Goal: Task Accomplishment & Management: Manage account settings

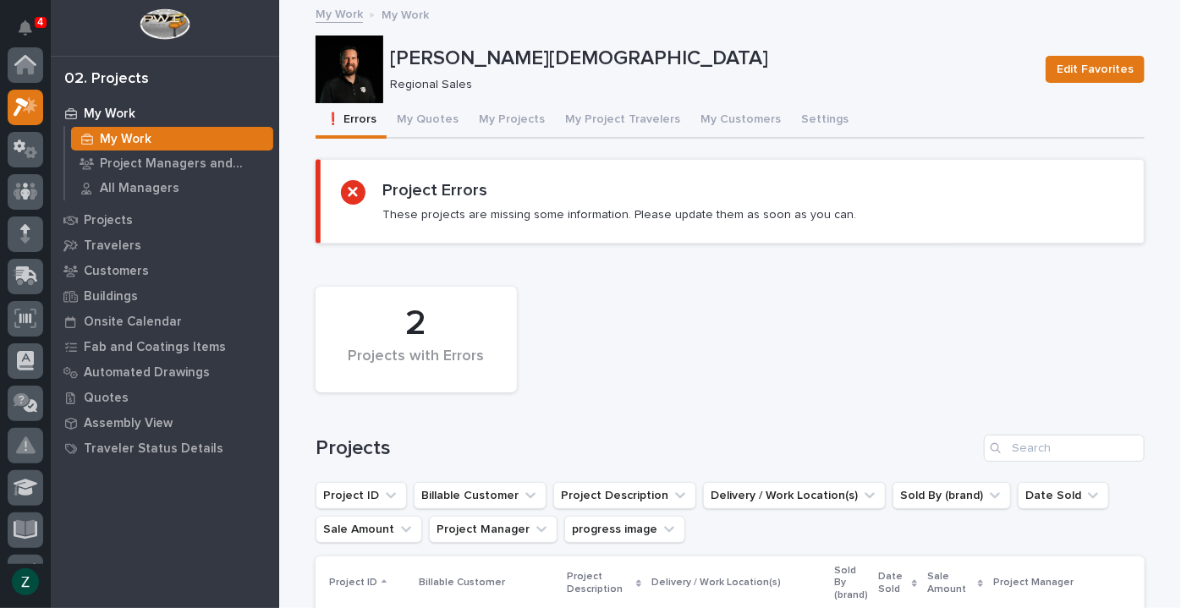
scroll to position [42, 0]
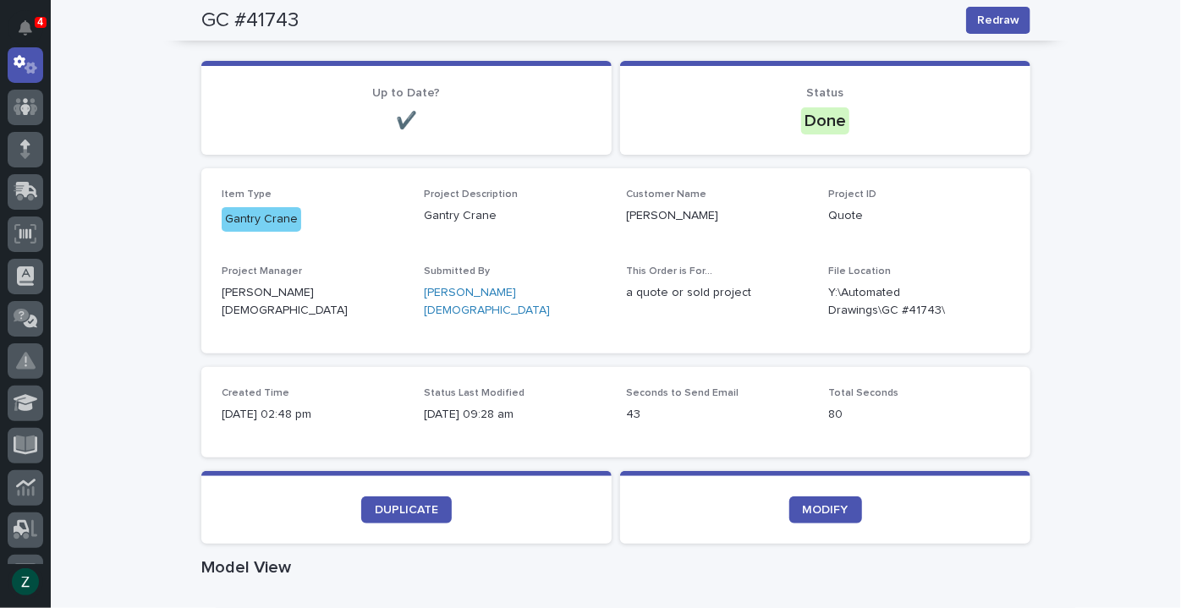
scroll to position [153, 0]
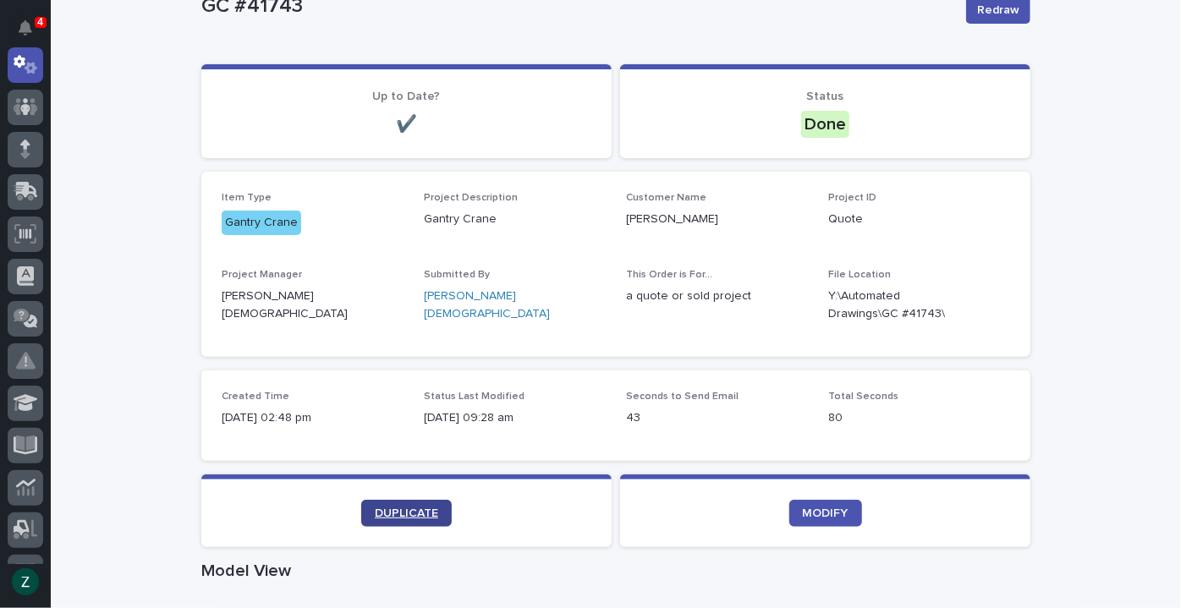
click at [425, 514] on span "DUPLICATE" at bounding box center [406, 514] width 63 height 12
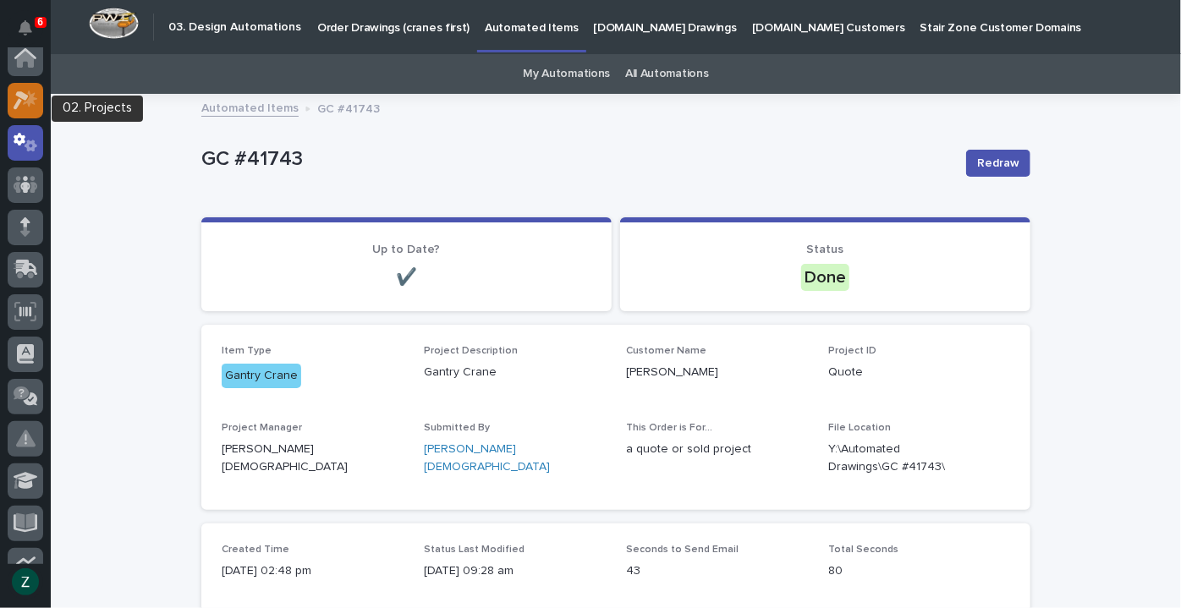
scroll to position [0, 0]
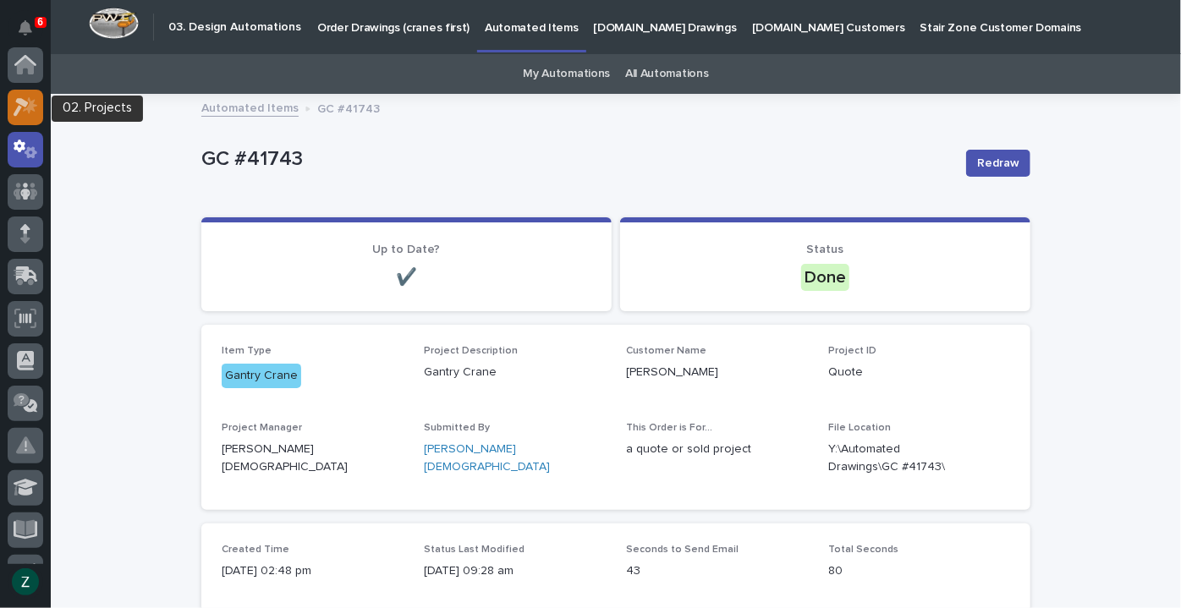
click at [34, 116] on icon at bounding box center [26, 106] width 25 height 19
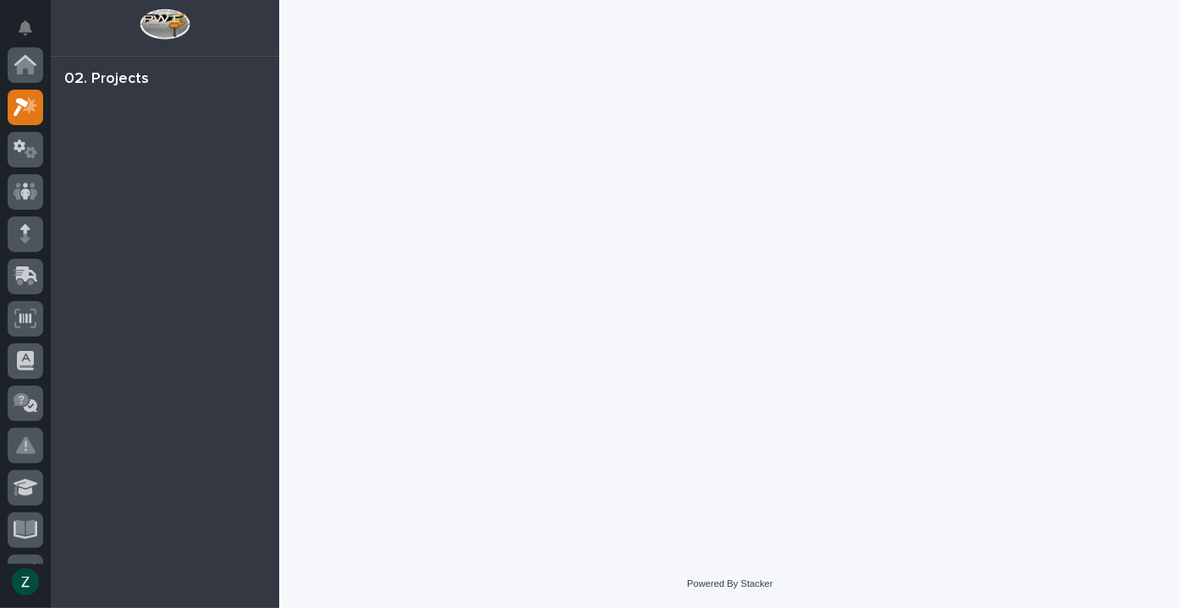
scroll to position [42, 0]
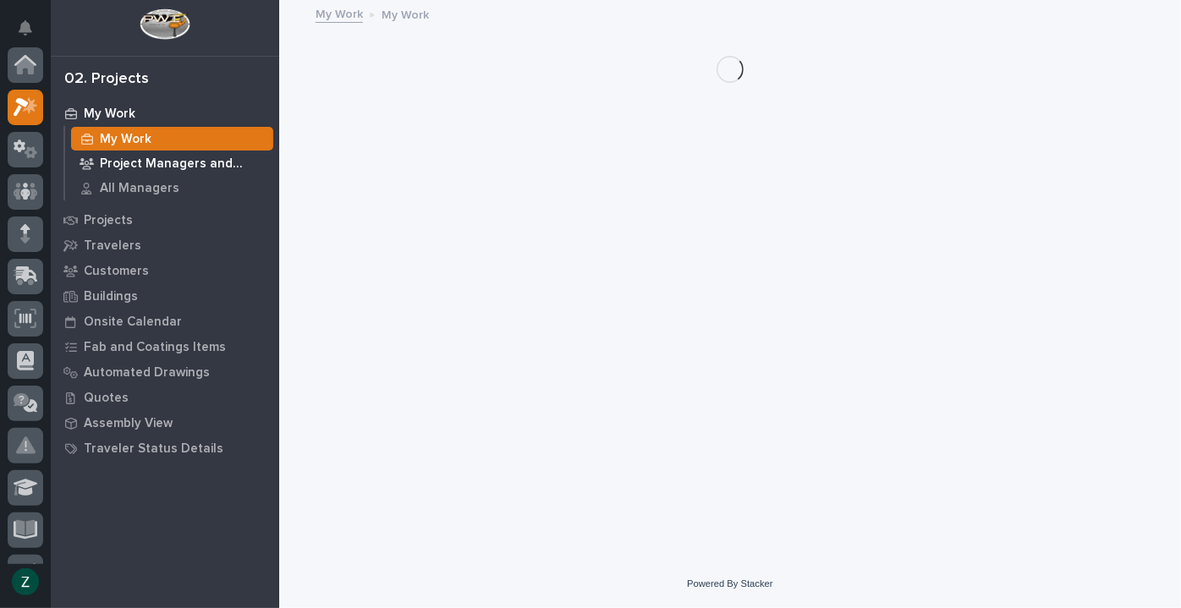
scroll to position [42, 0]
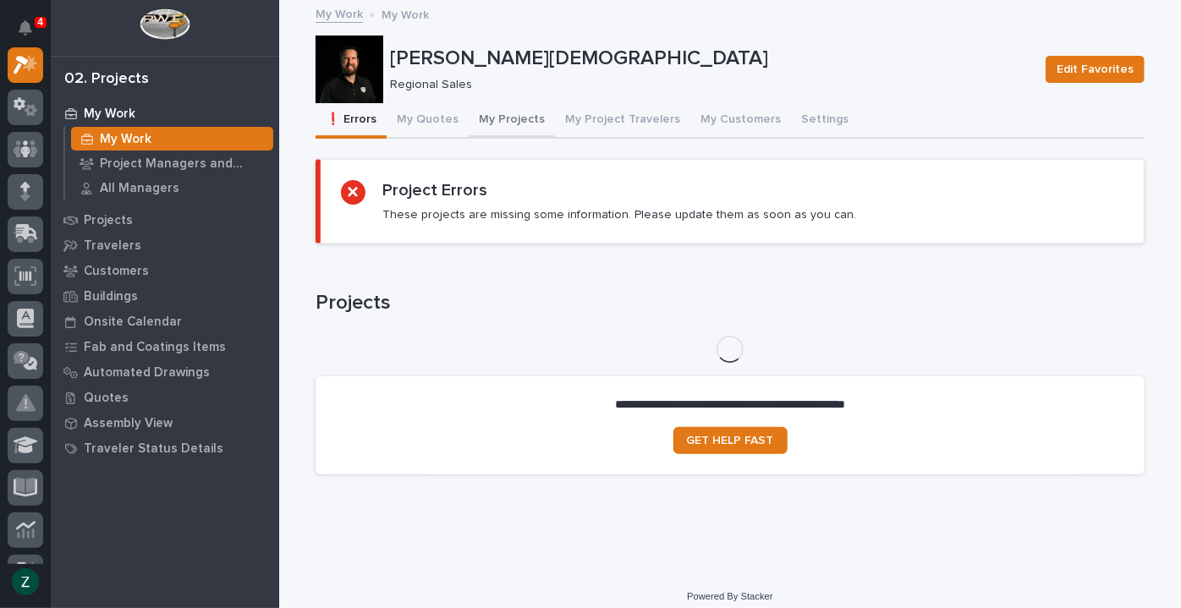
click at [515, 114] on button "My Projects" at bounding box center [512, 121] width 86 height 36
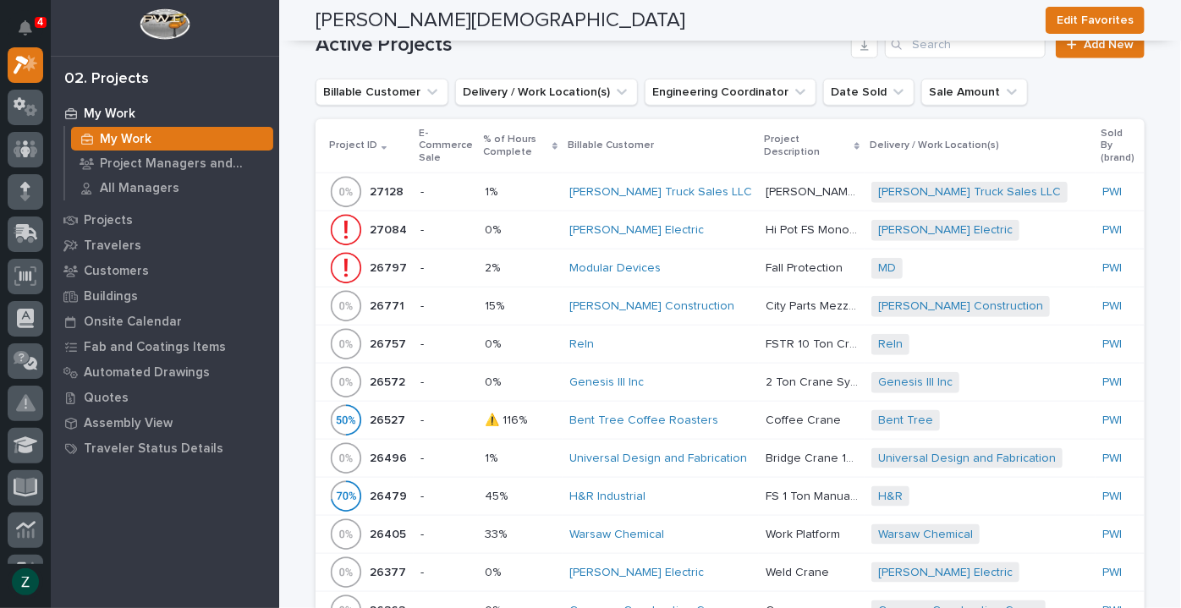
scroll to position [846, 0]
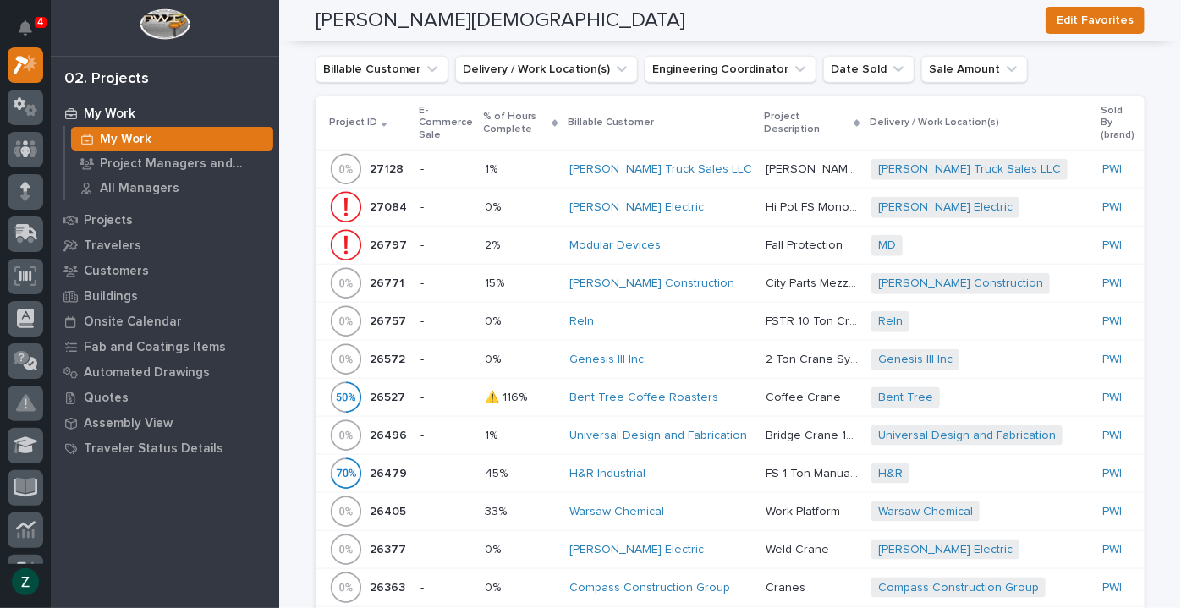
click at [671, 315] on div "Reln" at bounding box center [660, 322] width 183 height 14
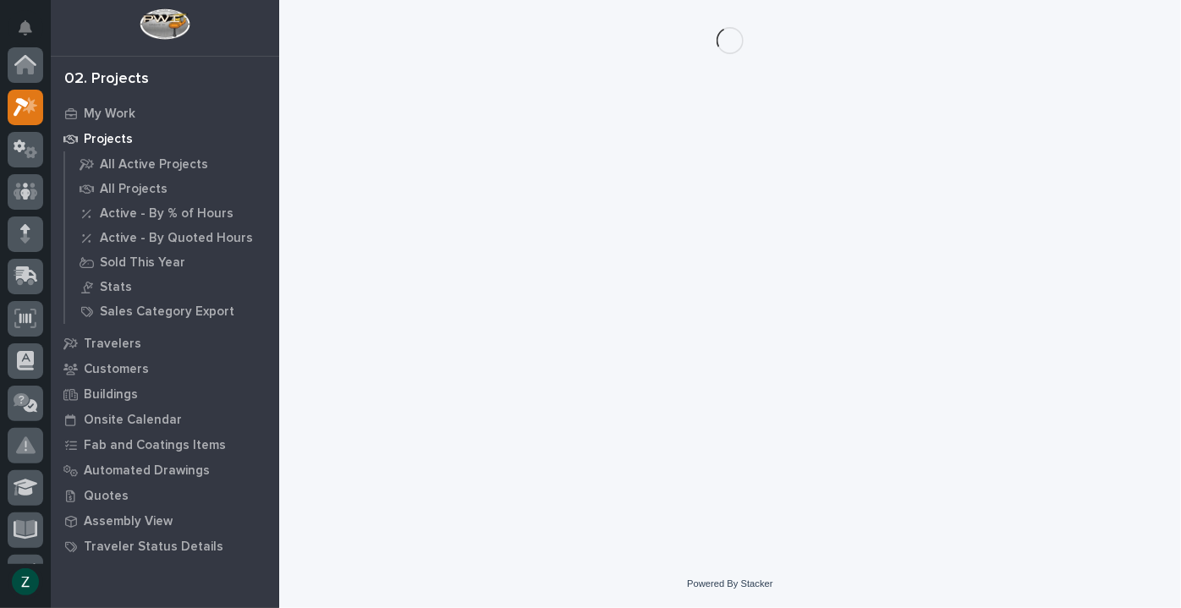
scroll to position [42, 0]
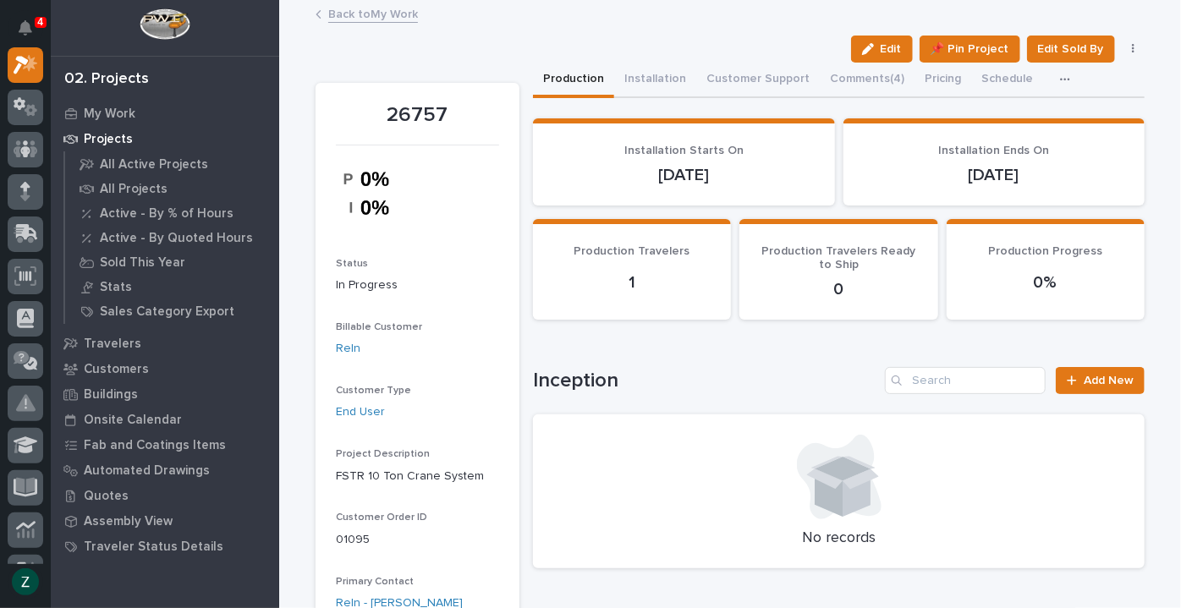
drag, startPoint x: 877, startPoint y: 43, endPoint x: 620, endPoint y: 322, distance: 379.0
click at [878, 43] on div "button" at bounding box center [871, 49] width 19 height 12
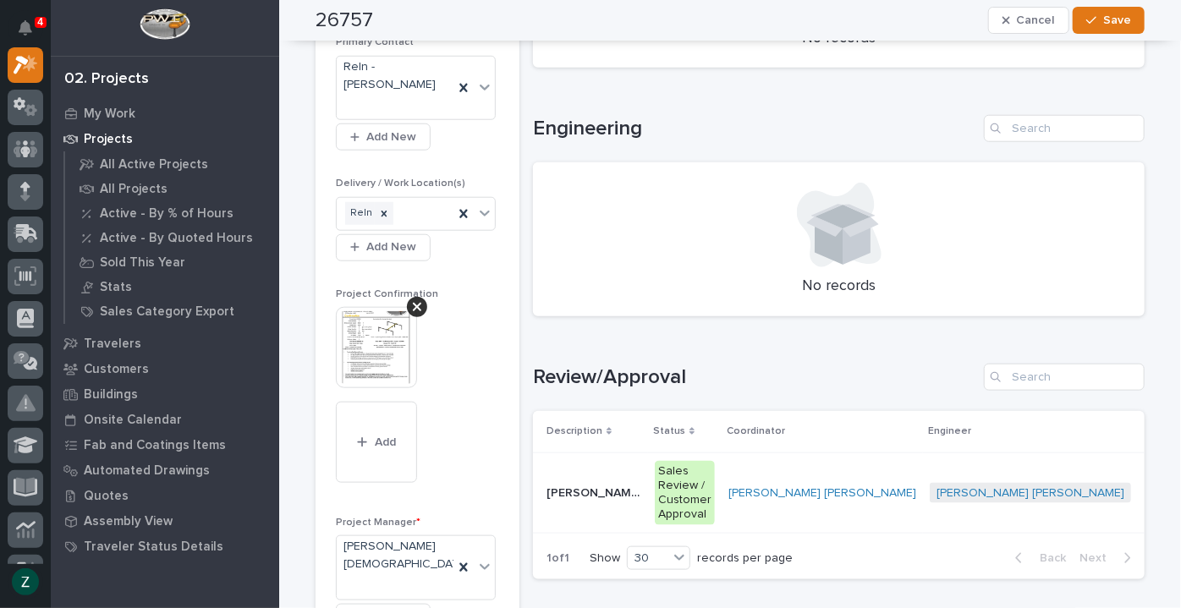
scroll to position [769, 0]
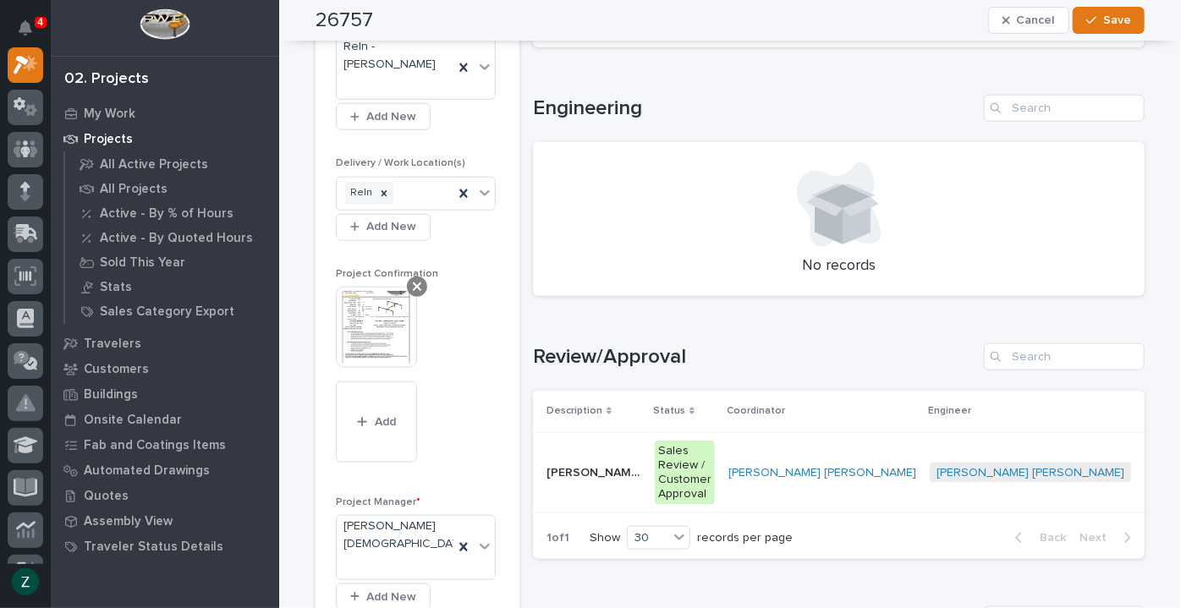
click at [413, 280] on icon at bounding box center [417, 287] width 8 height 14
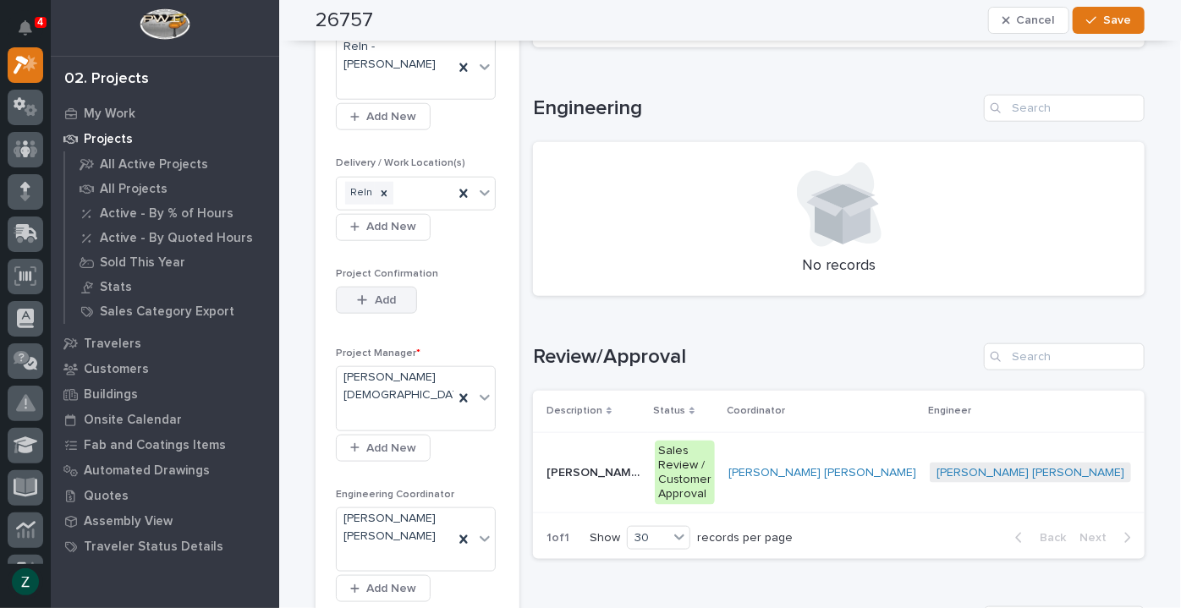
click at [375, 293] on span "Add" at bounding box center [385, 300] width 21 height 15
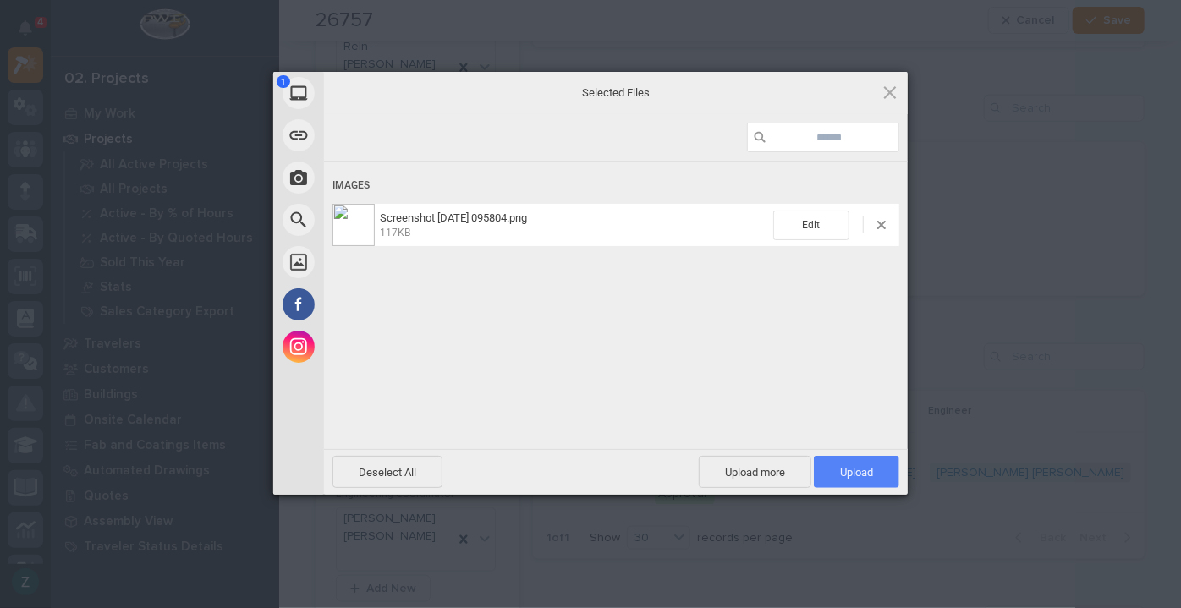
click at [848, 473] on span "Upload 1" at bounding box center [856, 472] width 33 height 13
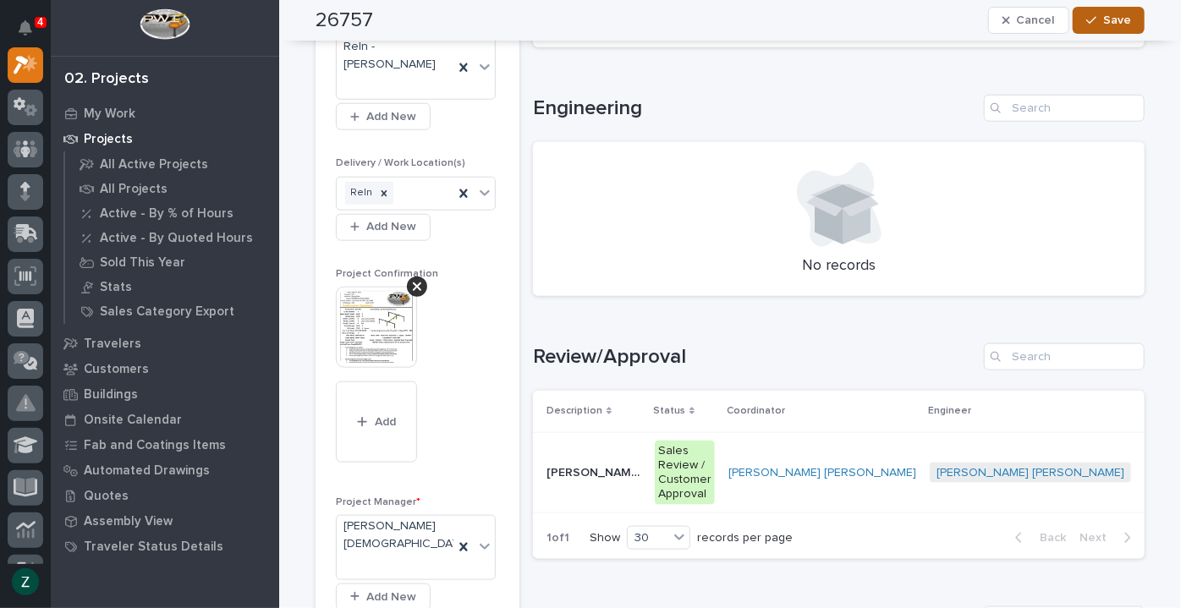
drag, startPoint x: 1108, startPoint y: 18, endPoint x: 1130, endPoint y: 17, distance: 22.9
click at [1108, 16] on span "Save" at bounding box center [1117, 20] width 28 height 15
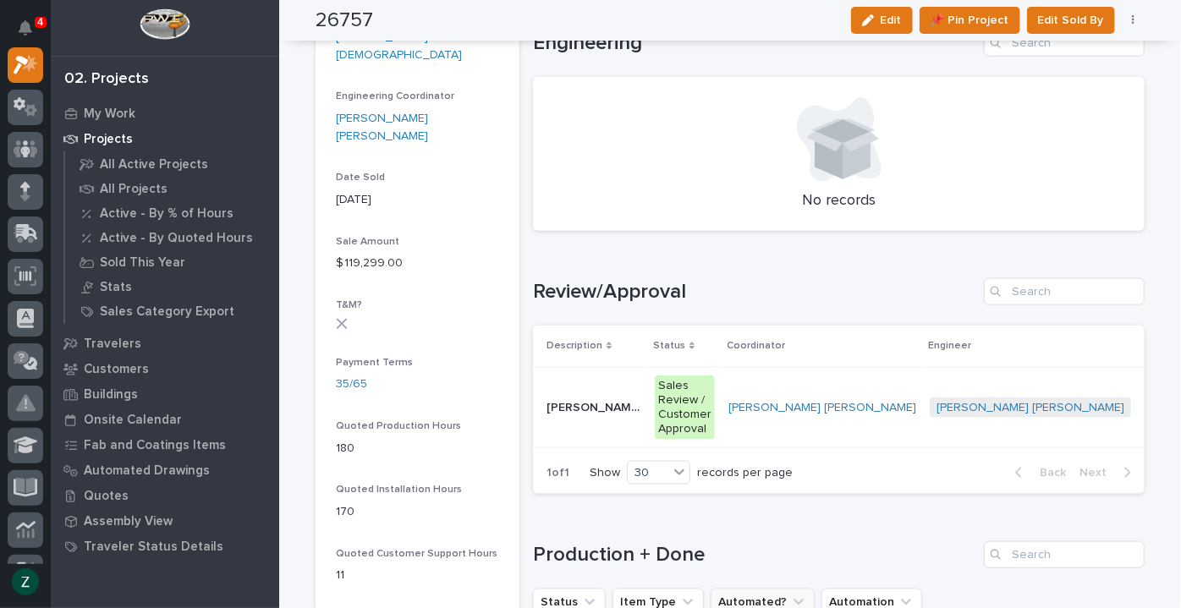
scroll to position [1036, 0]
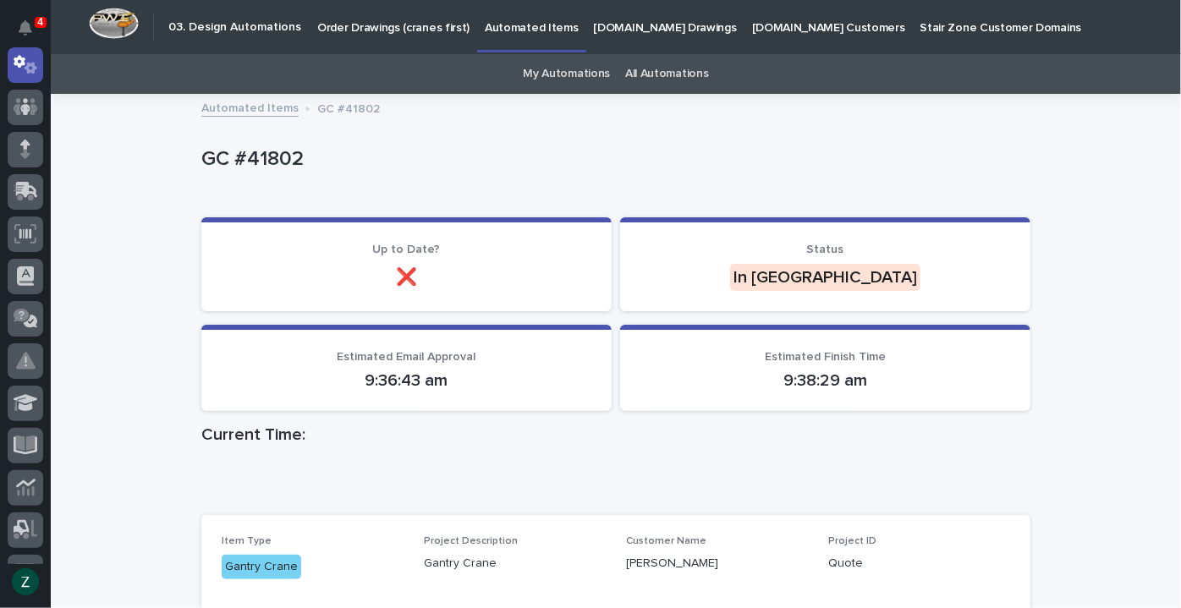
click at [243, 261] on div "Up to Date? ❌" at bounding box center [407, 267] width 370 height 48
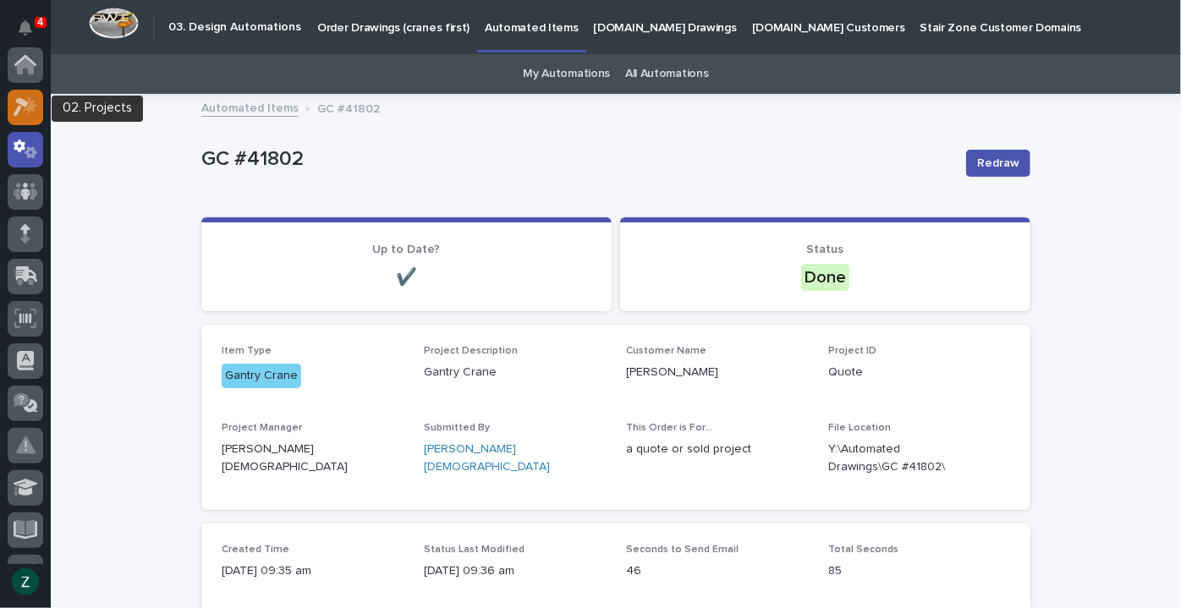
click at [25, 101] on icon at bounding box center [21, 107] width 15 height 19
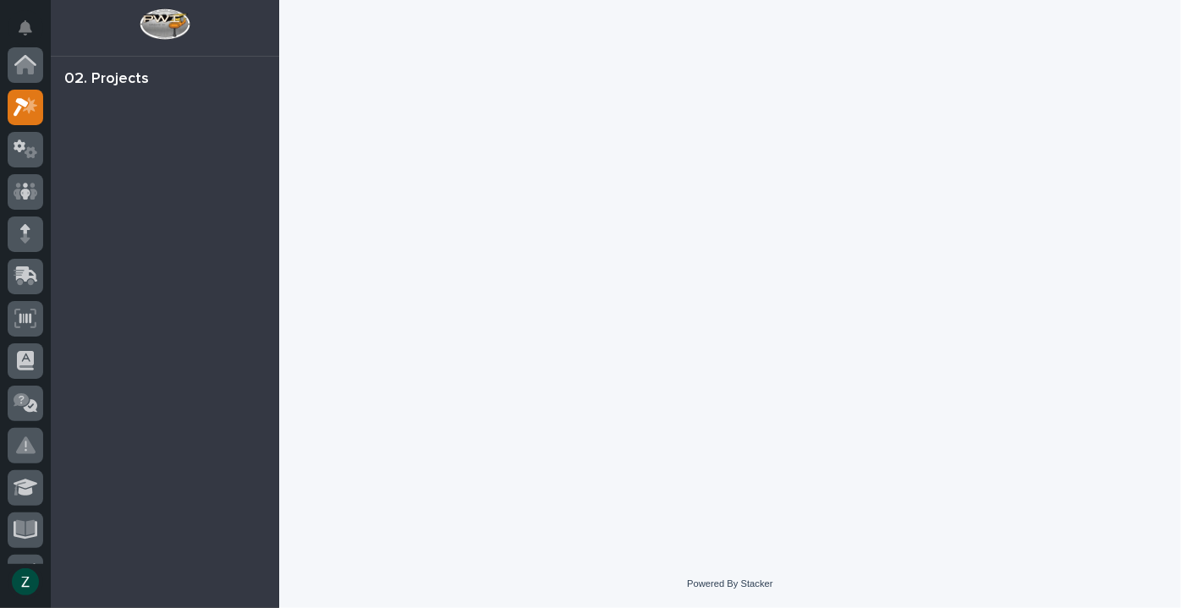
scroll to position [42, 0]
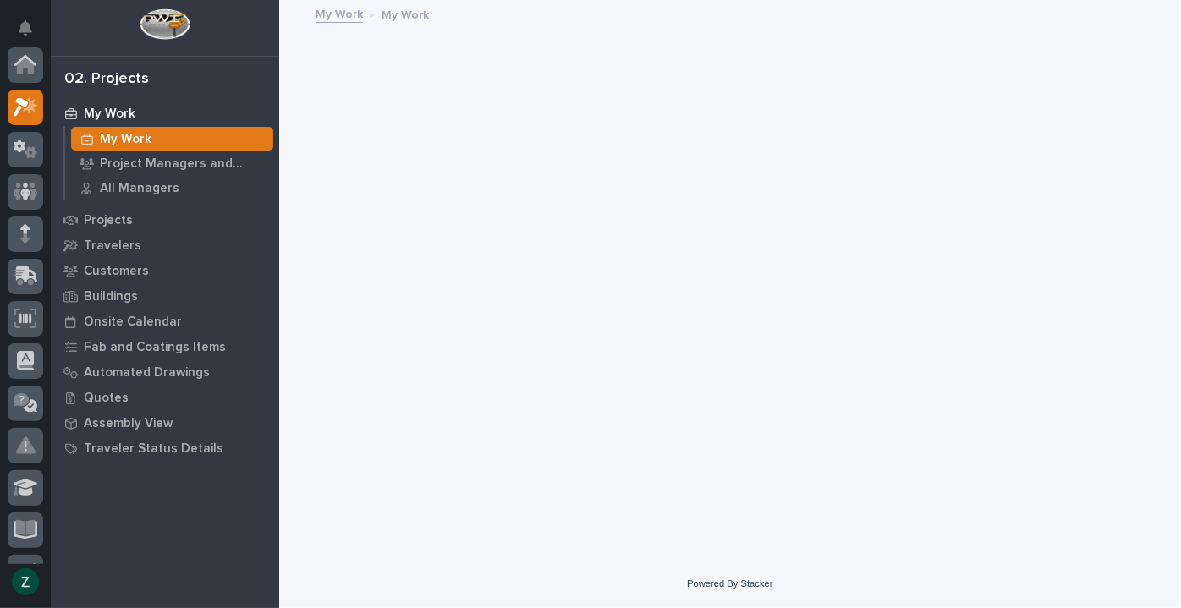
scroll to position [42, 0]
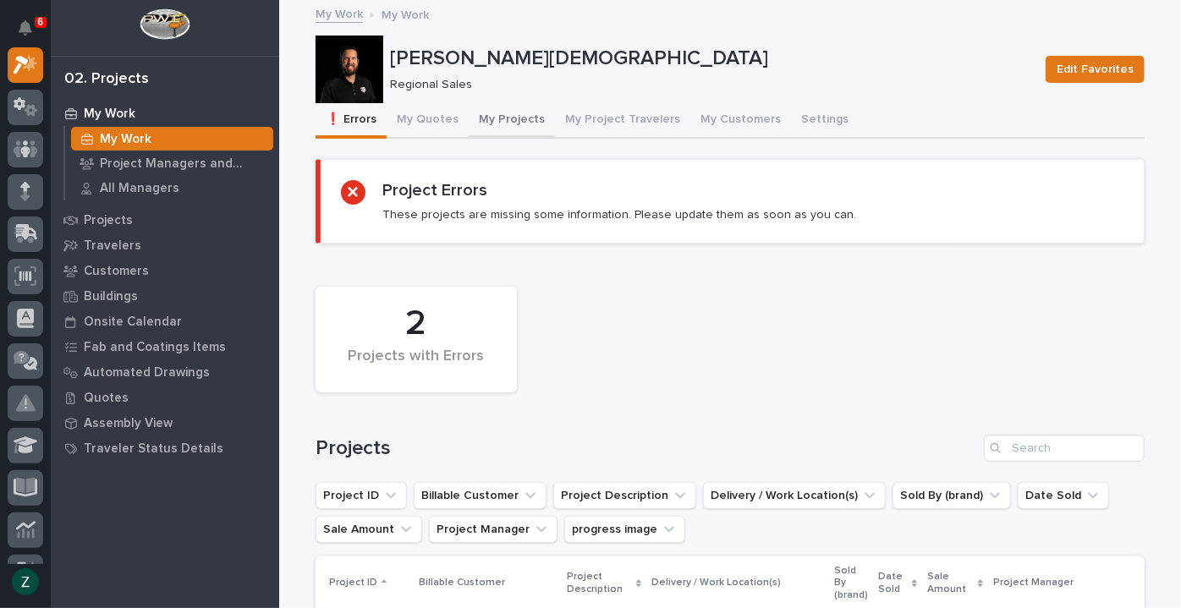
click at [502, 112] on button "My Projects" at bounding box center [512, 121] width 86 height 36
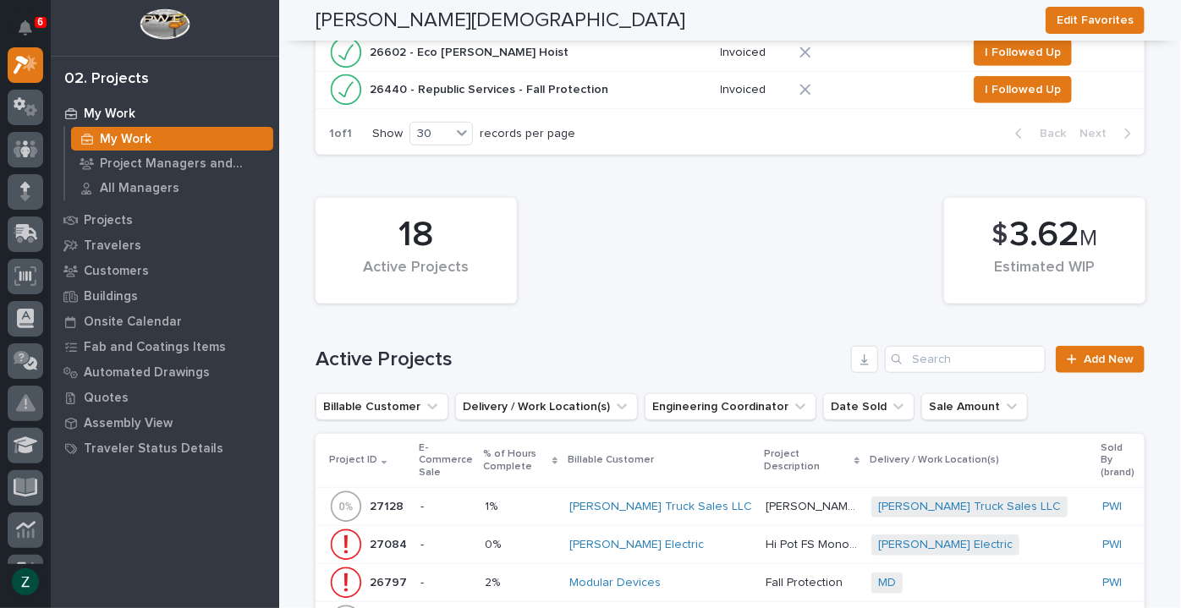
scroll to position [769, 0]
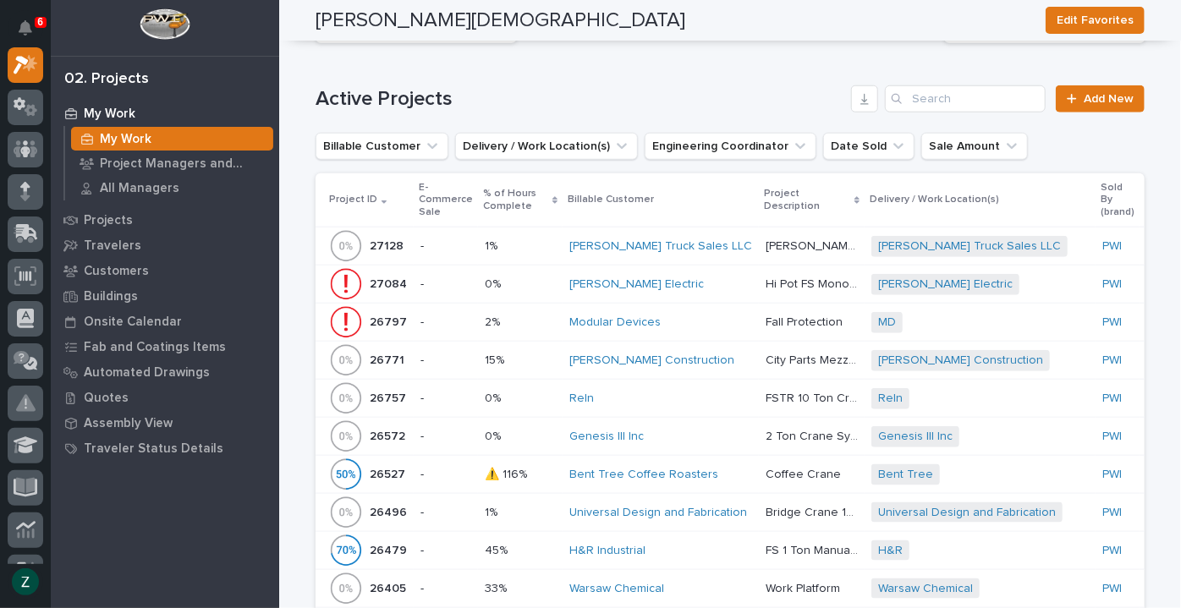
drag, startPoint x: 690, startPoint y: 432, endPoint x: 719, endPoint y: 473, distance: 49.8
click at [719, 473] on div "Bent Tree Coffee Roasters" at bounding box center [660, 475] width 183 height 14
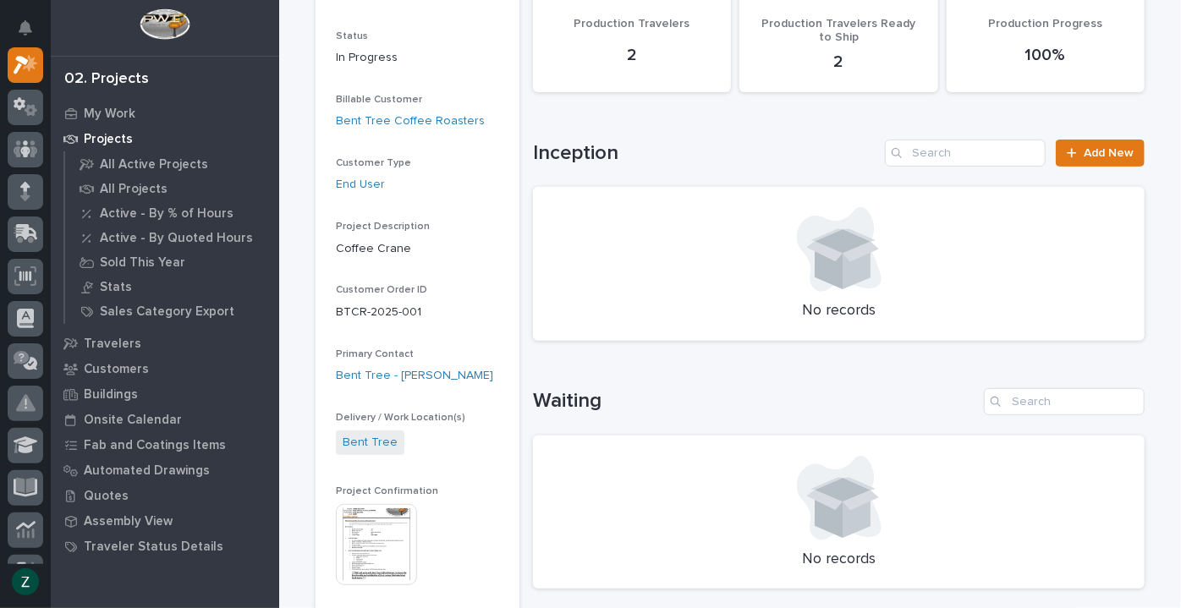
scroll to position [230, 0]
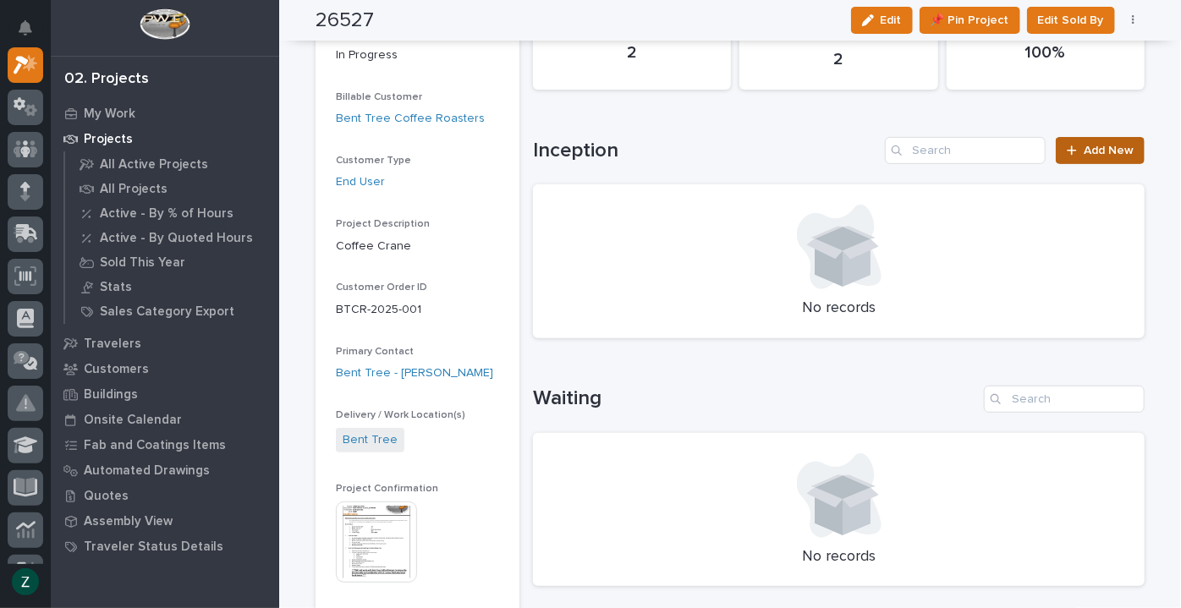
click at [1087, 146] on span "Add New" at bounding box center [1109, 151] width 50 height 12
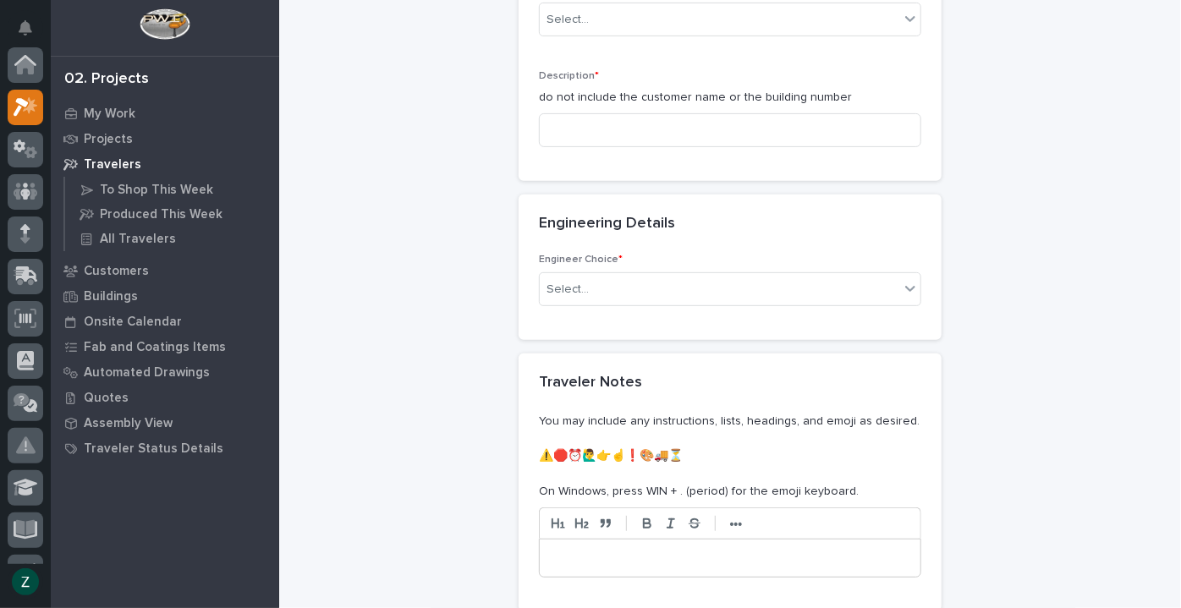
scroll to position [42, 0]
click at [903, 283] on icon at bounding box center [910, 288] width 17 height 17
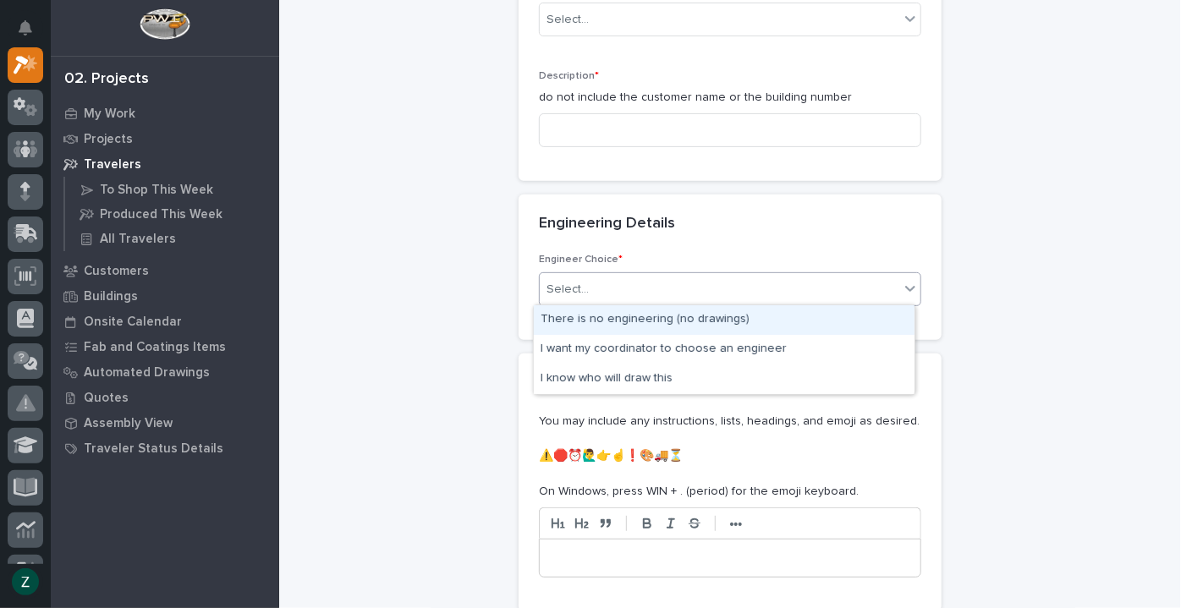
click at [892, 185] on div "Loading... Saving… Basic Details Project * 26527 - Bent Tree Coffee Roasters - …" at bounding box center [730, 16] width 423 height 357
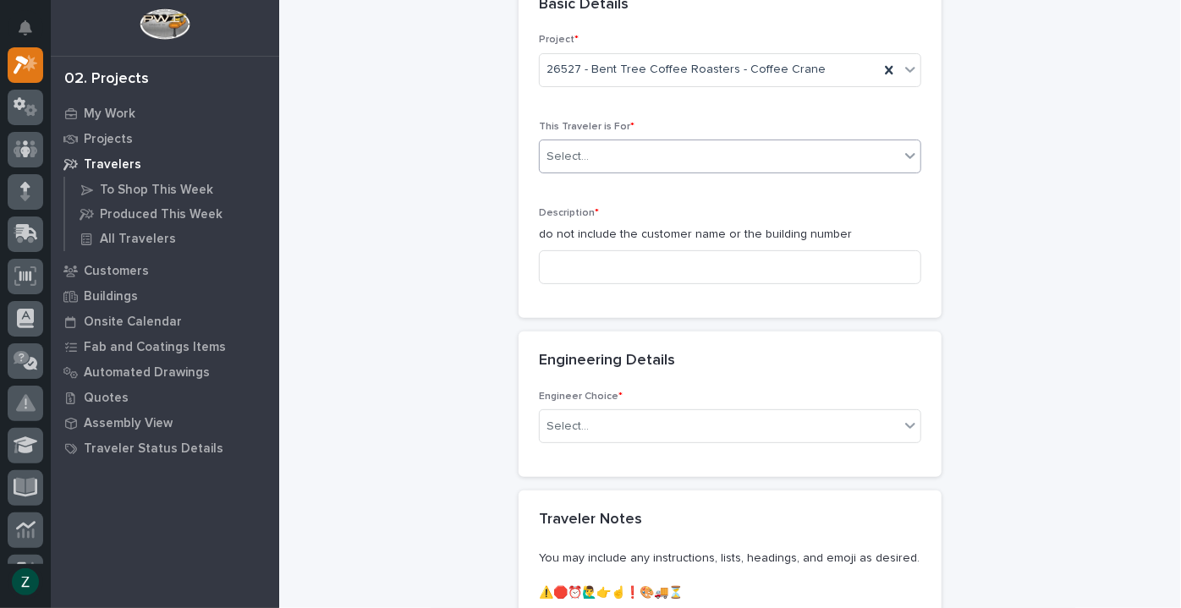
scroll to position [0, 0]
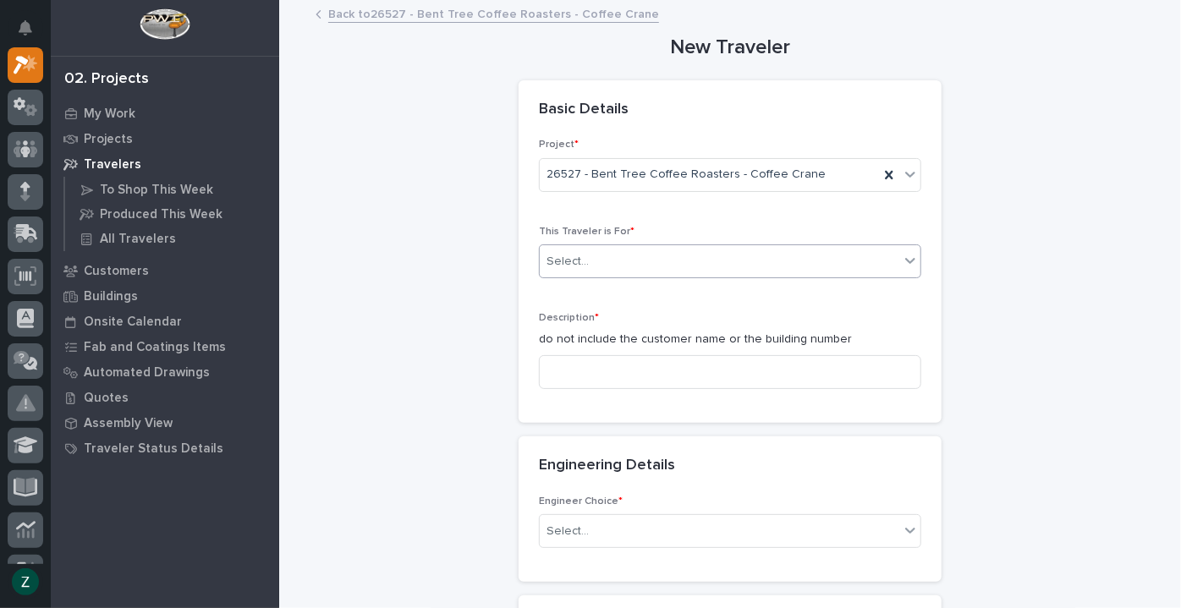
click at [905, 267] on icon at bounding box center [910, 260] width 17 height 17
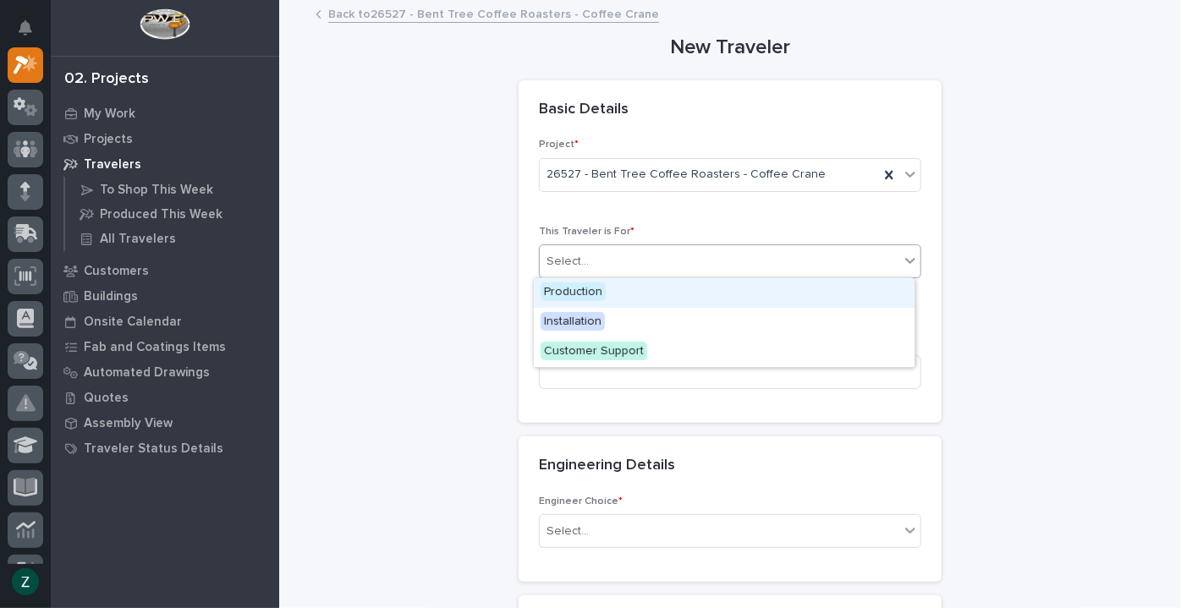
click at [853, 298] on div "Production" at bounding box center [724, 293] width 381 height 30
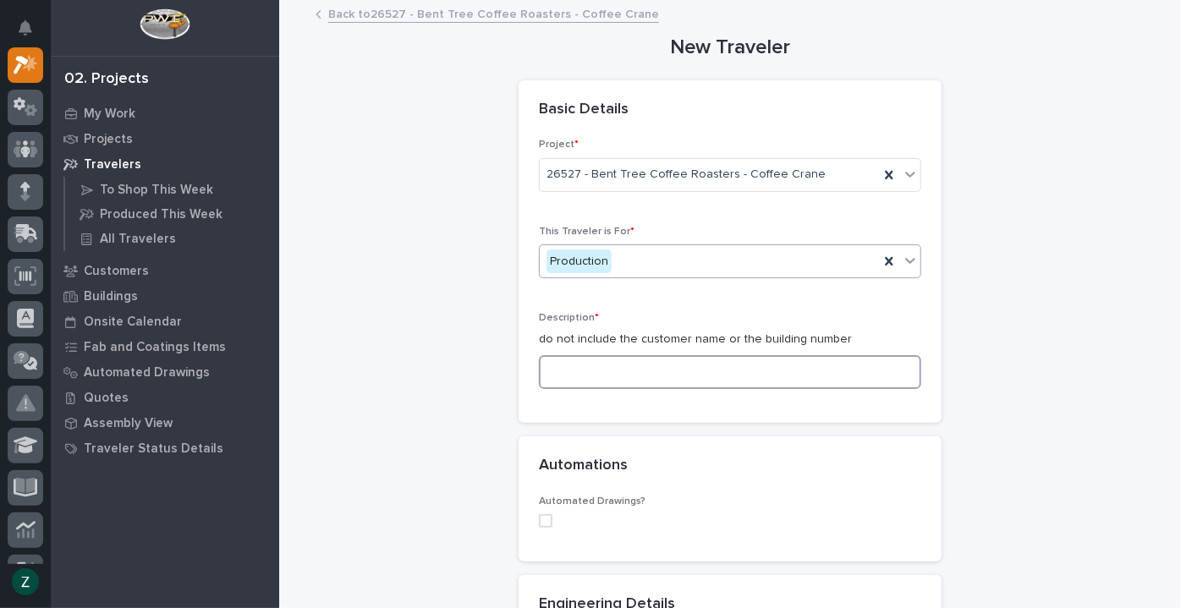
click at [880, 381] on input at bounding box center [730, 372] width 382 height 34
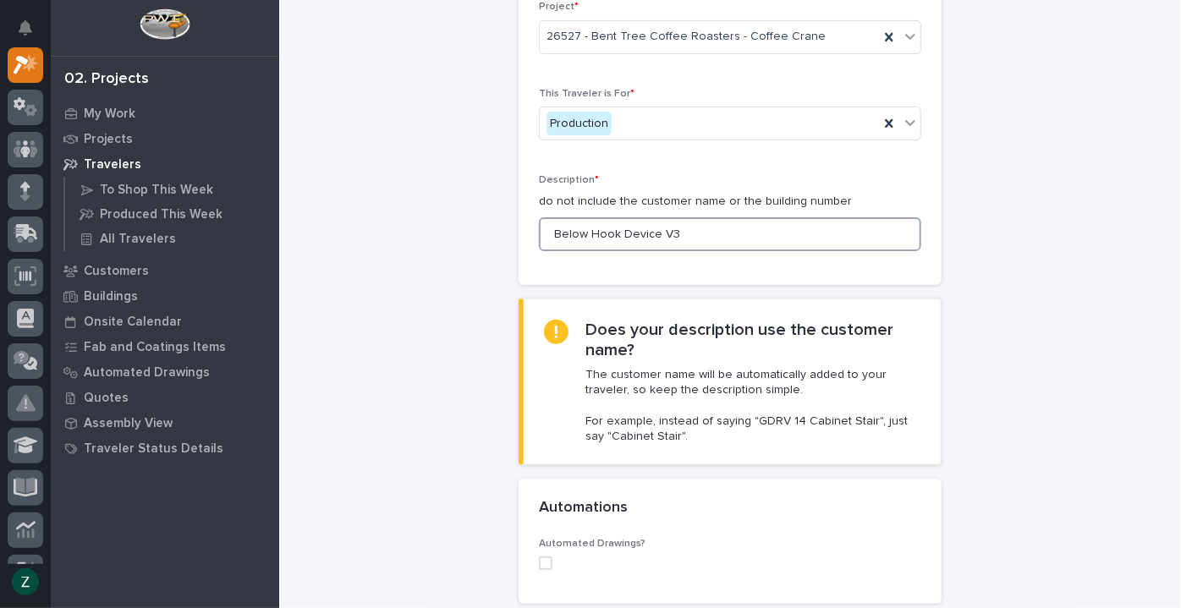
scroll to position [384, 0]
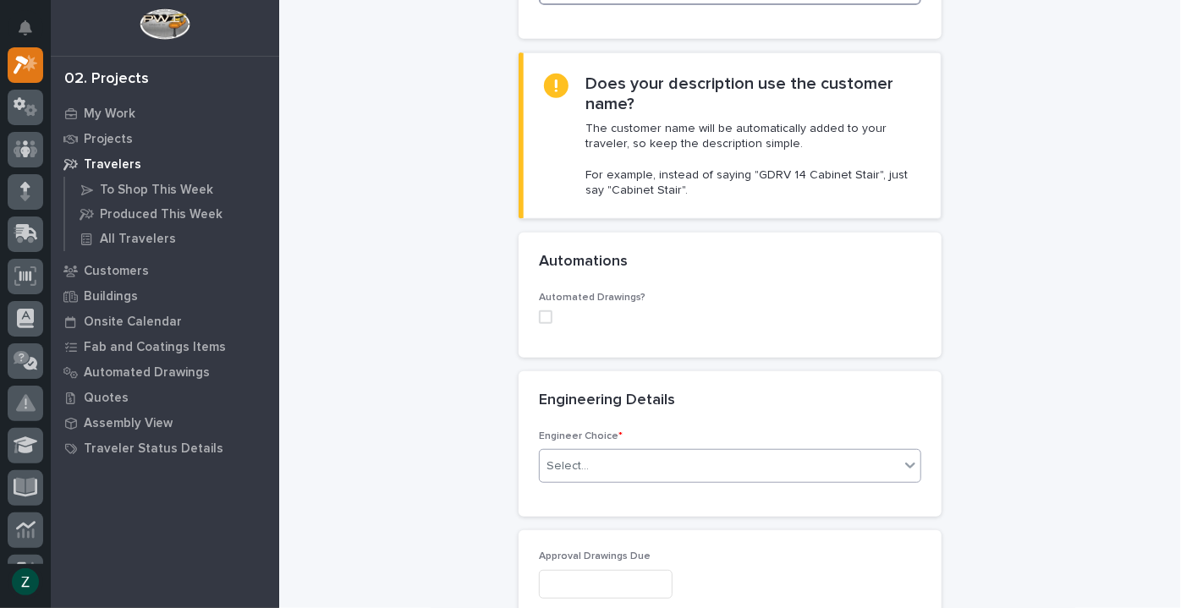
type input "Below Hook Device V3"
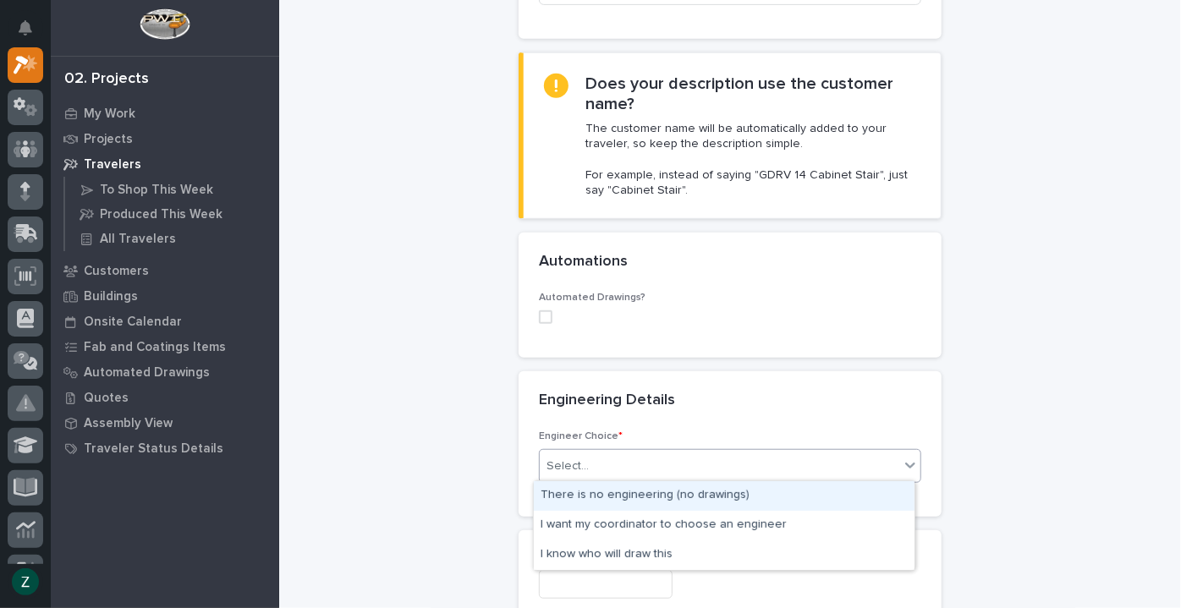
click at [648, 463] on div "Select..." at bounding box center [720, 467] width 360 height 28
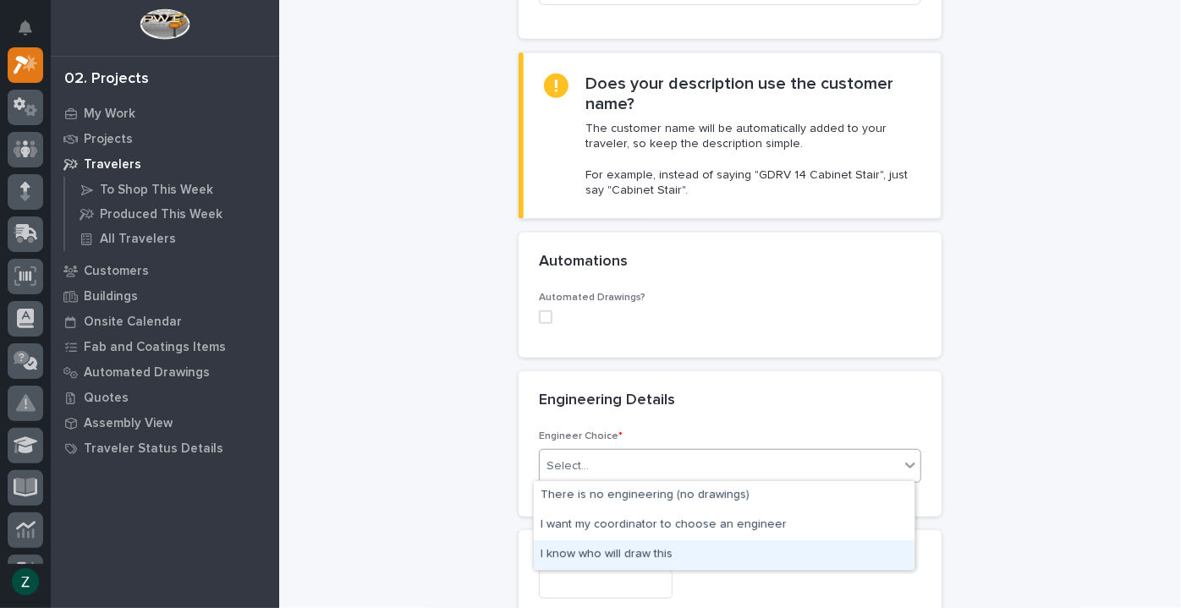
click at [655, 553] on div "I know who will draw this" at bounding box center [724, 556] width 381 height 30
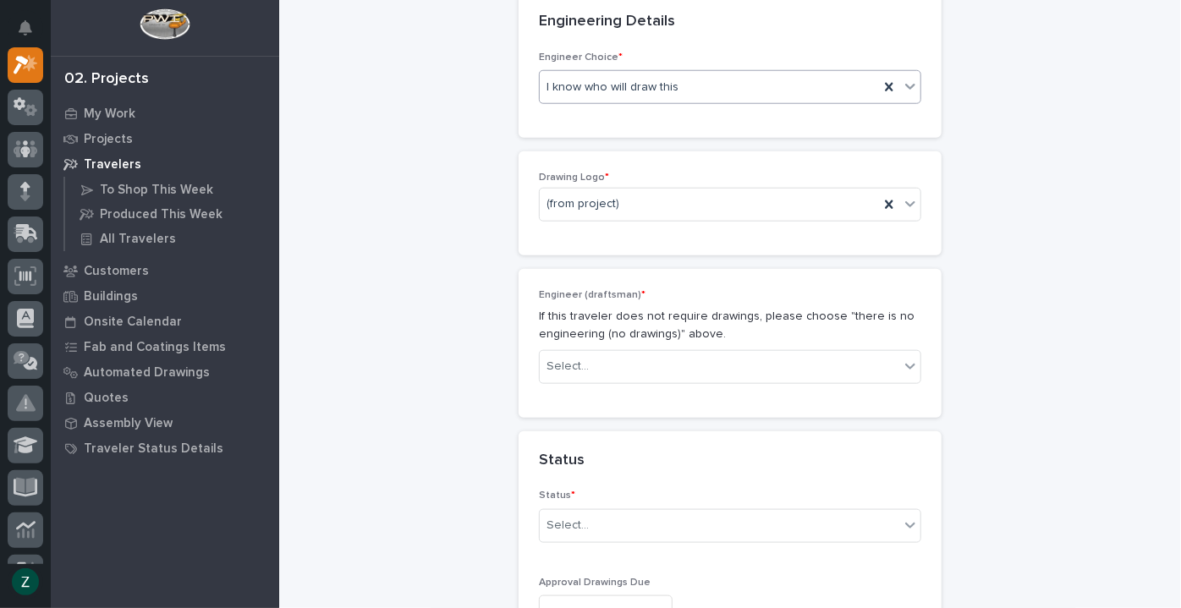
scroll to position [769, 0]
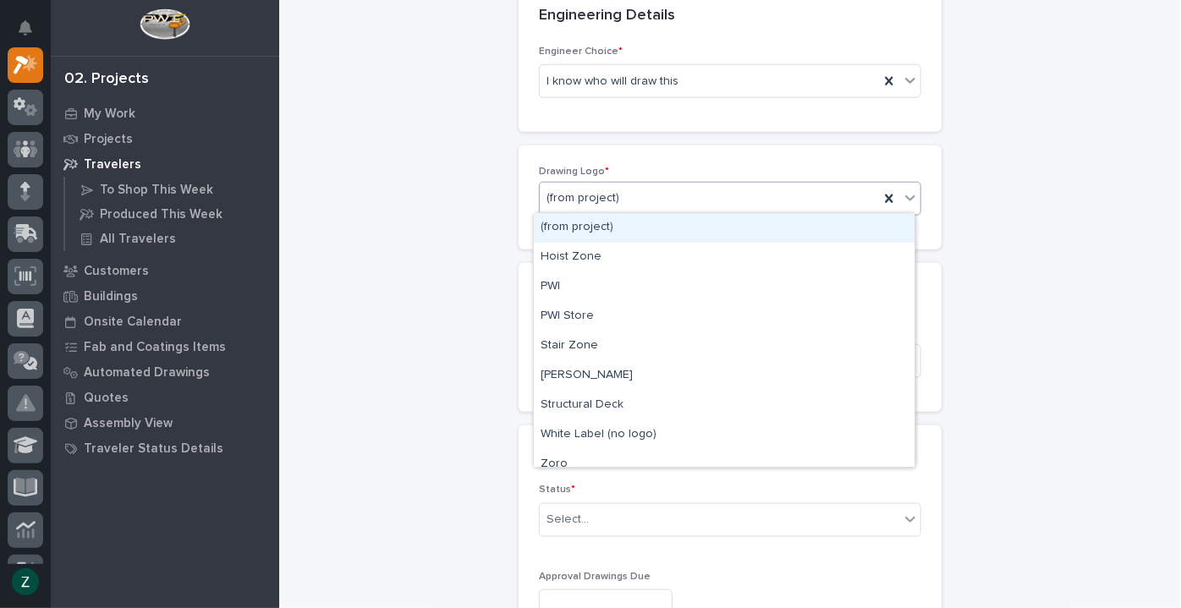
click at [722, 195] on div "(from project)" at bounding box center [709, 198] width 339 height 28
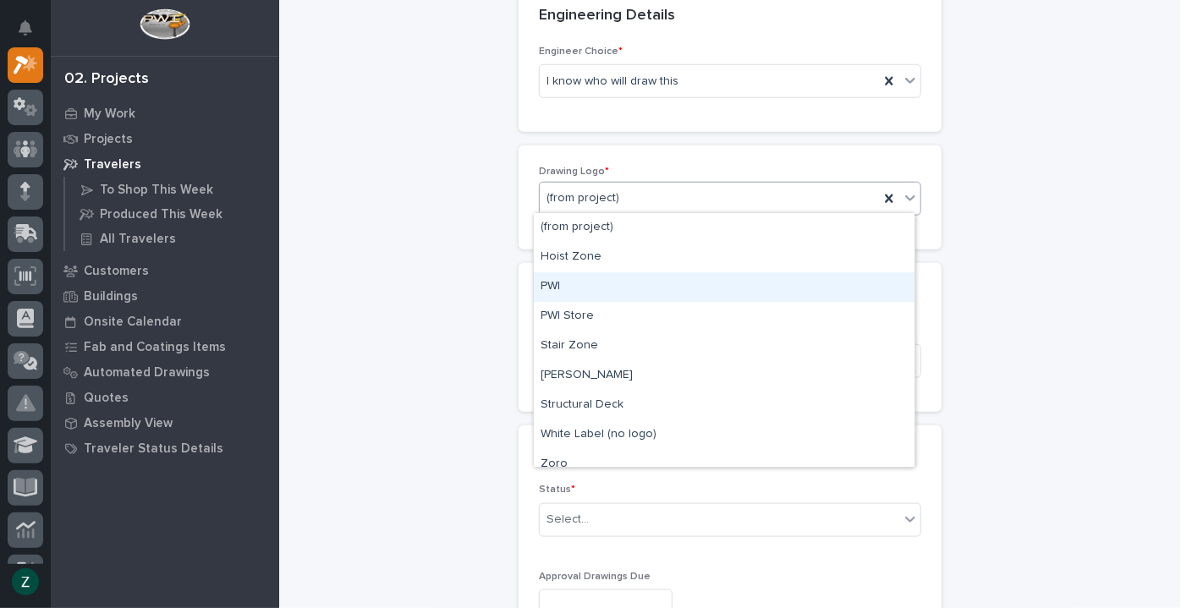
click at [695, 280] on div "PWI" at bounding box center [724, 287] width 381 height 30
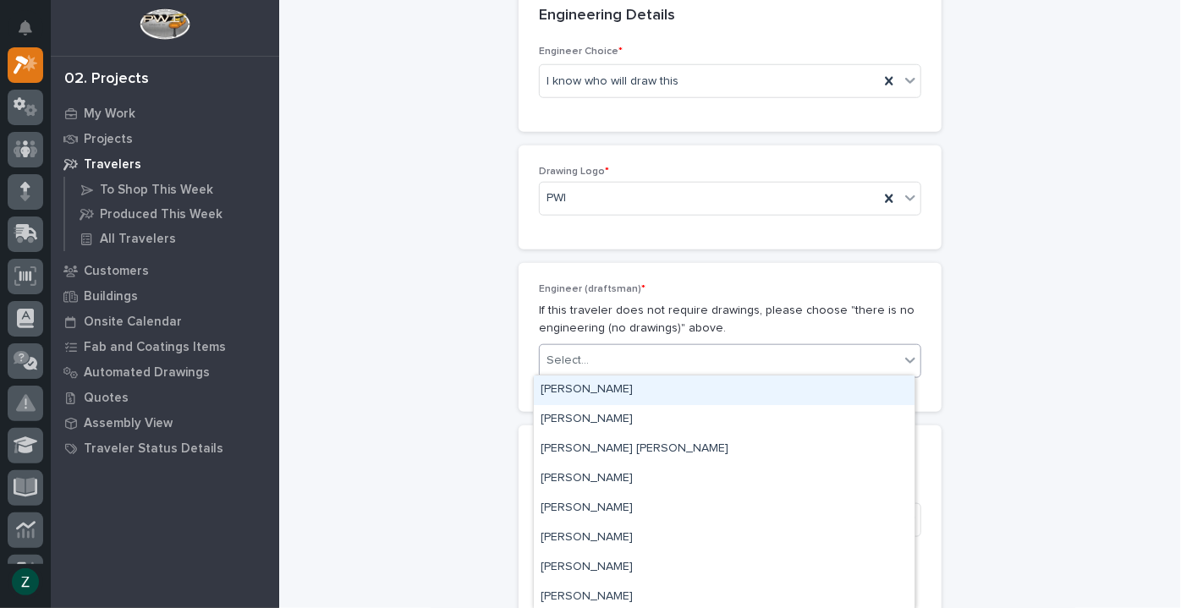
click at [683, 371] on div "Select..." at bounding box center [720, 361] width 360 height 28
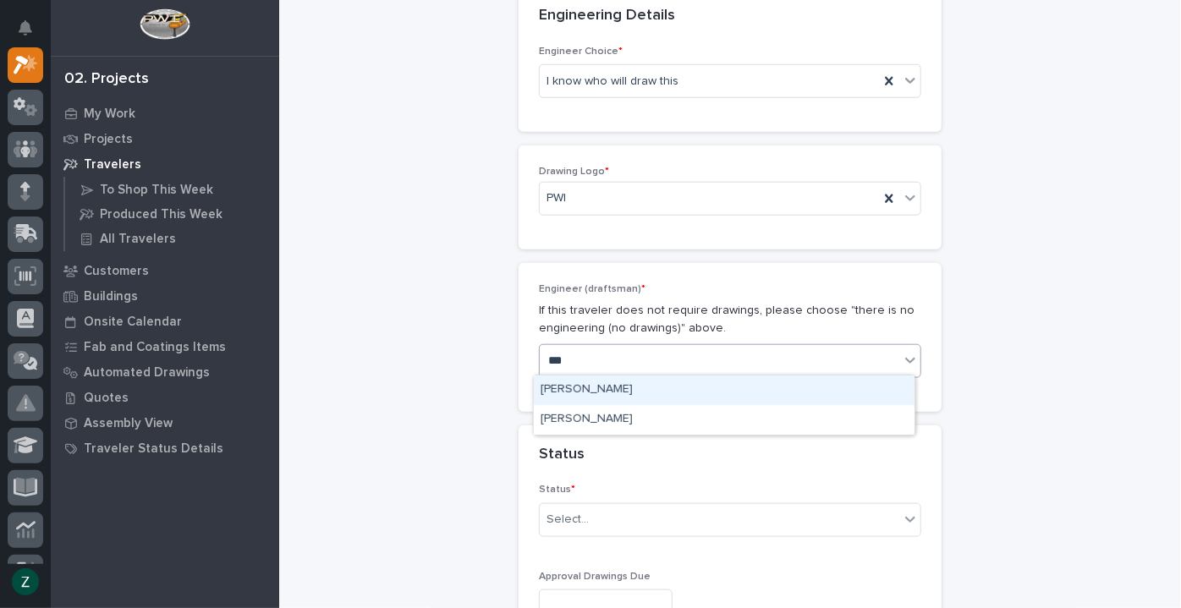
type input "****"
click at [687, 385] on div "Jack Erickson" at bounding box center [724, 391] width 381 height 30
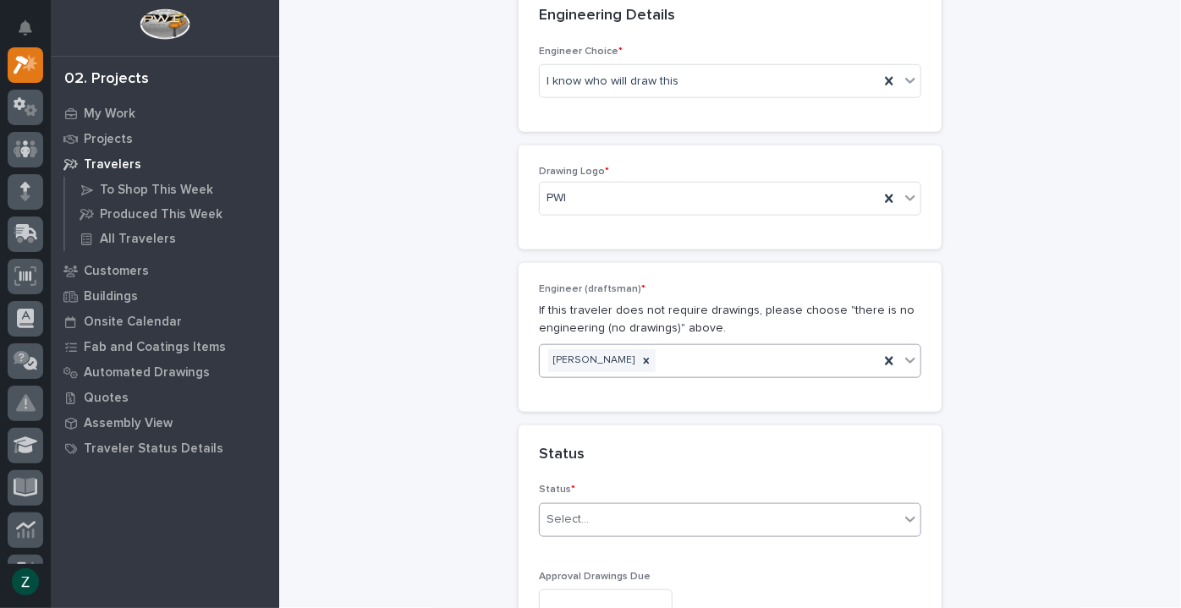
click at [730, 527] on div "Select..." at bounding box center [720, 520] width 360 height 28
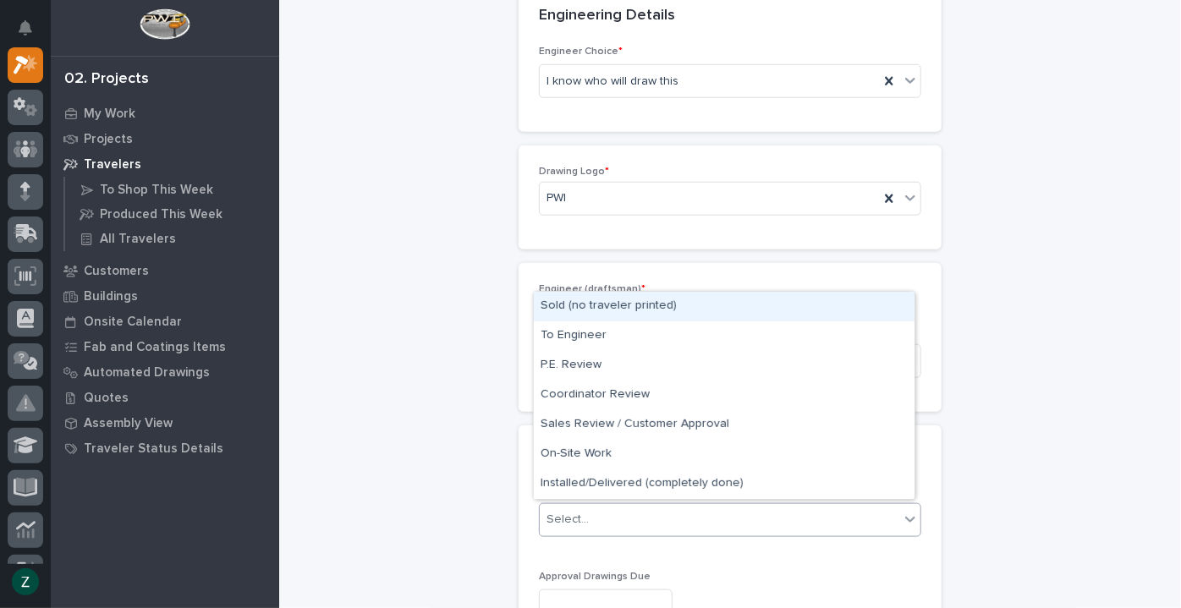
click at [688, 306] on div "Sold (no traveler printed)" at bounding box center [724, 307] width 381 height 30
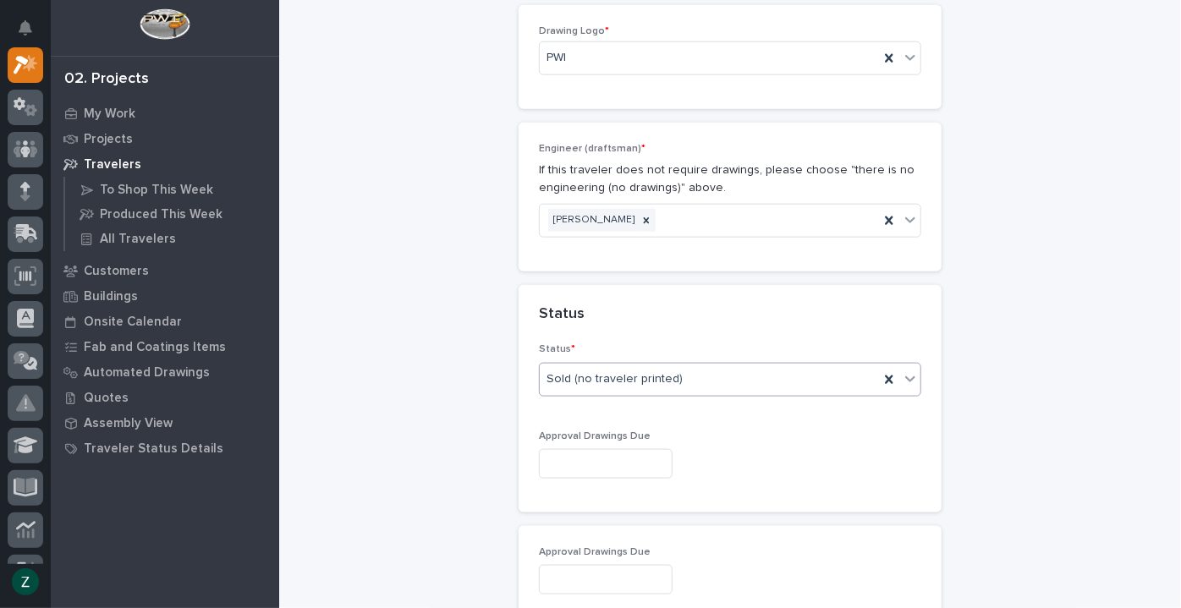
scroll to position [1153, 0]
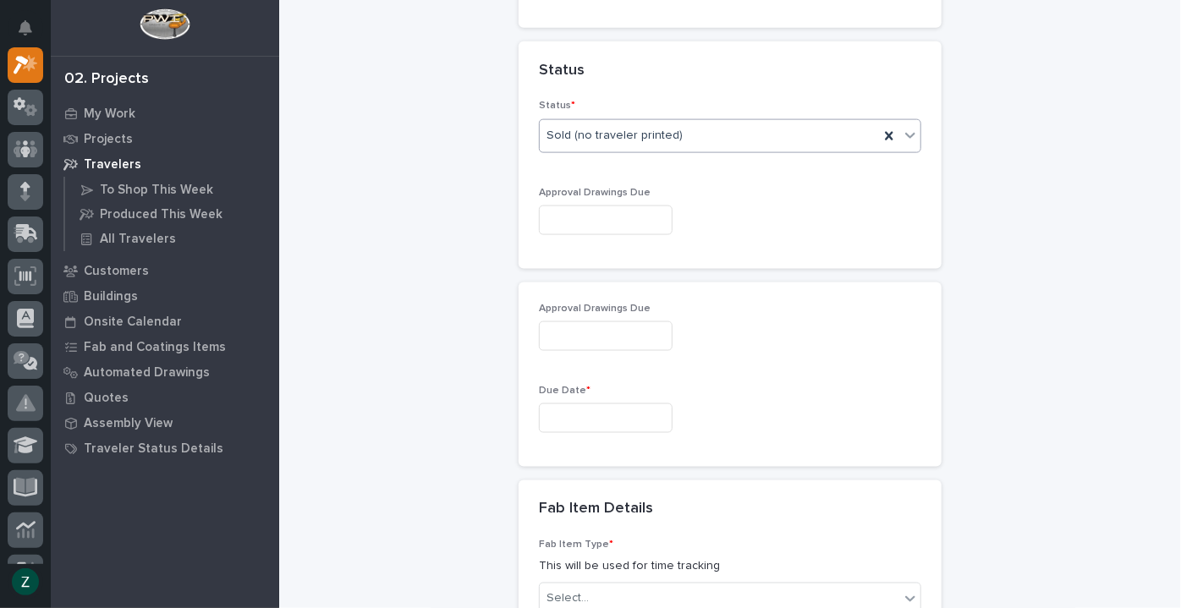
click at [659, 219] on input "text" at bounding box center [606, 221] width 134 height 30
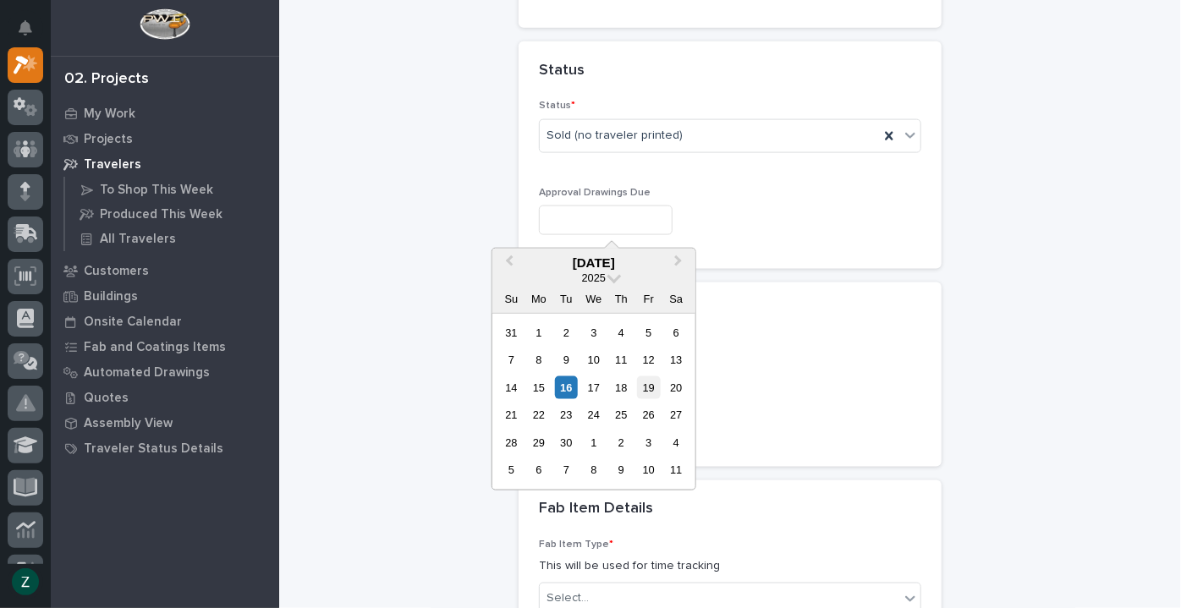
click at [647, 382] on div "19" at bounding box center [648, 388] width 23 height 23
type input "**********"
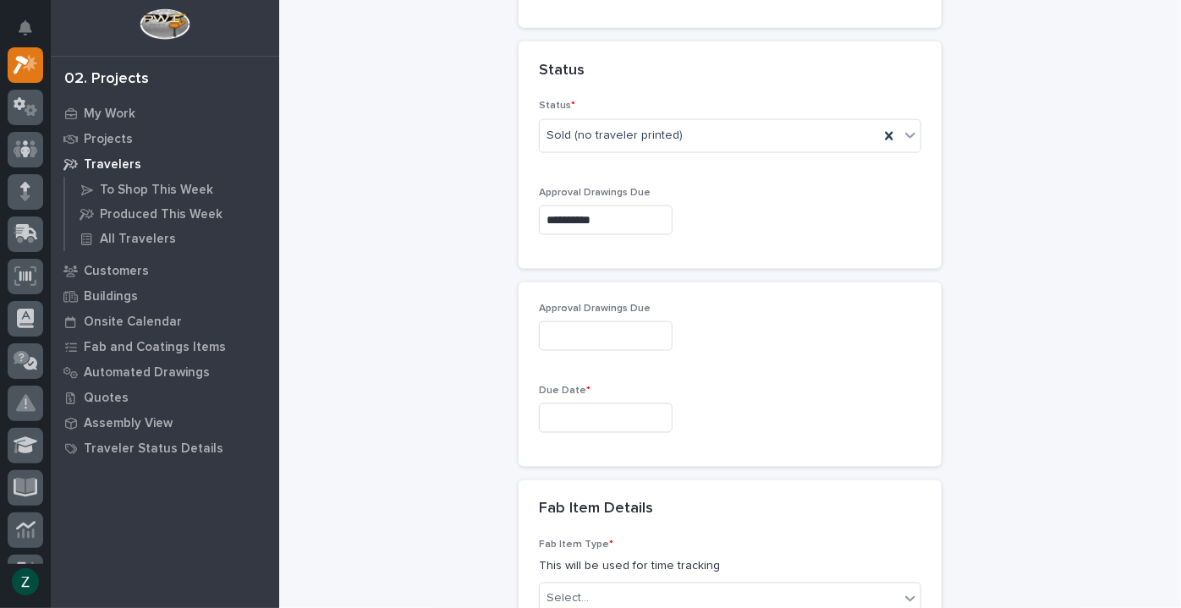
type input "**********"
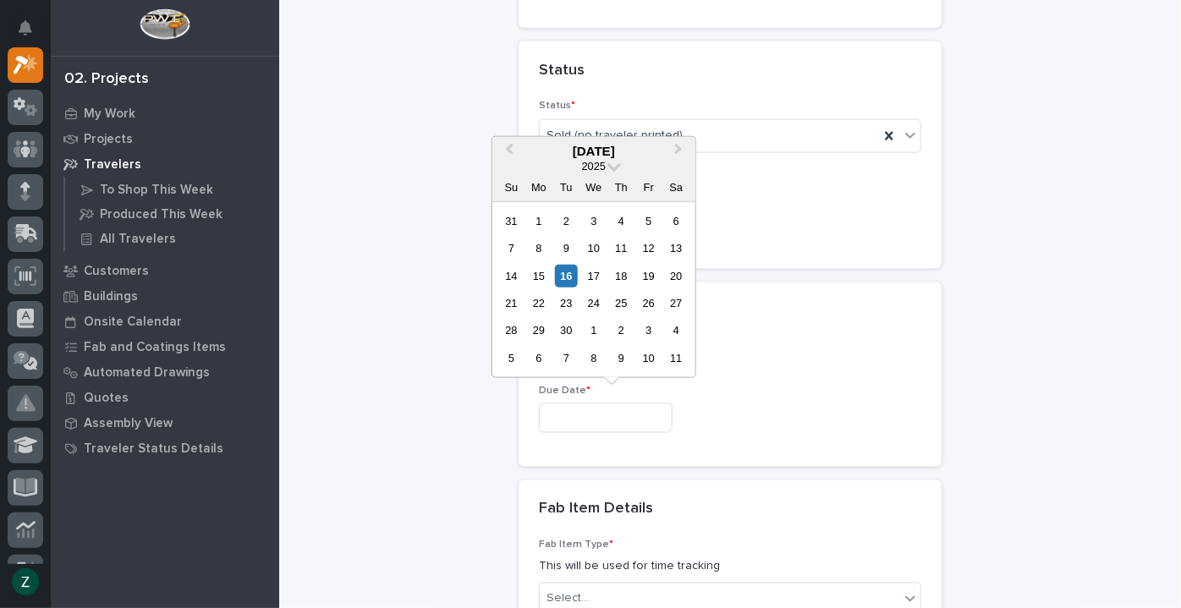
click at [623, 410] on input "text" at bounding box center [606, 419] width 134 height 30
click at [542, 294] on div "22" at bounding box center [538, 303] width 23 height 23
type input "**********"
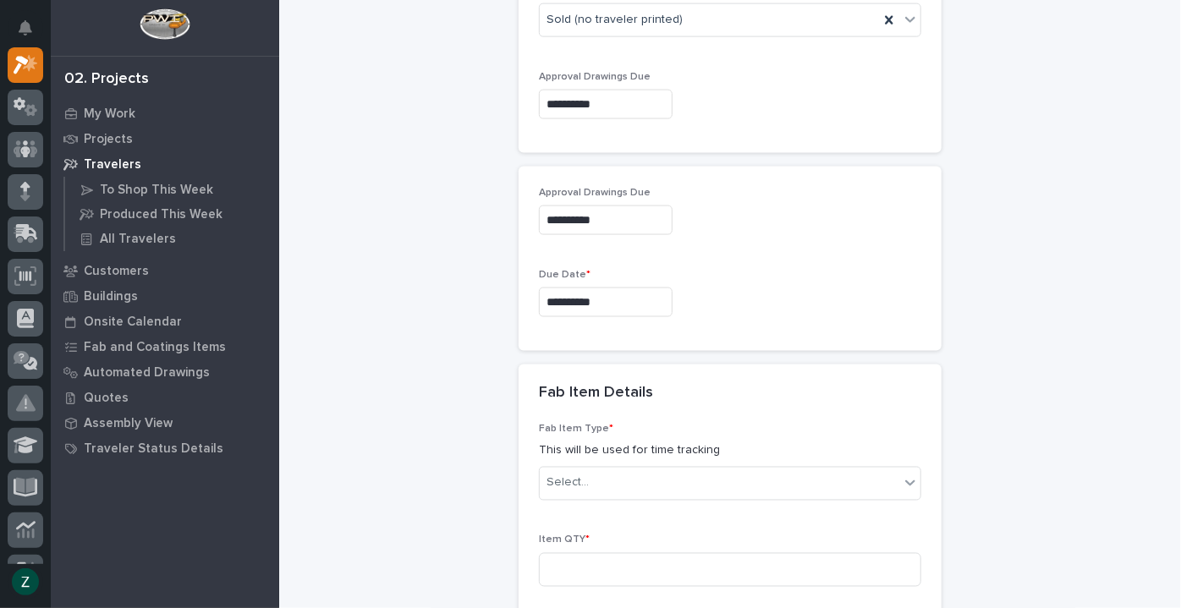
scroll to position [1230, 0]
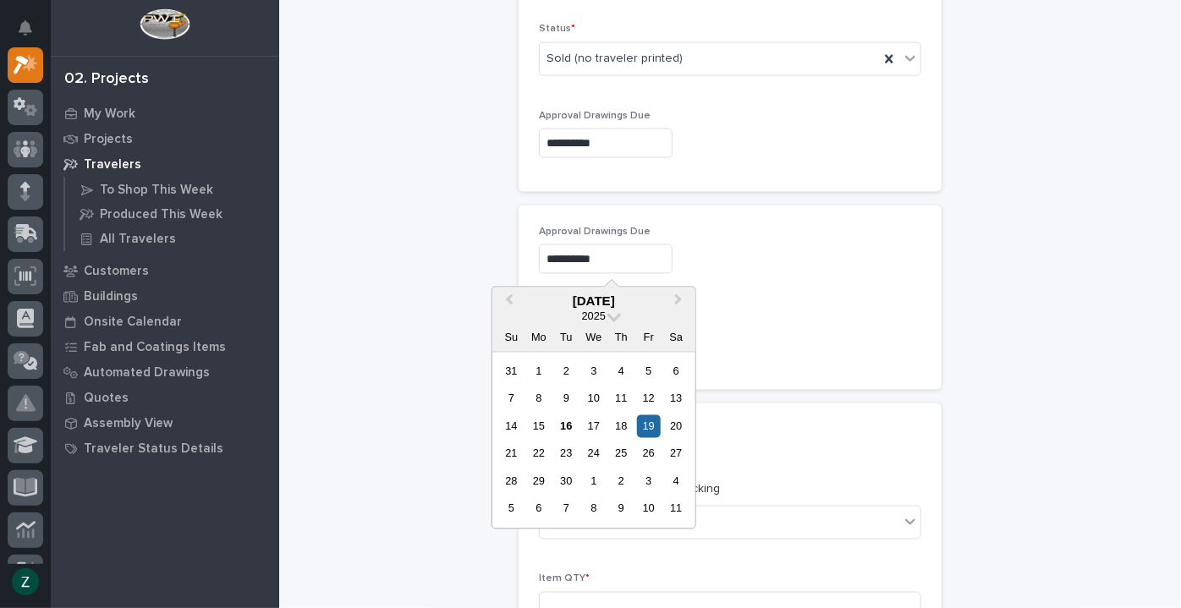
click at [647, 247] on input "**********" at bounding box center [606, 260] width 134 height 30
click at [626, 422] on div "18" at bounding box center [621, 426] width 23 height 23
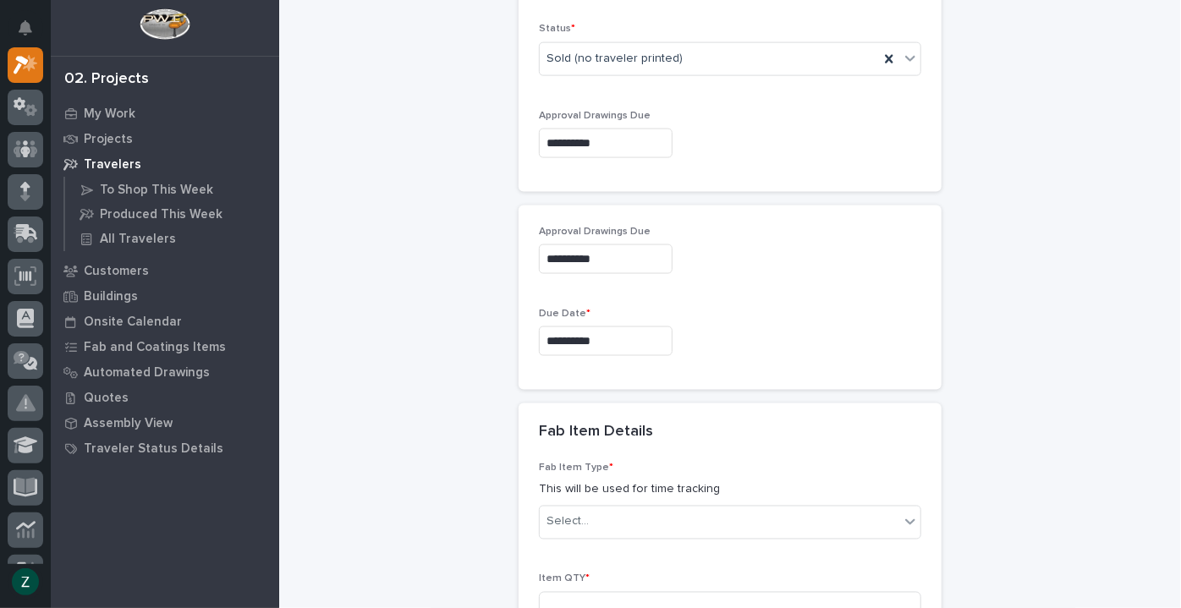
type input "**********"
click at [643, 334] on input "**********" at bounding box center [606, 342] width 134 height 30
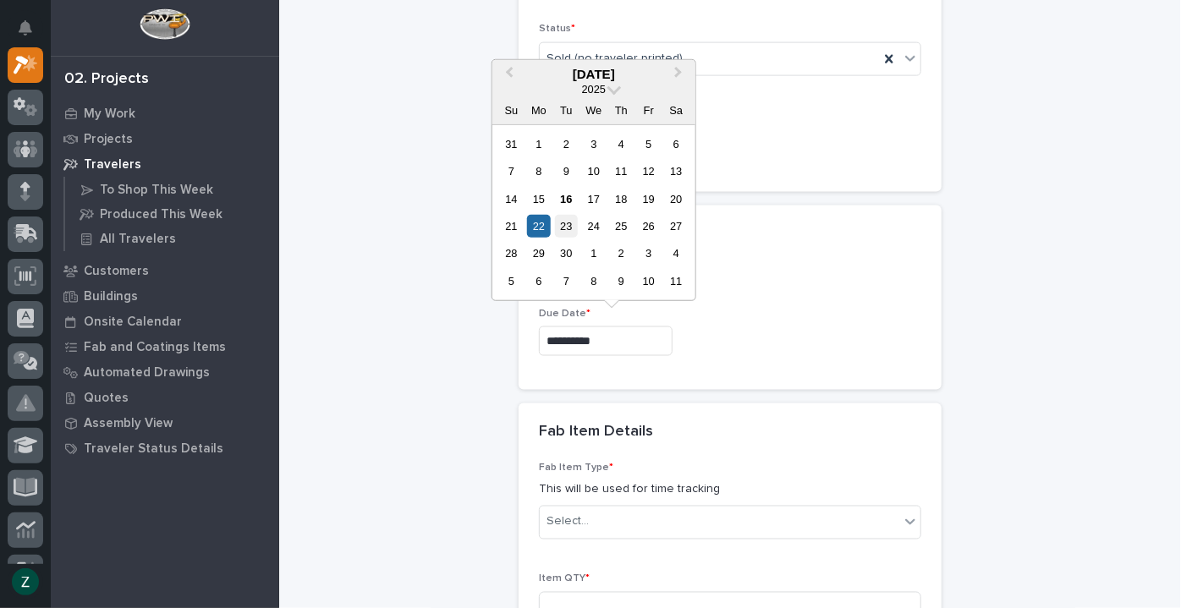
click at [566, 217] on div "23" at bounding box center [566, 226] width 23 height 23
type input "**********"
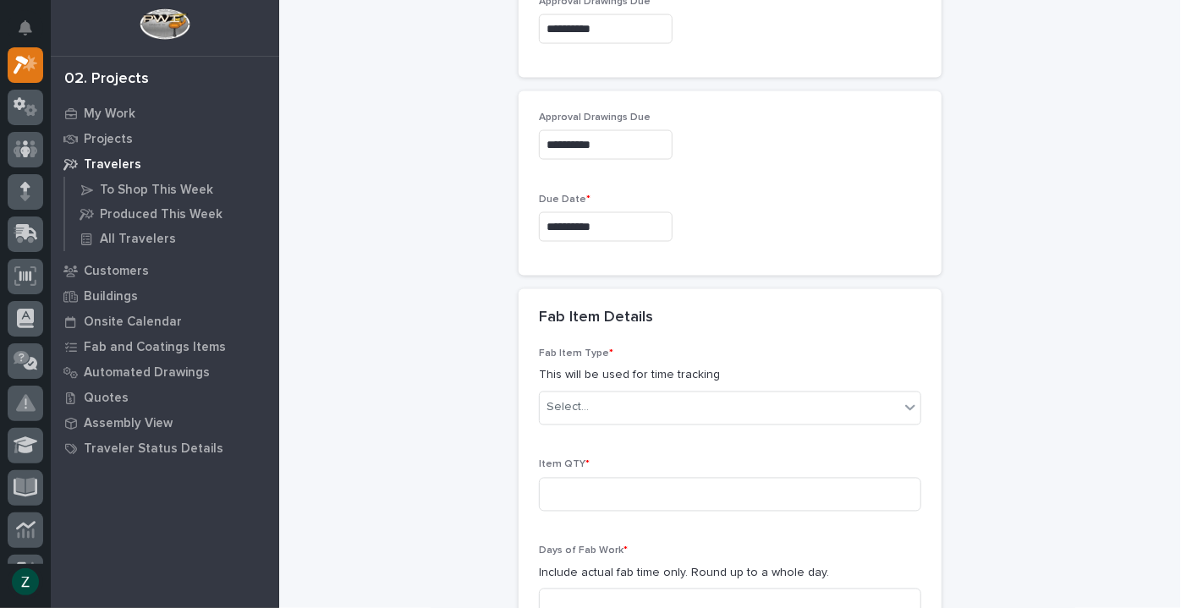
scroll to position [1538, 0]
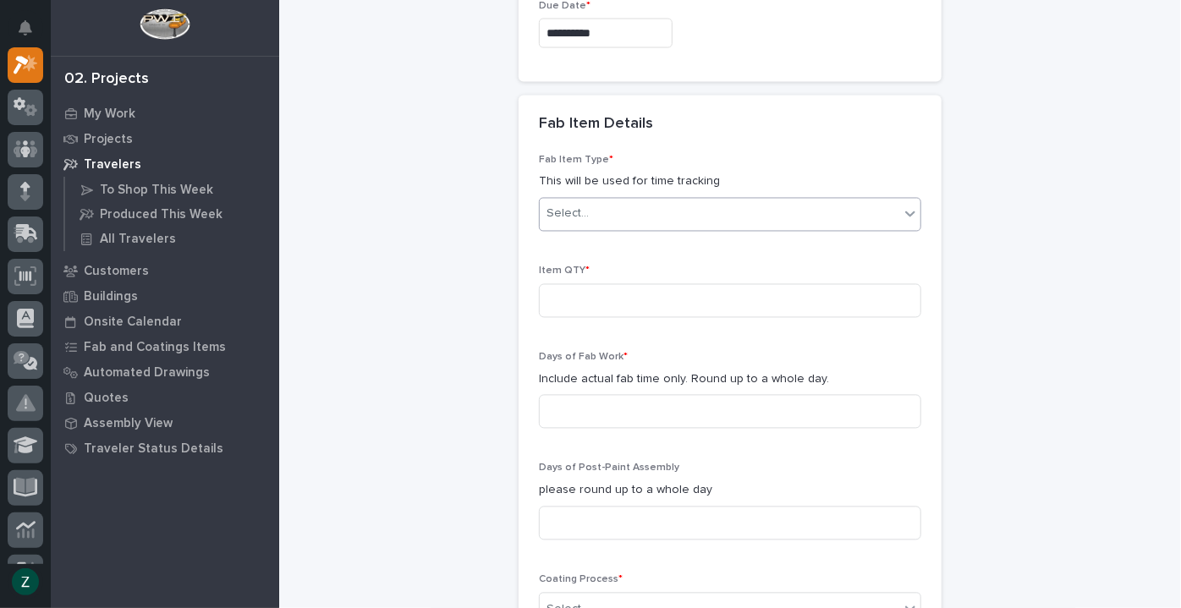
click at [645, 206] on div "Select..." at bounding box center [720, 215] width 360 height 28
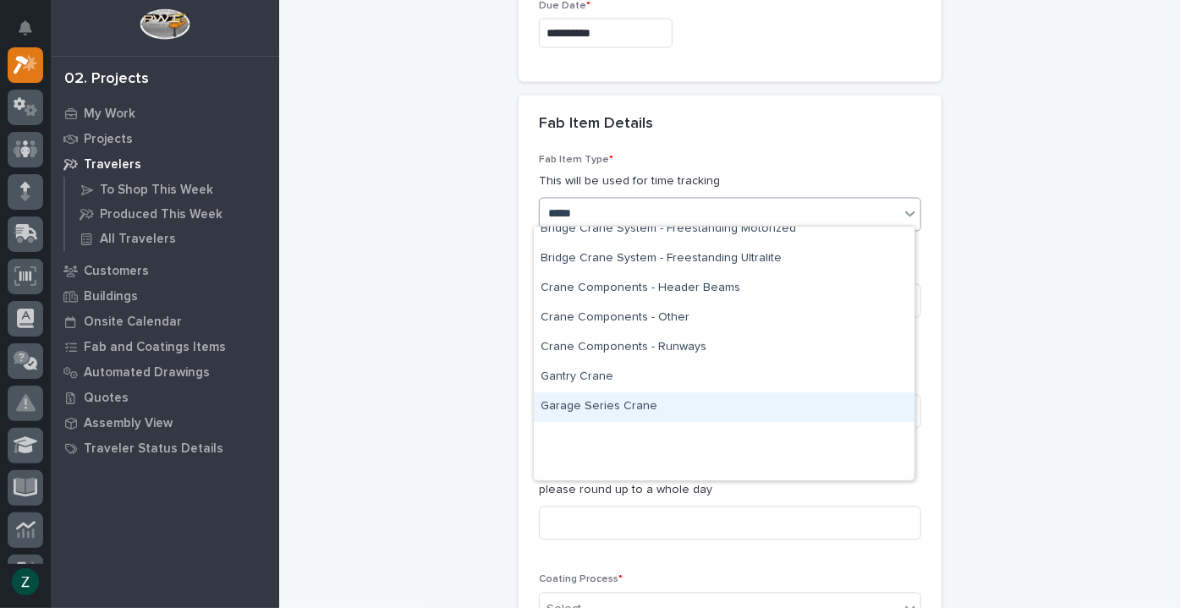
scroll to position [0, 0]
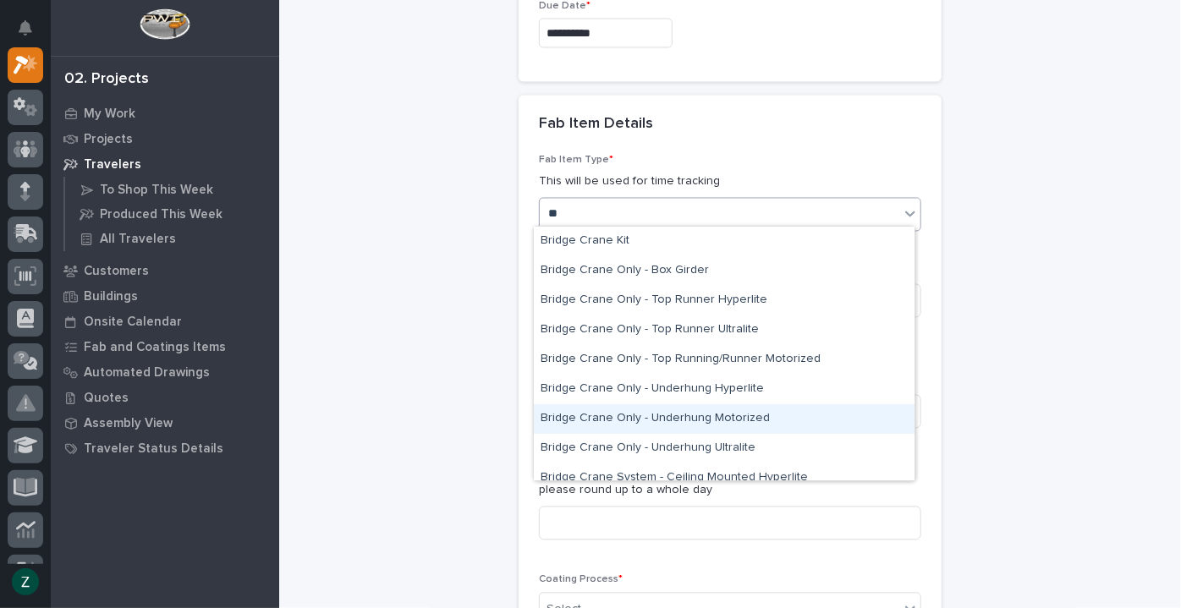
type input "*"
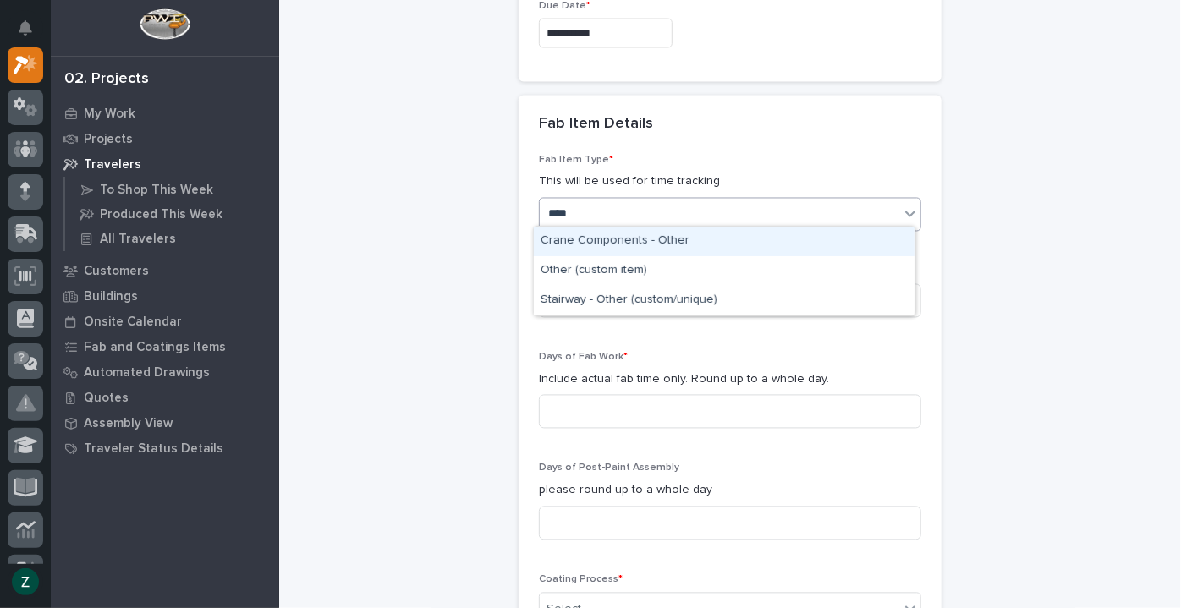
type input "*****"
click at [727, 240] on div "Crane Components - Other" at bounding box center [724, 242] width 381 height 30
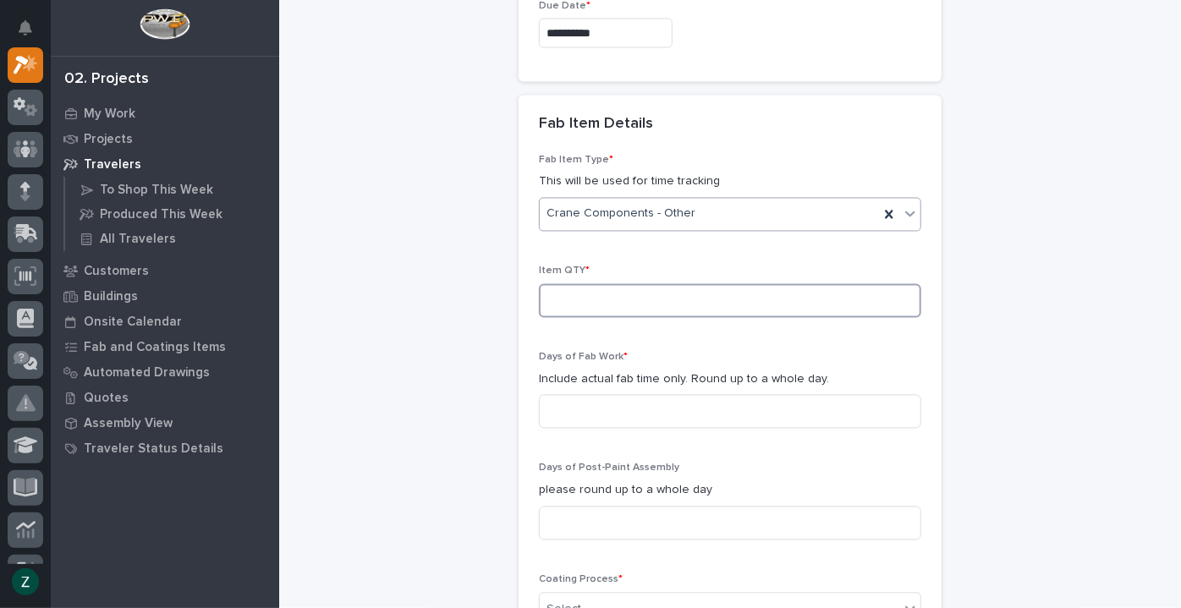
click at [697, 297] on input at bounding box center [730, 301] width 382 height 34
type input "1"
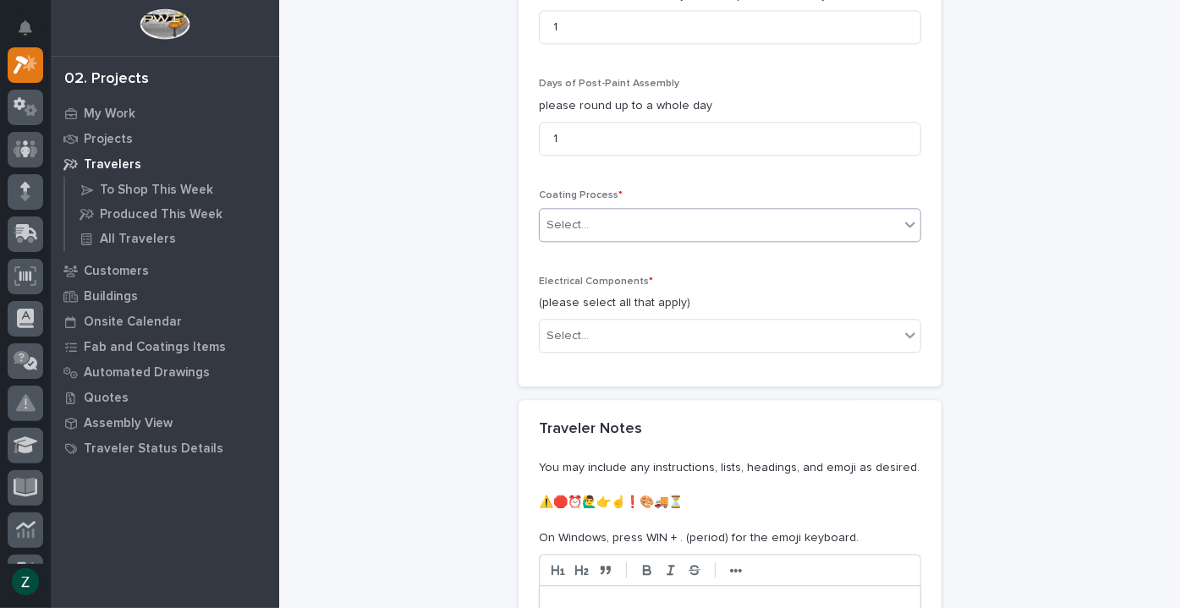
scroll to position [1925, 0]
click at [627, 216] on div "Select..." at bounding box center [720, 224] width 360 height 28
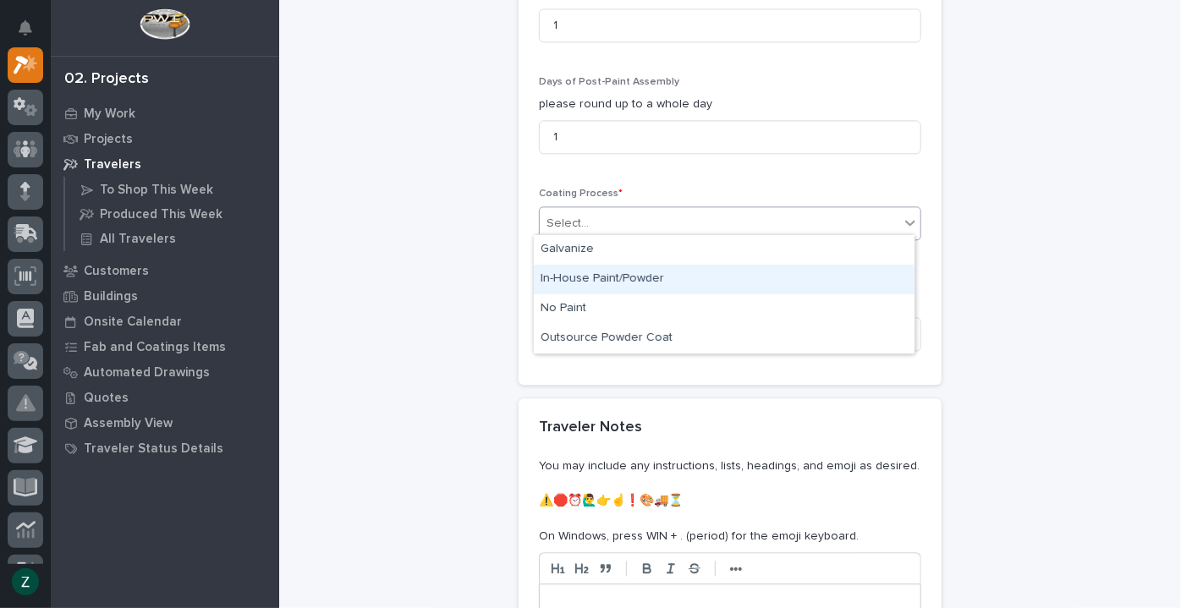
click at [650, 276] on div "In-House Paint/Powder" at bounding box center [724, 280] width 381 height 30
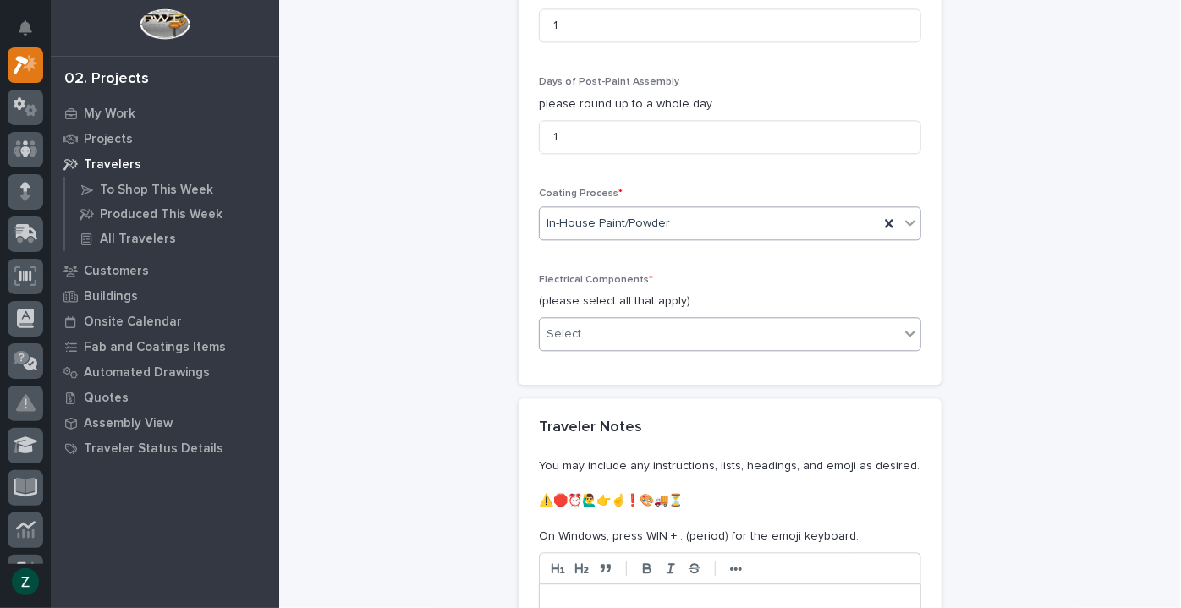
click at [661, 323] on div "Select..." at bounding box center [720, 335] width 360 height 28
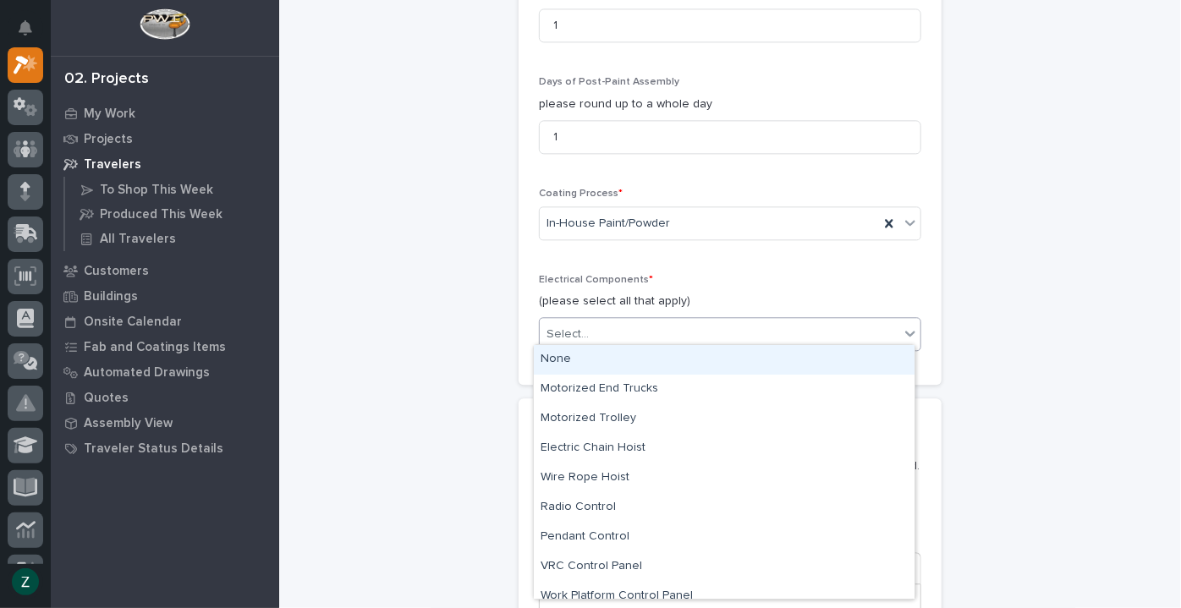
click at [652, 356] on div "None" at bounding box center [724, 360] width 381 height 30
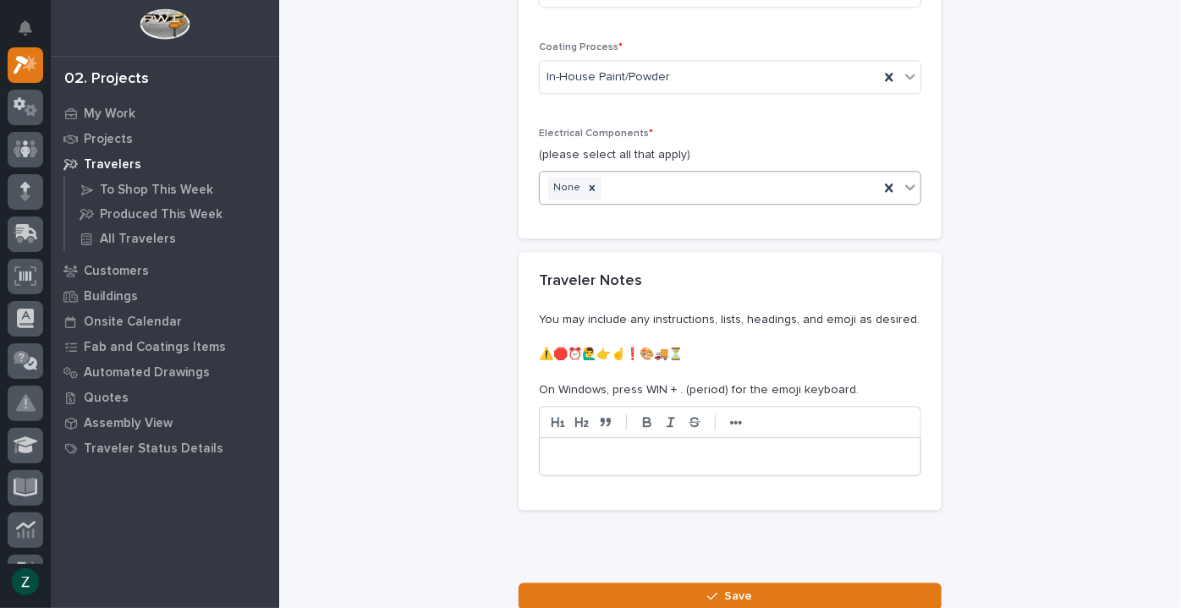
scroll to position [2198, 0]
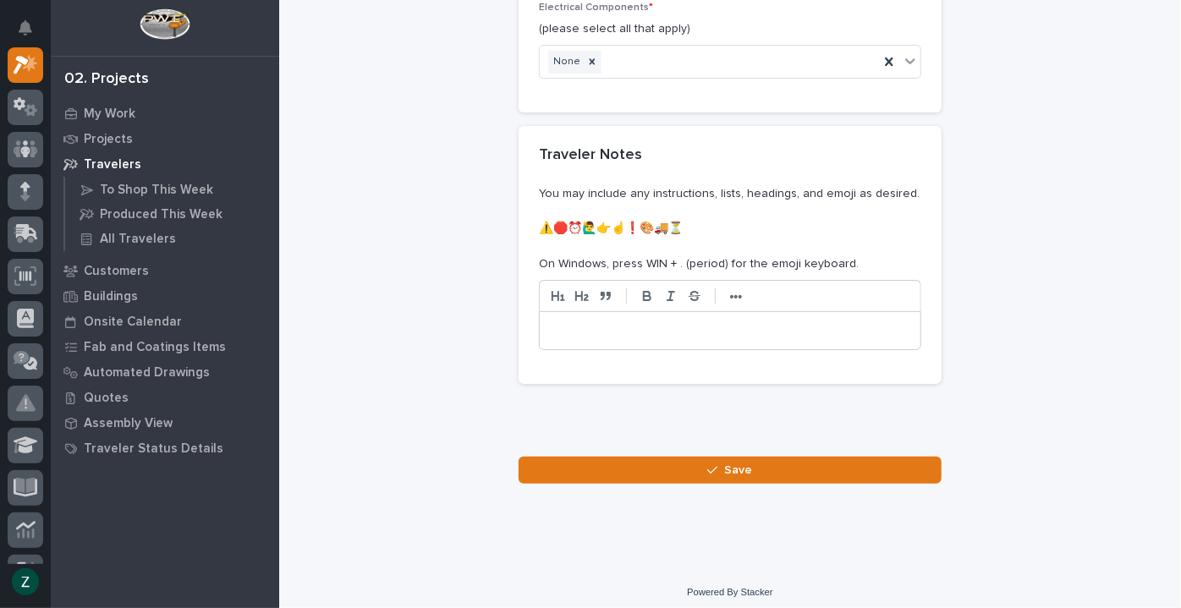
click at [690, 327] on p at bounding box center [730, 330] width 355 height 17
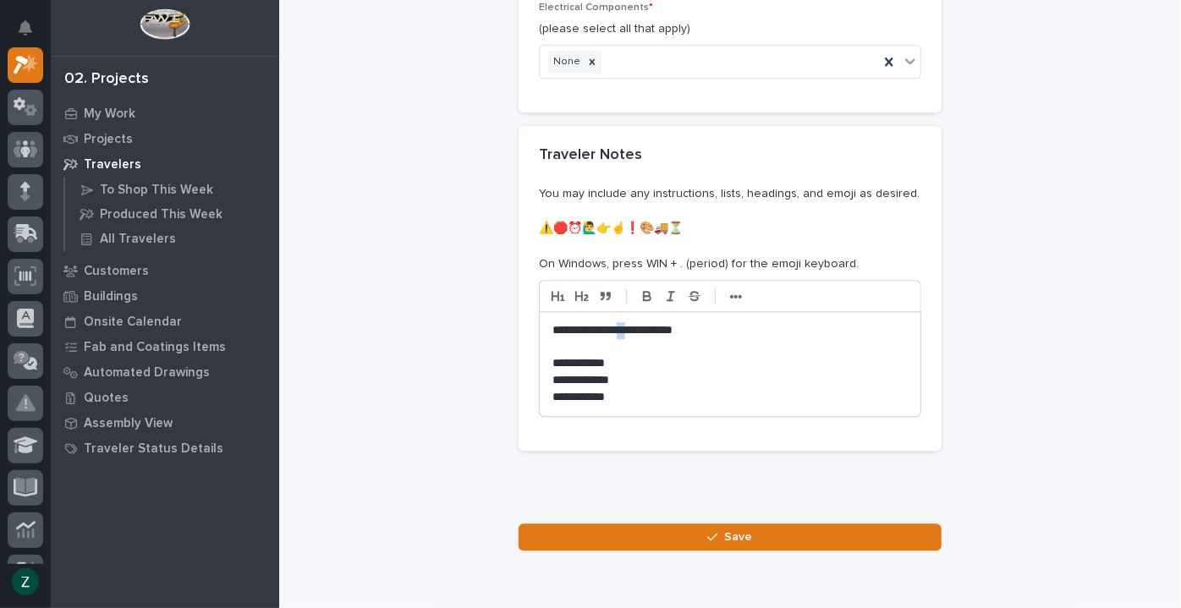
drag, startPoint x: 627, startPoint y: 323, endPoint x: 654, endPoint y: 311, distance: 29.9
click at [617, 328] on p "**********" at bounding box center [731, 330] width 356 height 17
click at [553, 324] on p "**********" at bounding box center [731, 330] width 356 height 17
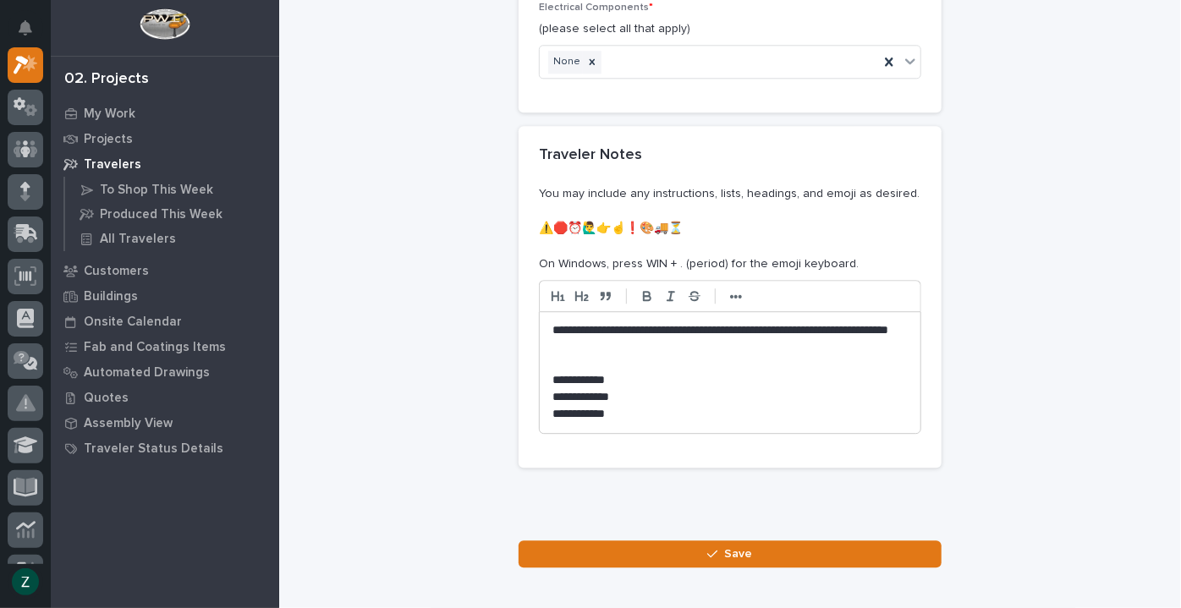
drag, startPoint x: 551, startPoint y: 322, endPoint x: 621, endPoint y: 313, distance: 70.8
click at [553, 323] on p "**********" at bounding box center [731, 339] width 356 height 34
click at [773, 324] on p "**********" at bounding box center [731, 339] width 356 height 34
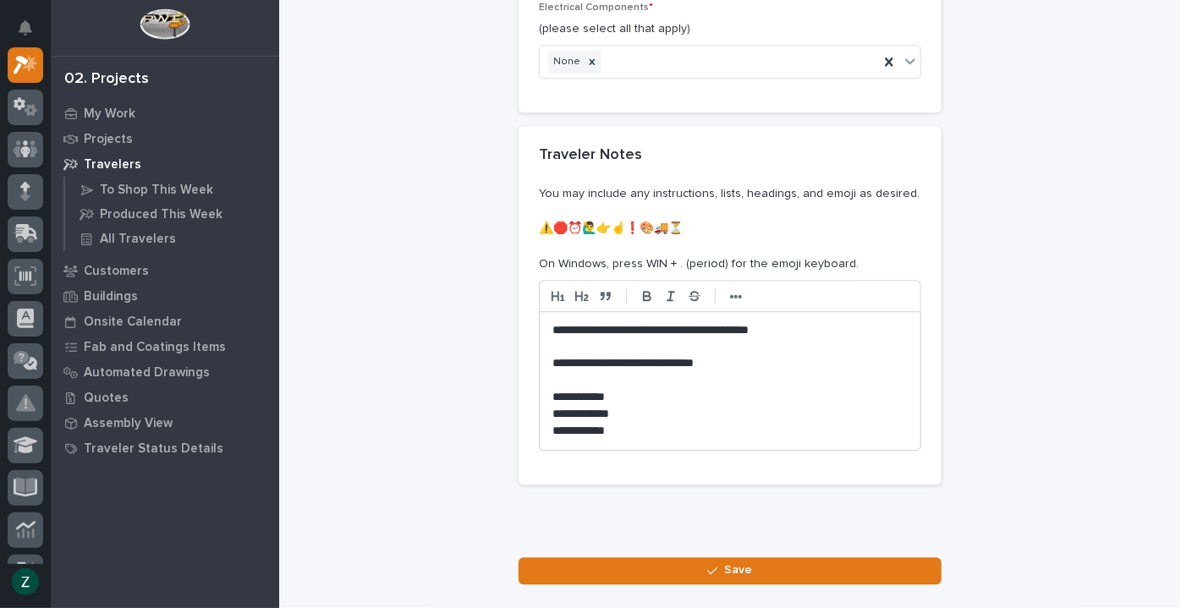
scroll to position [2275, 0]
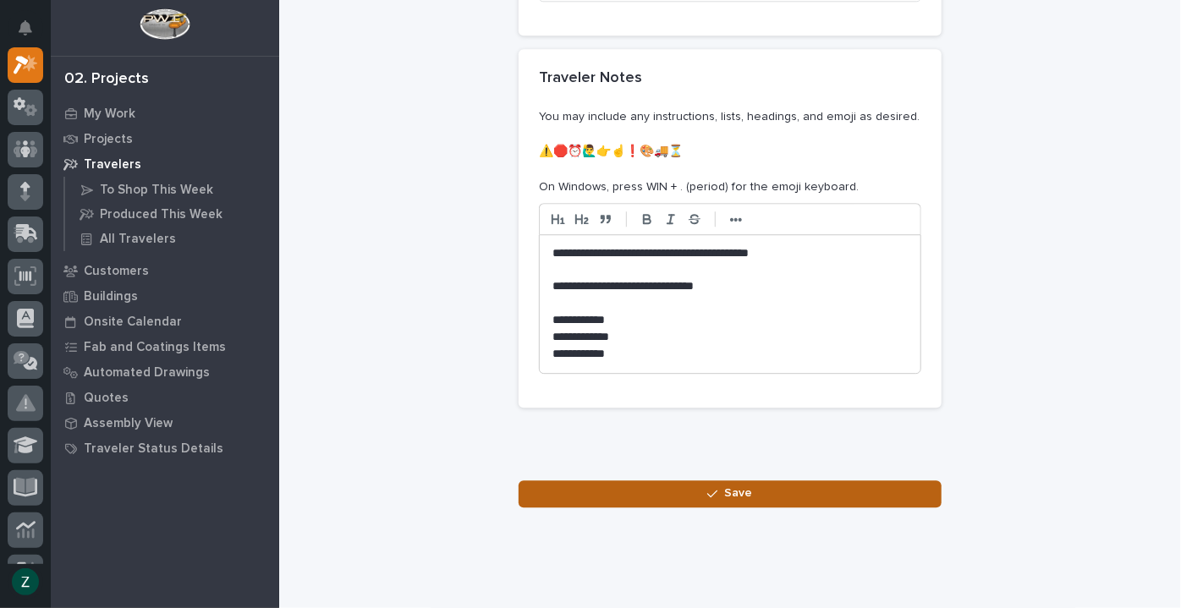
click at [725, 486] on span "Save" at bounding box center [739, 493] width 28 height 15
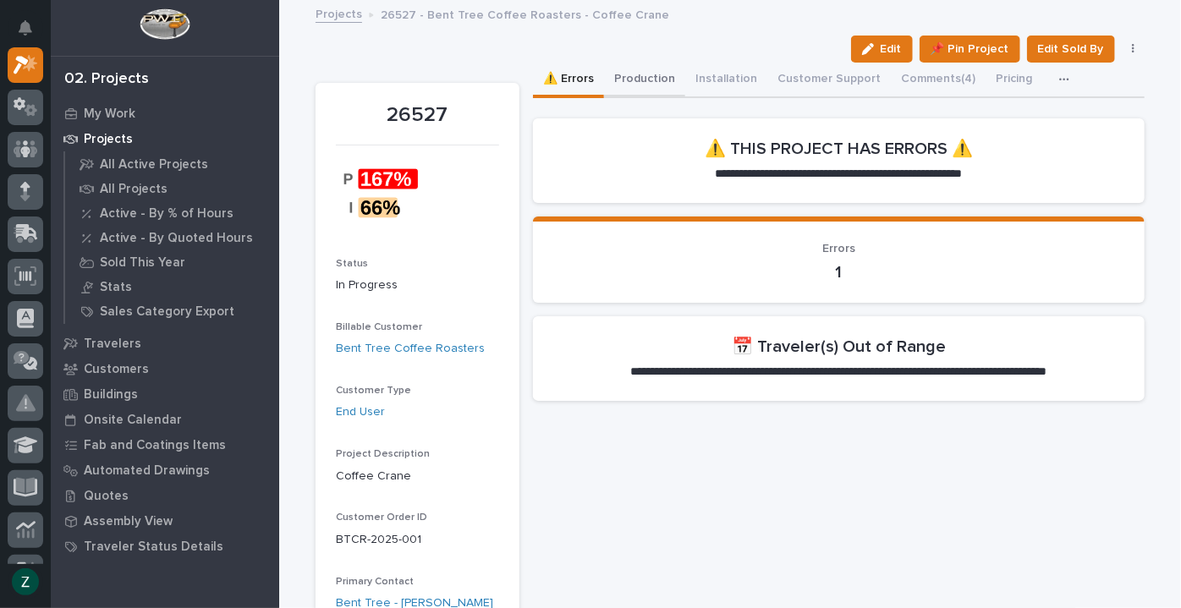
click at [651, 79] on button "Production" at bounding box center [644, 81] width 81 height 36
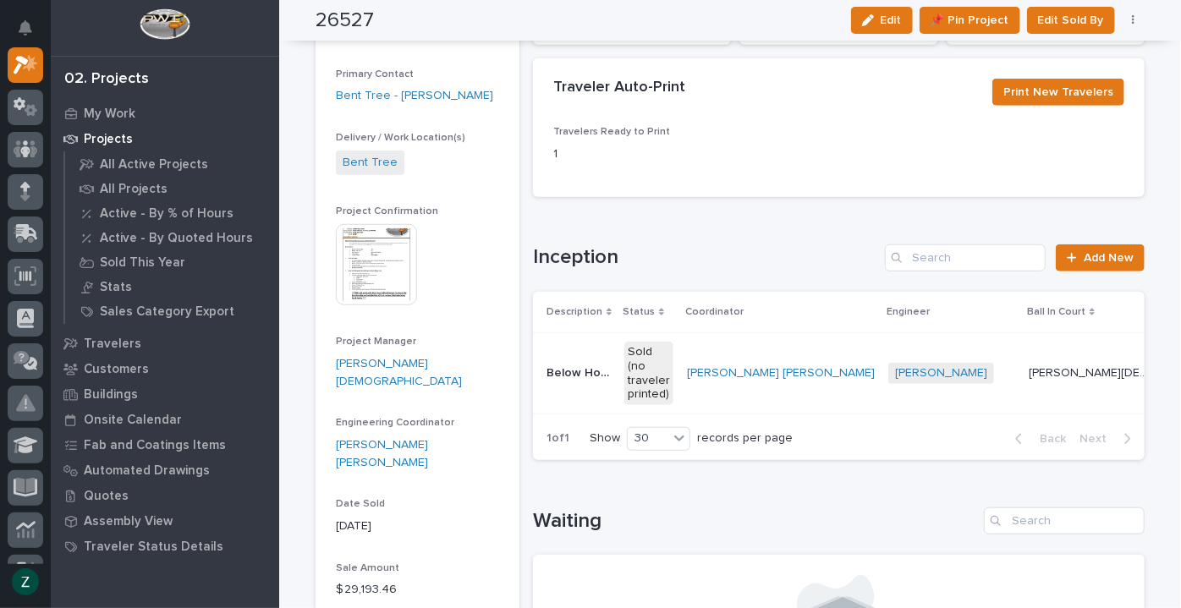
scroll to position [538, 0]
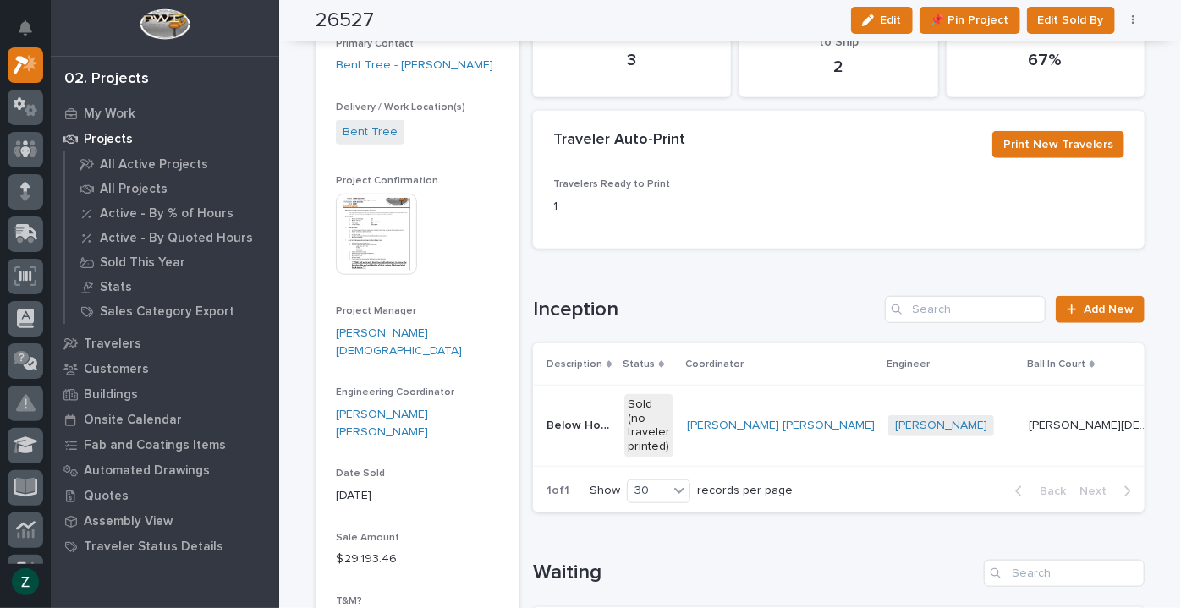
click at [1029, 412] on div "Zach Gay Zach Gay" at bounding box center [1092, 426] width 126 height 28
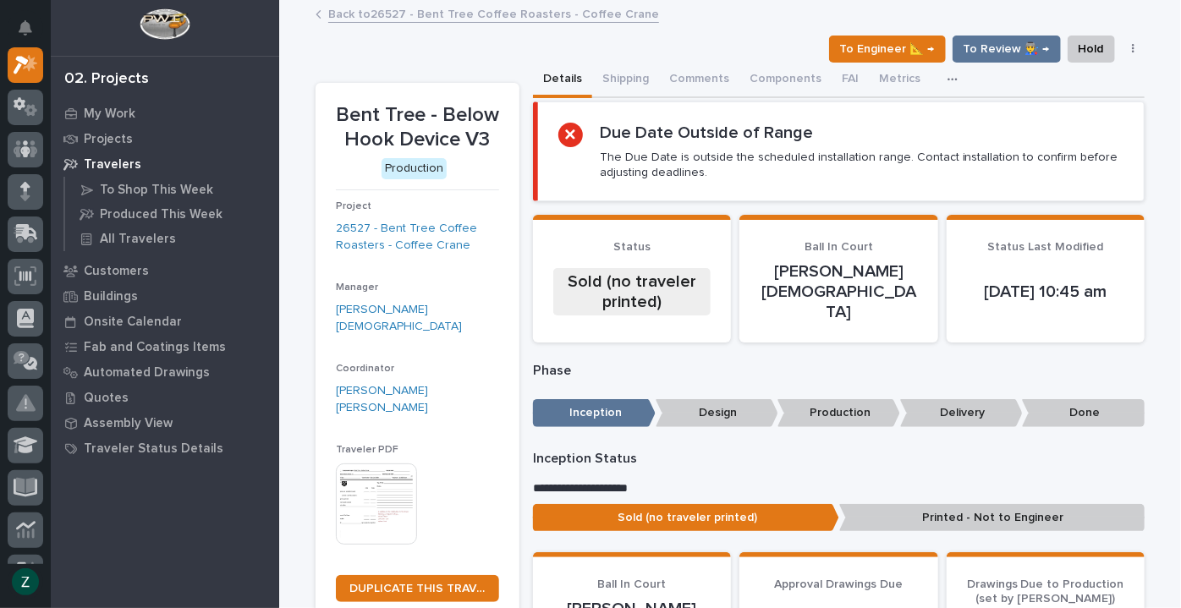
click at [372, 464] on img at bounding box center [376, 504] width 81 height 81
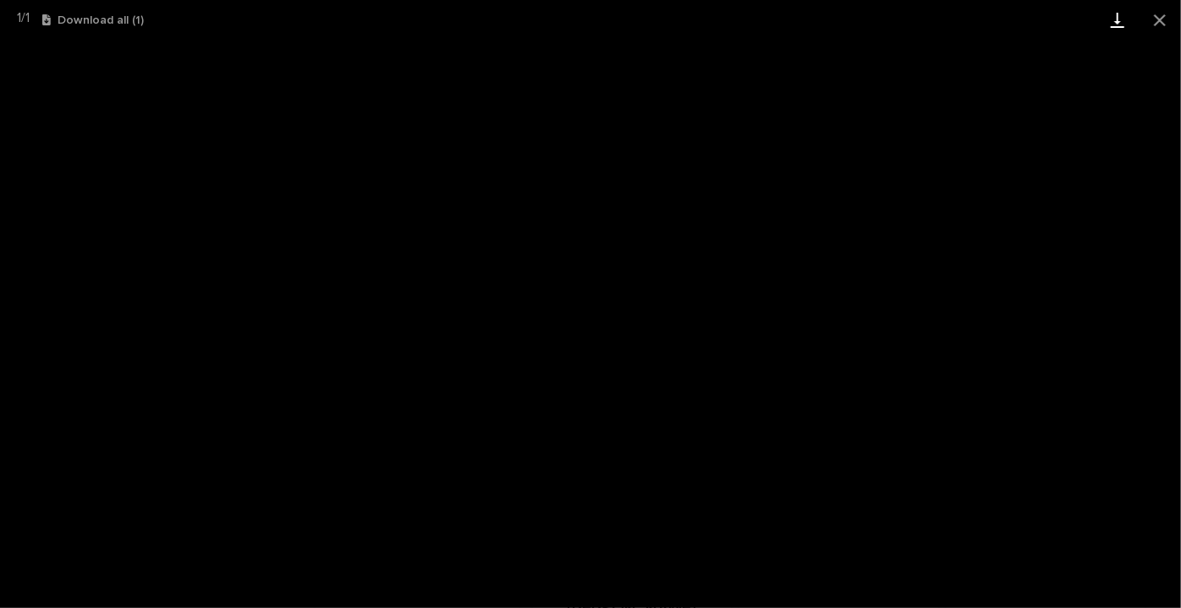
click at [1118, 14] on link "Download" at bounding box center [1118, 20] width 42 height 40
click at [1159, 15] on button "Close gallery" at bounding box center [1160, 20] width 42 height 40
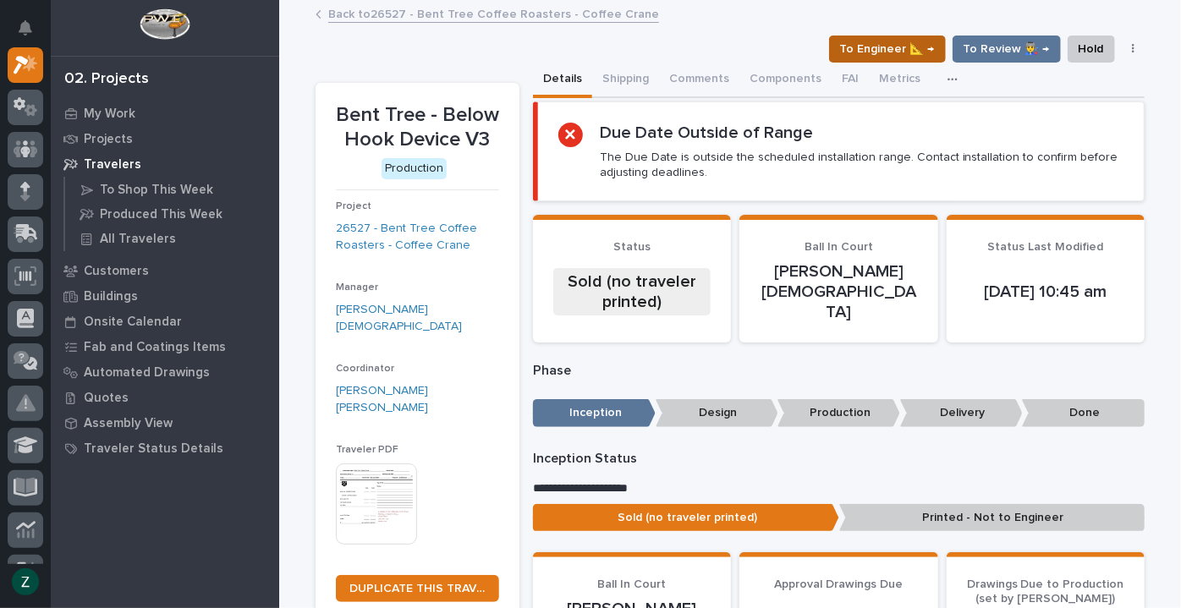
click at [900, 49] on span "To Engineer 📐 →" at bounding box center [887, 49] width 95 height 20
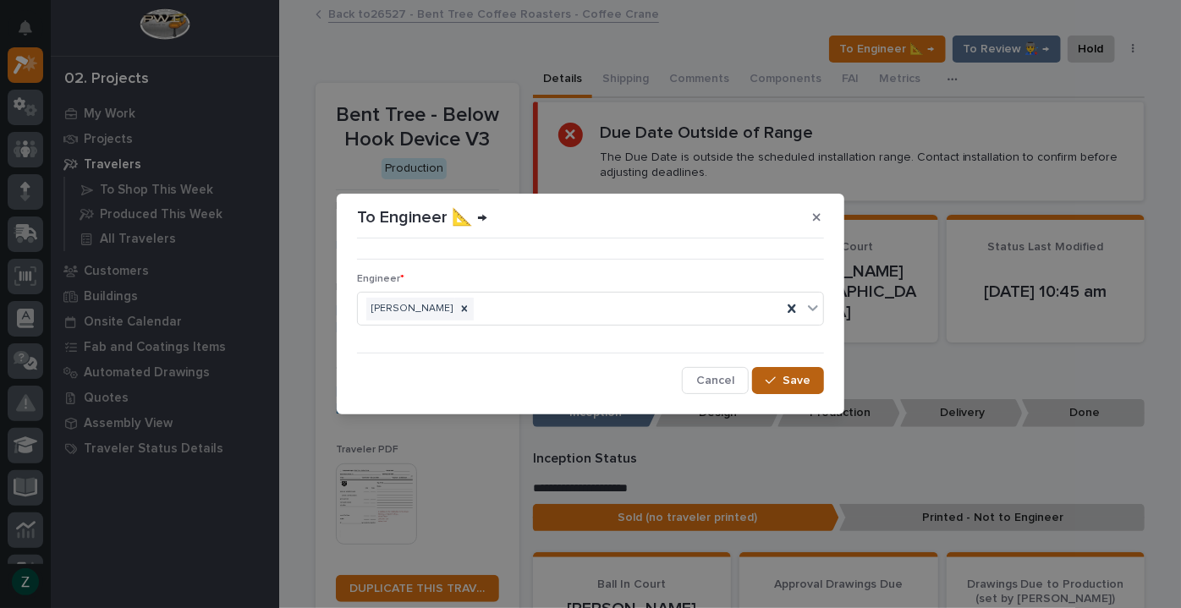
click at [800, 384] on span "Save" at bounding box center [797, 380] width 28 height 15
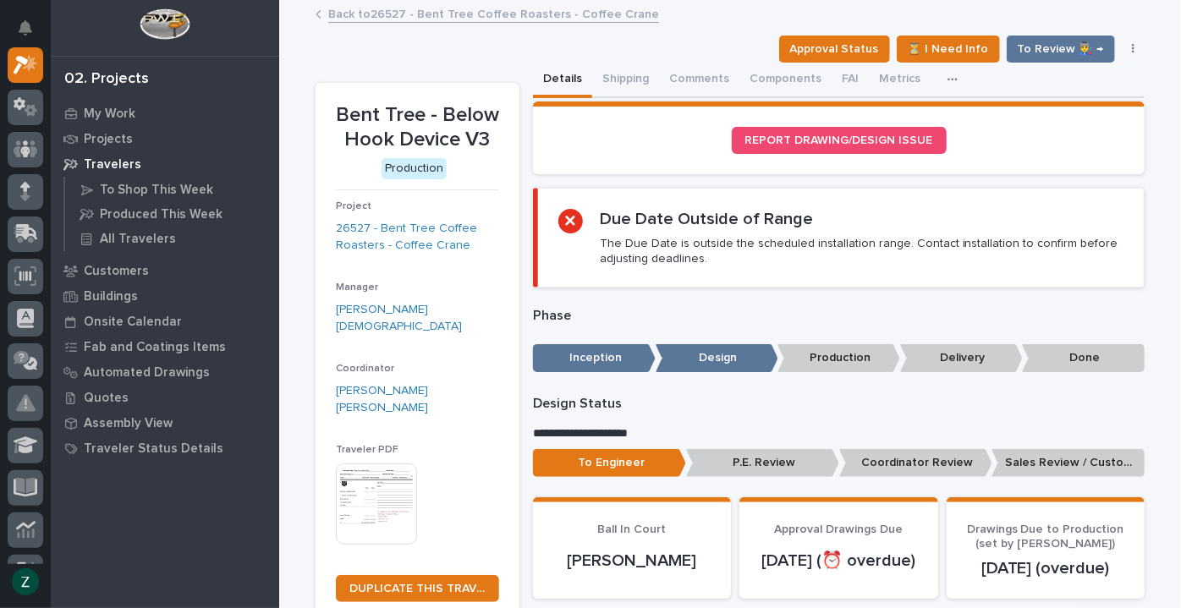
scroll to position [230, 0]
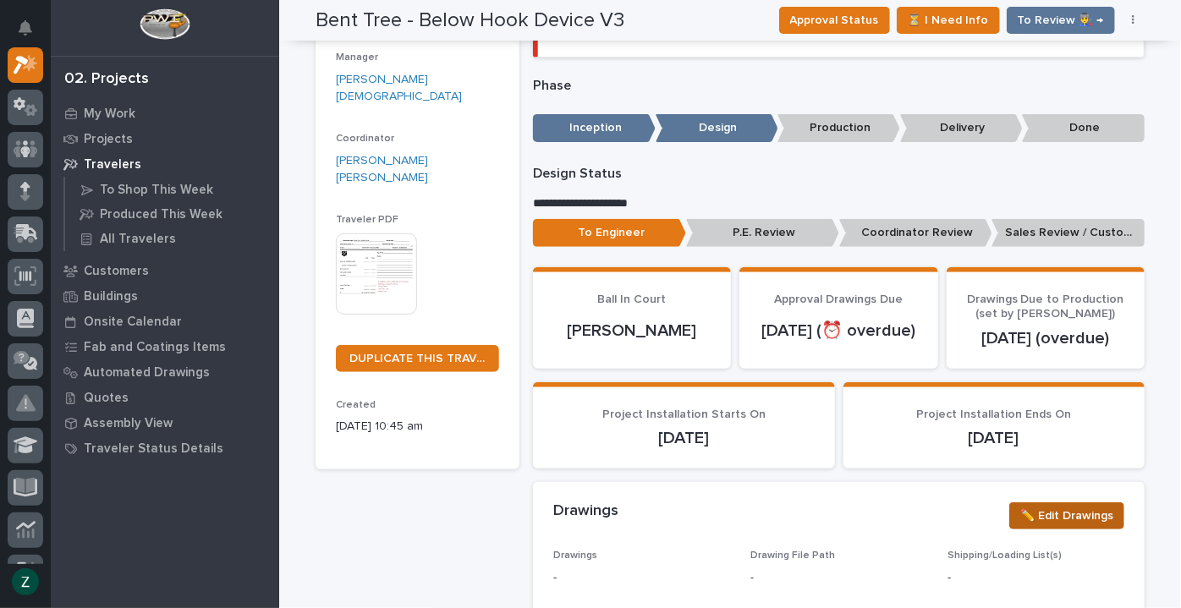
click at [1041, 516] on span "✏️ Edit Drawings" at bounding box center [1066, 516] width 93 height 20
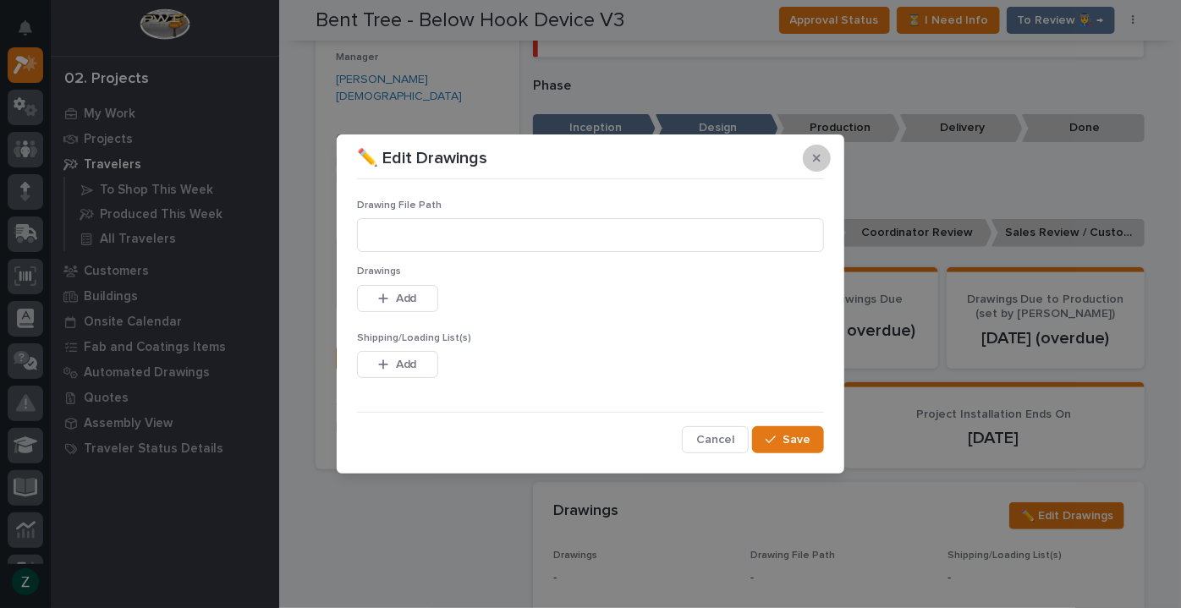
click at [823, 157] on button "button" at bounding box center [817, 158] width 28 height 27
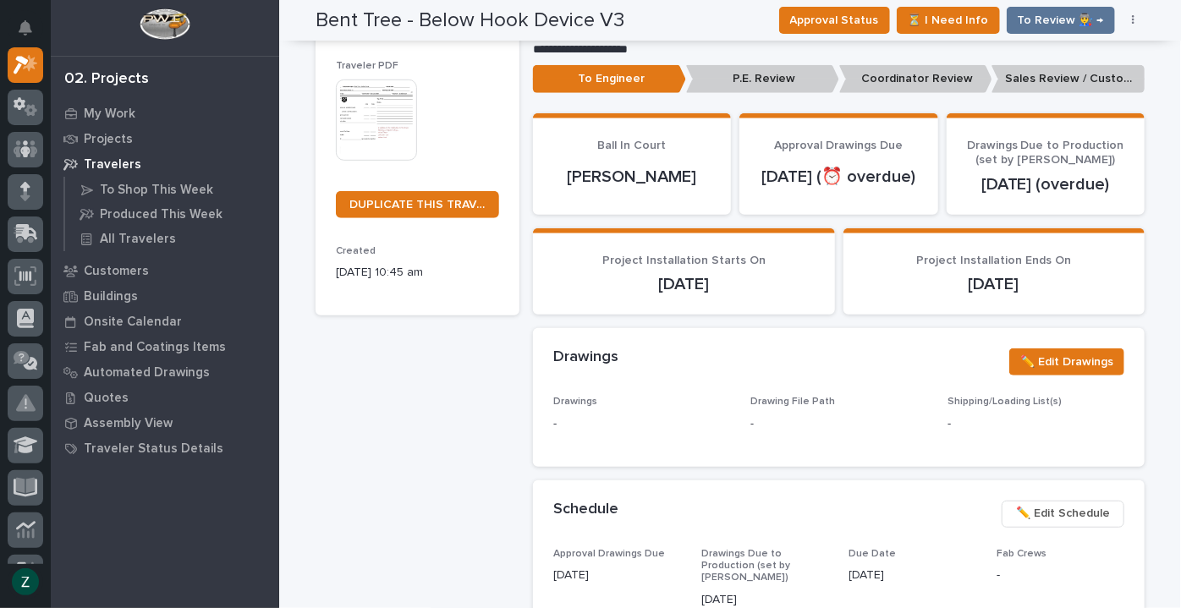
scroll to position [692, 0]
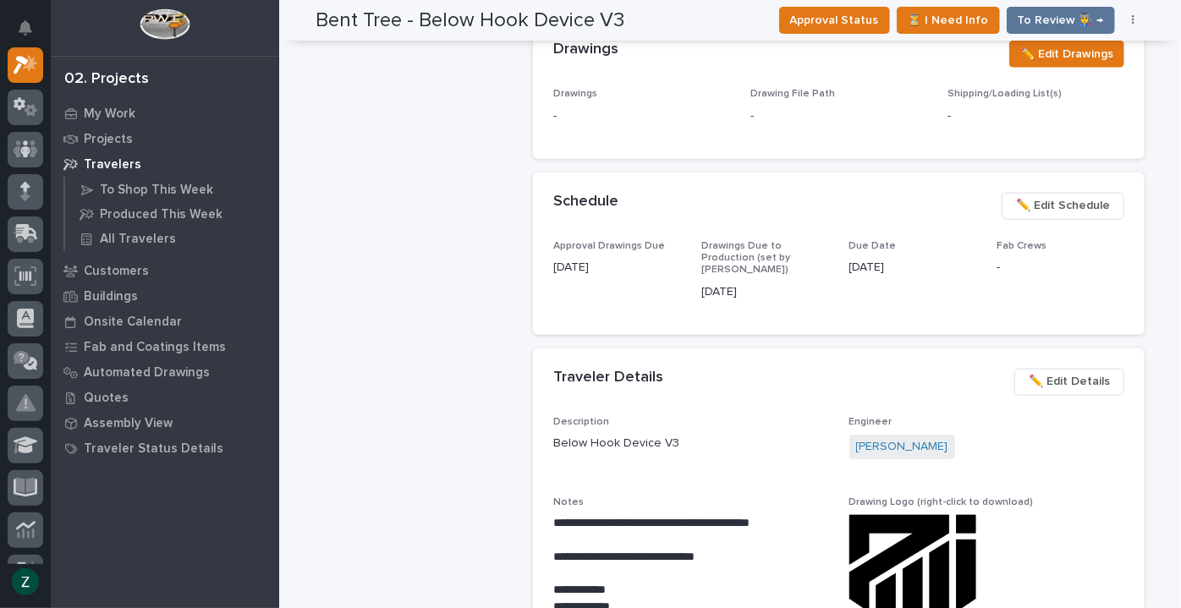
click at [1074, 204] on span "✏️ Edit Schedule" at bounding box center [1063, 205] width 94 height 20
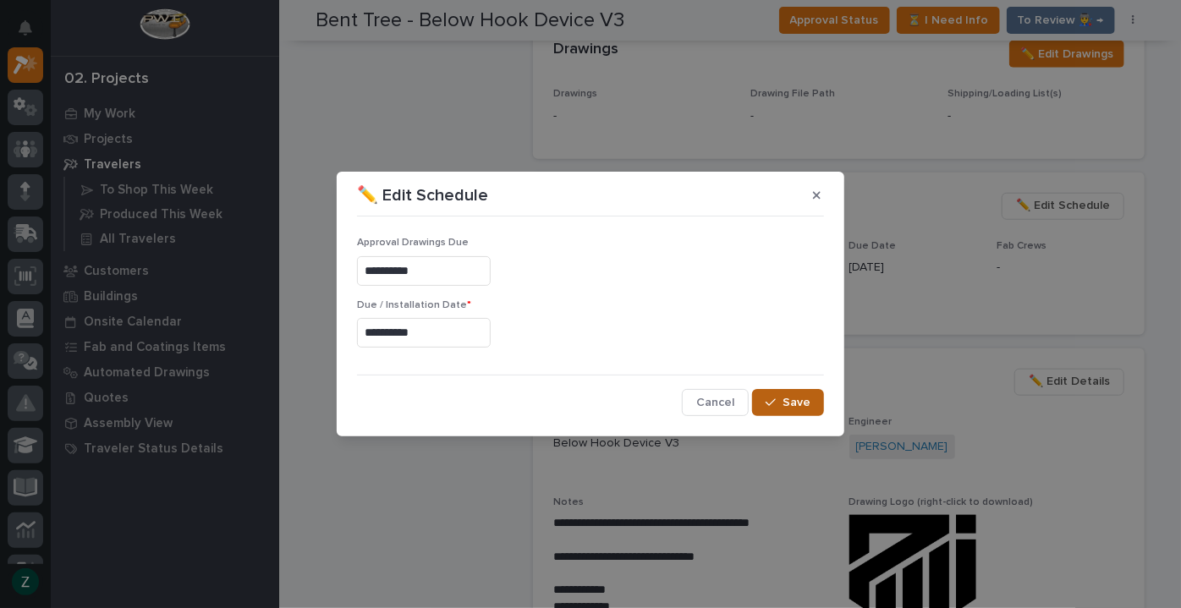
click at [794, 408] on span "Save" at bounding box center [797, 402] width 28 height 15
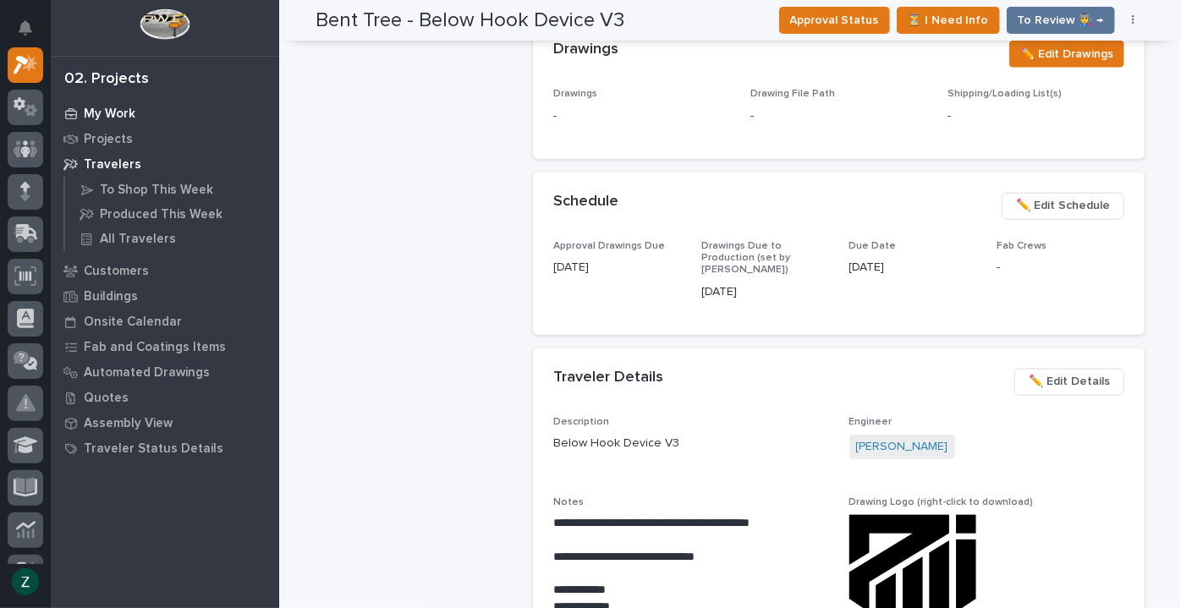
click at [124, 110] on p "My Work" at bounding box center [110, 114] width 52 height 15
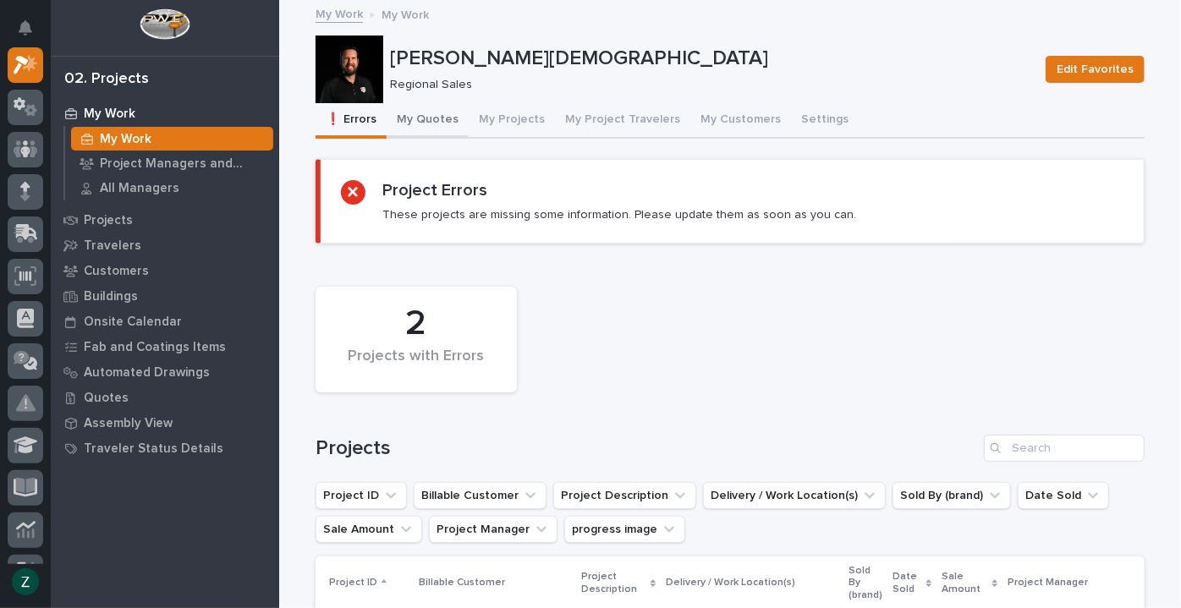
click at [441, 129] on button "My Quotes" at bounding box center [428, 121] width 82 height 36
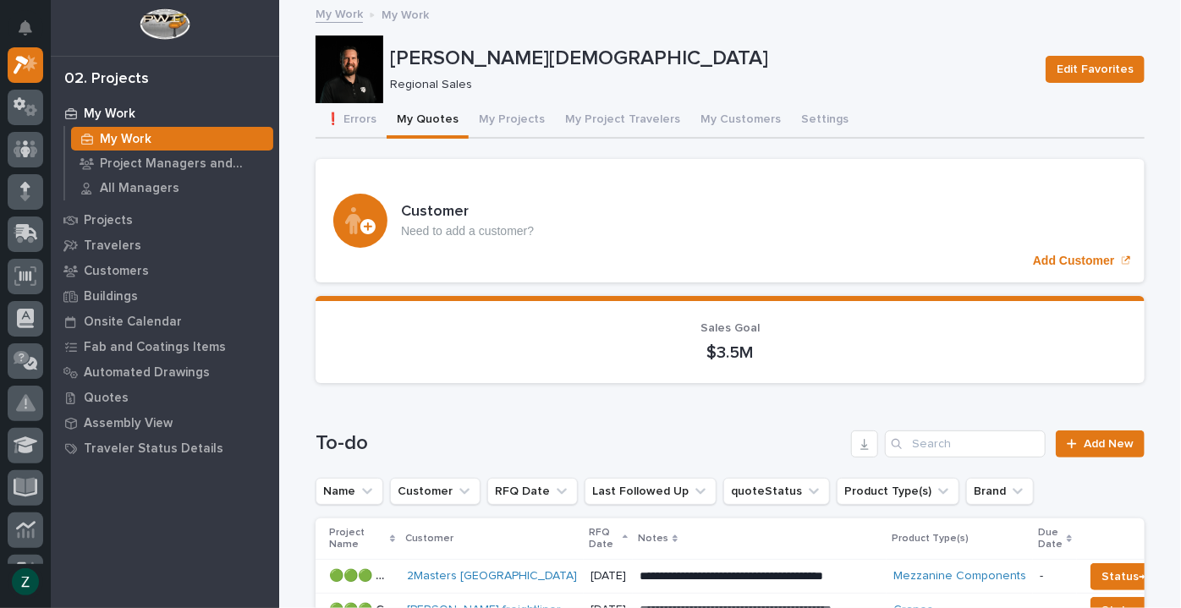
scroll to position [307, 0]
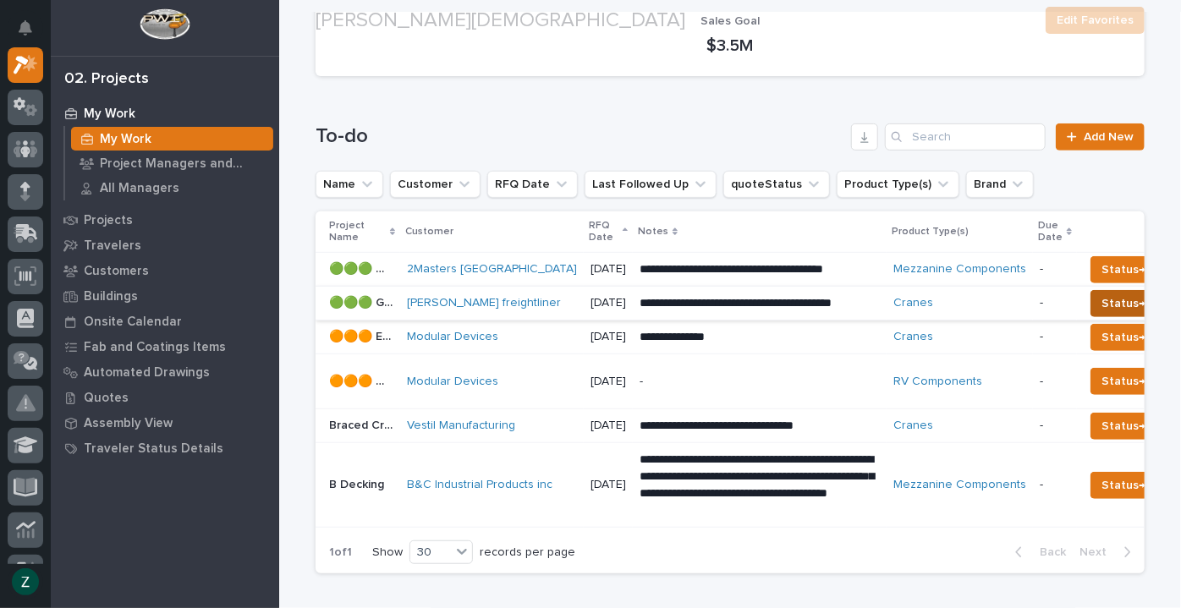
click at [1102, 300] on span "Status→ 📤 Quote Sent" at bounding box center [1168, 304] width 132 height 20
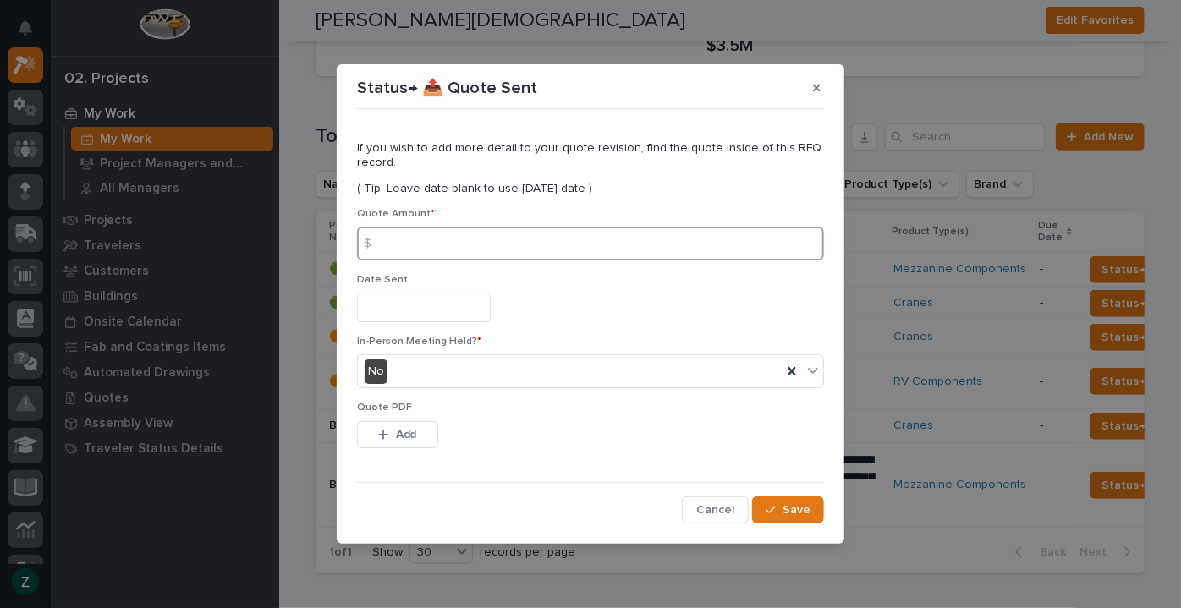
click at [514, 242] on input at bounding box center [590, 244] width 467 height 34
click at [420, 239] on input at bounding box center [590, 244] width 467 height 34
type input "9614"
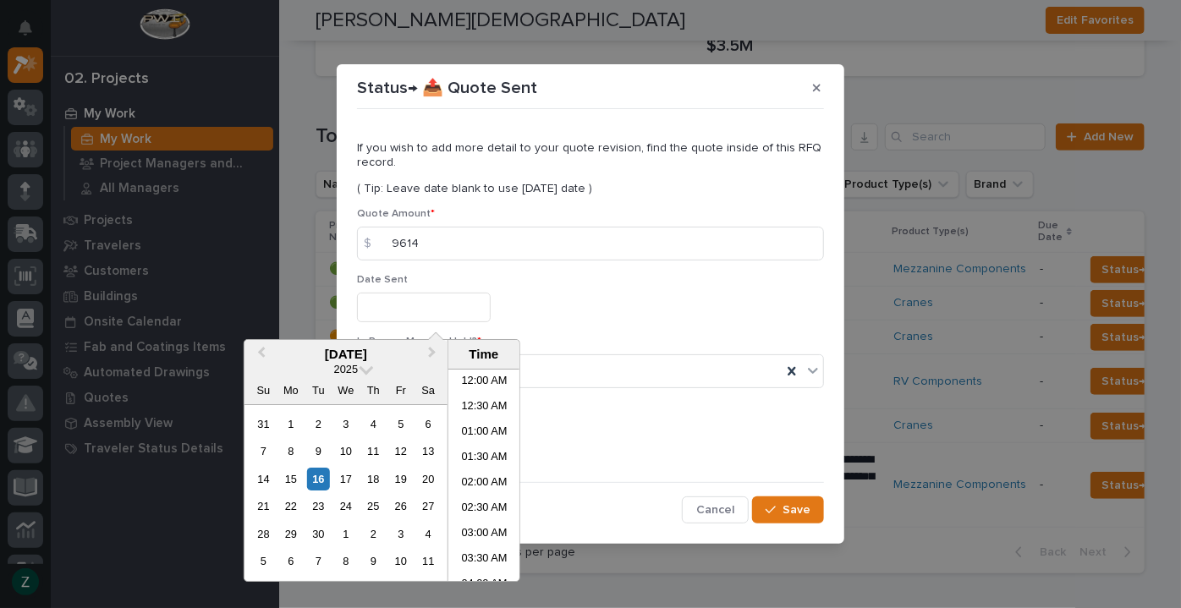
click at [481, 302] on input "text" at bounding box center [424, 308] width 134 height 30
click at [322, 473] on div "16" at bounding box center [318, 479] width 23 height 23
type input "**********"
click at [591, 335] on div "**********" at bounding box center [590, 305] width 467 height 62
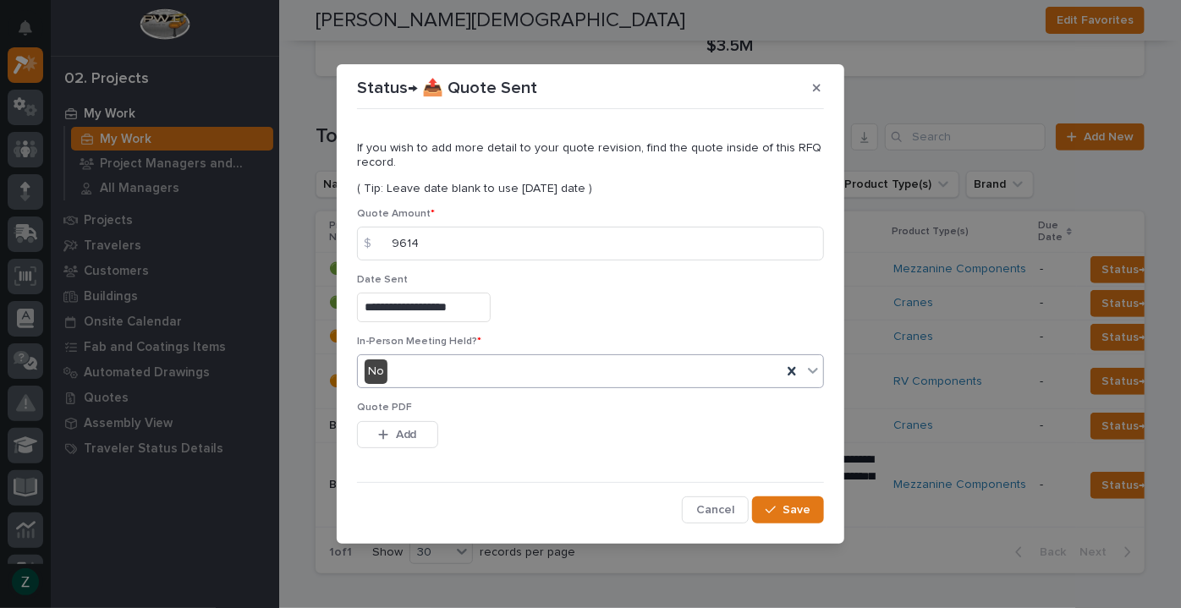
click at [433, 377] on div "No" at bounding box center [570, 372] width 424 height 28
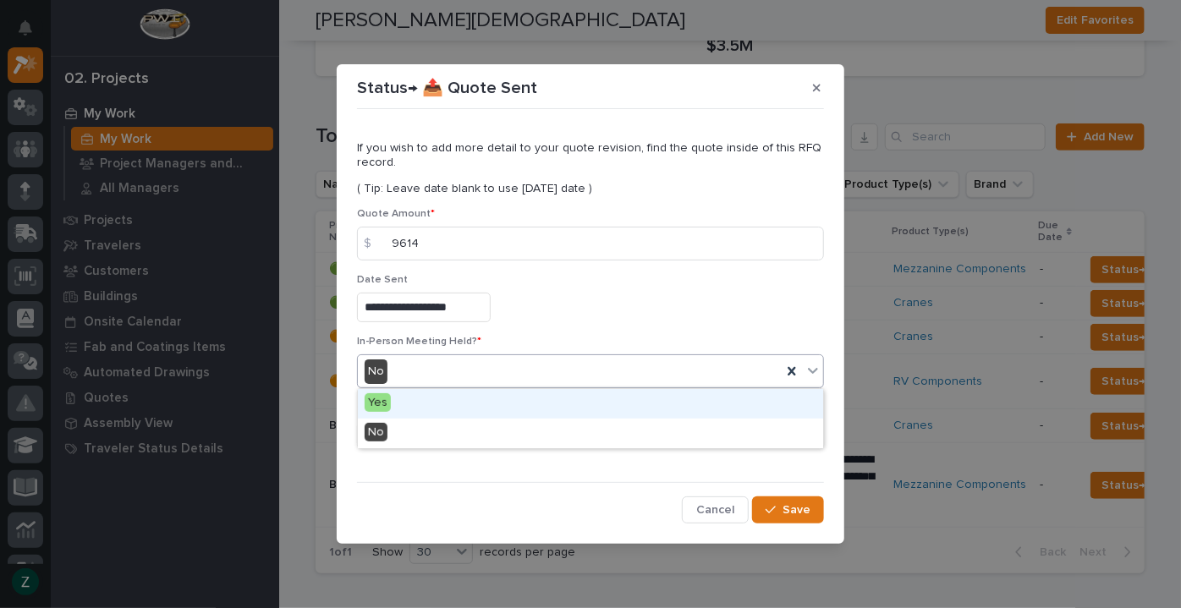
click at [435, 402] on div "Yes" at bounding box center [590, 404] width 465 height 30
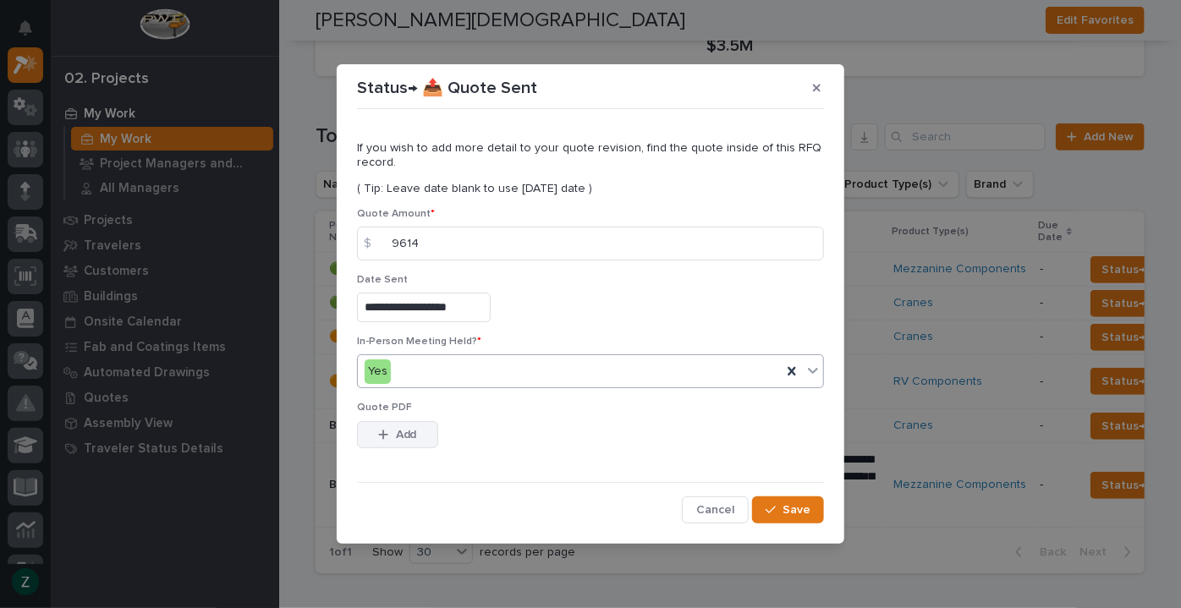
click at [431, 437] on button "Add" at bounding box center [397, 434] width 81 height 27
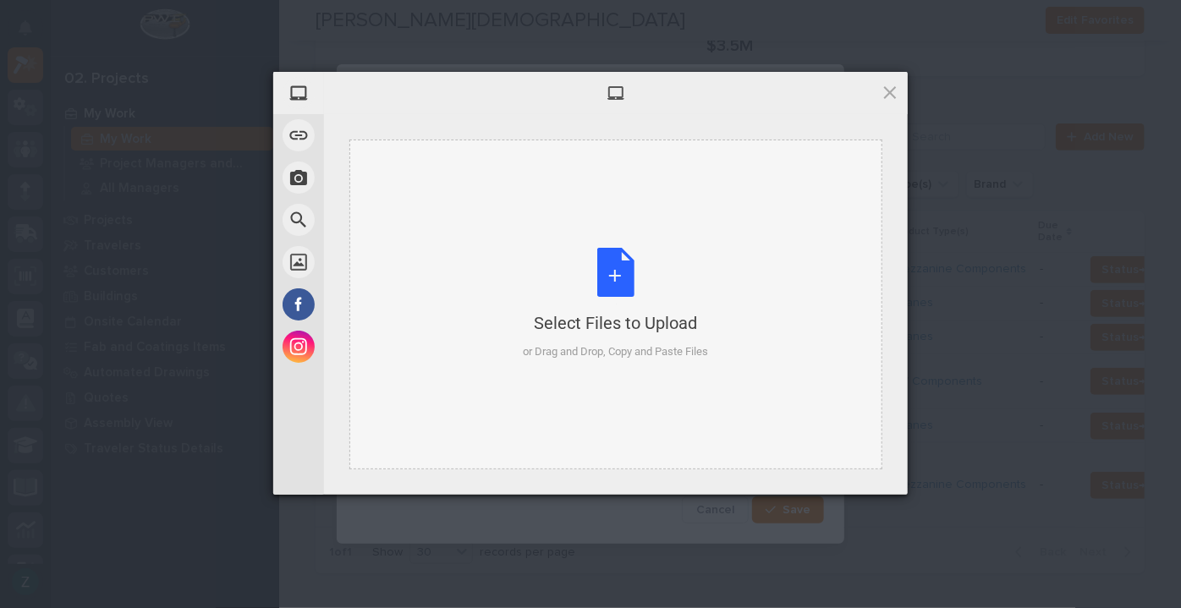
click at [599, 340] on div "Select Files to Upload or Drag and Drop, Copy and Paste Files" at bounding box center [616, 304] width 185 height 113
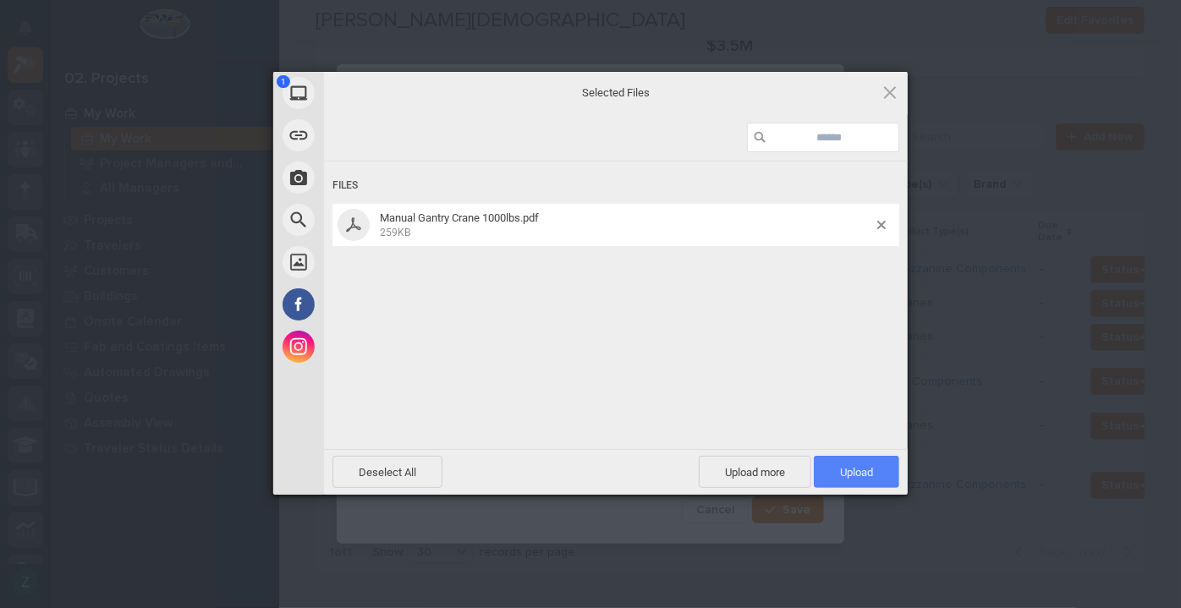
click at [848, 473] on span "Upload 1" at bounding box center [856, 472] width 33 height 13
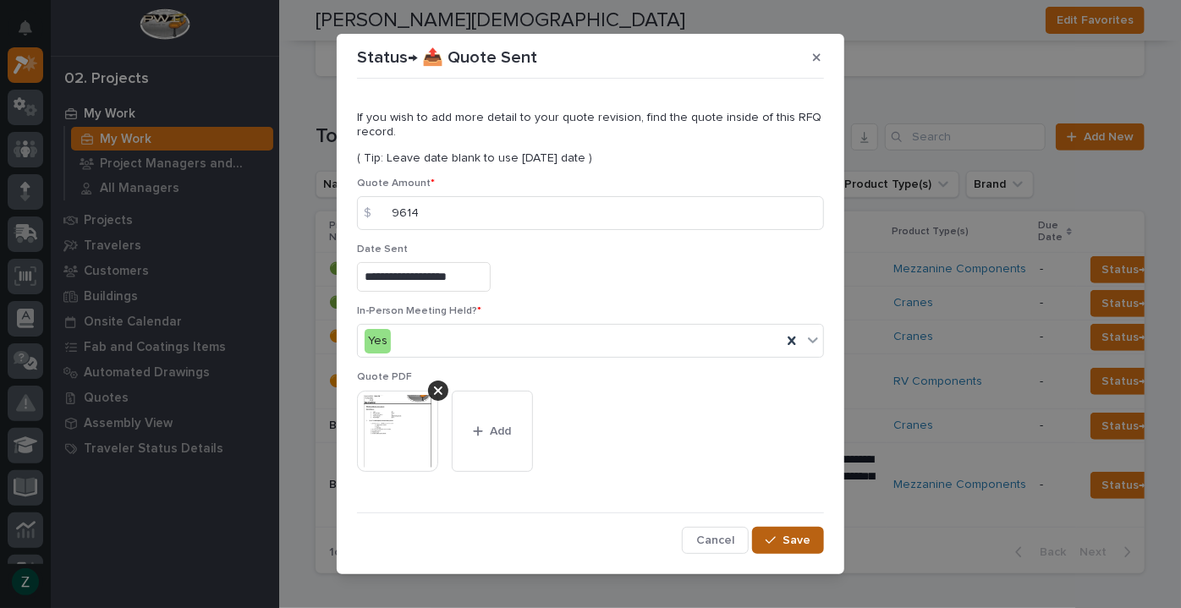
click at [789, 541] on span "Save" at bounding box center [797, 540] width 28 height 15
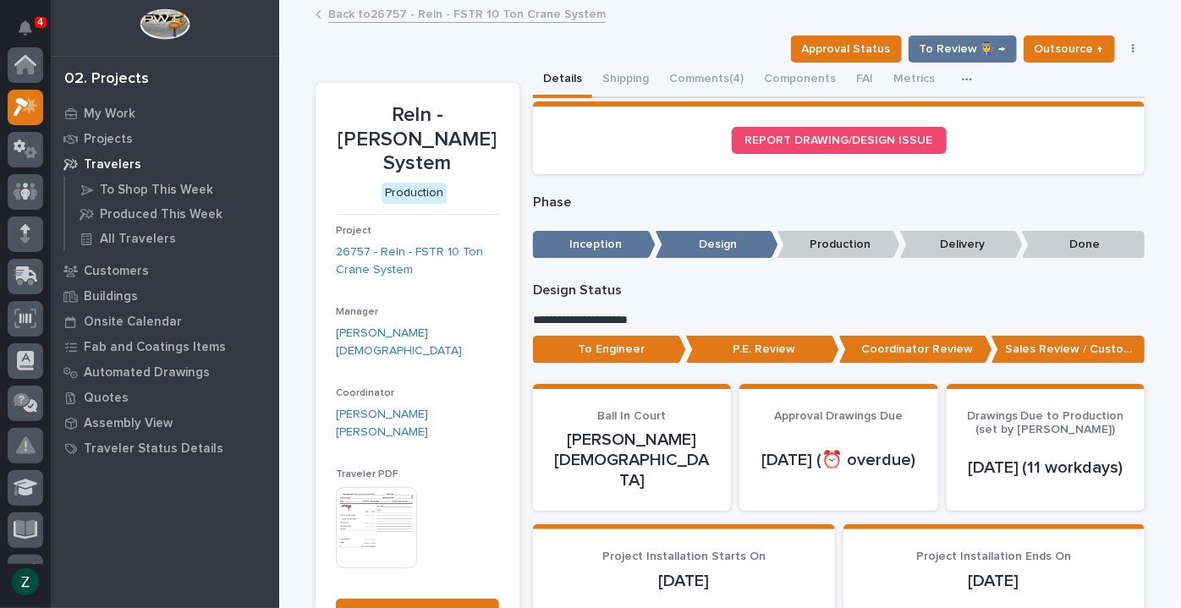
scroll to position [42, 0]
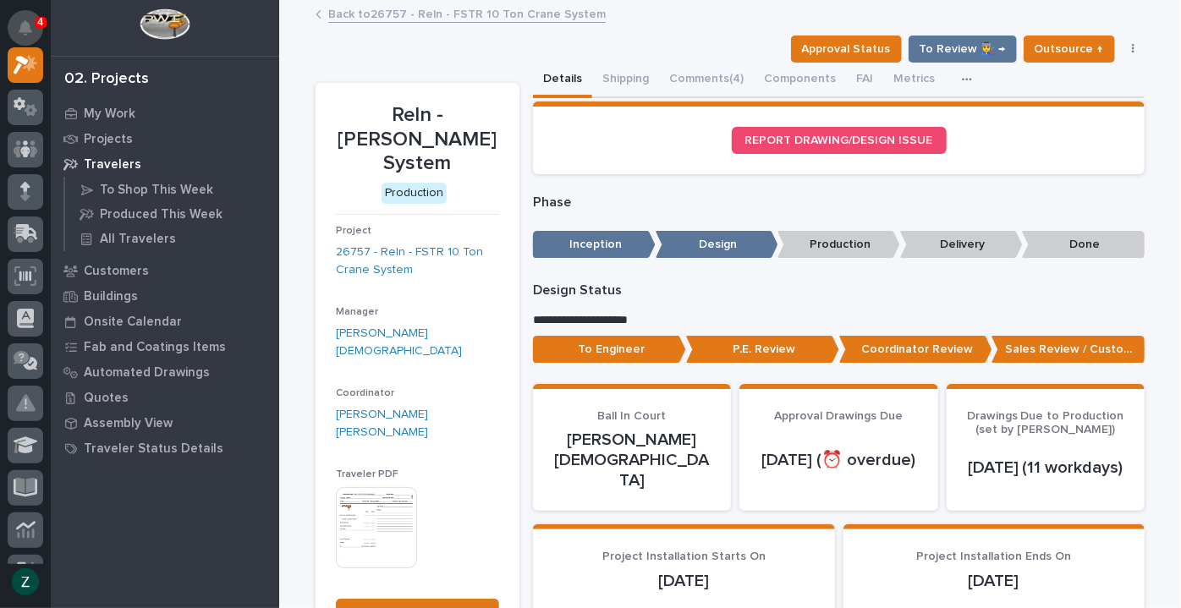
click at [20, 25] on icon "Notifications" at bounding box center [26, 27] width 14 height 15
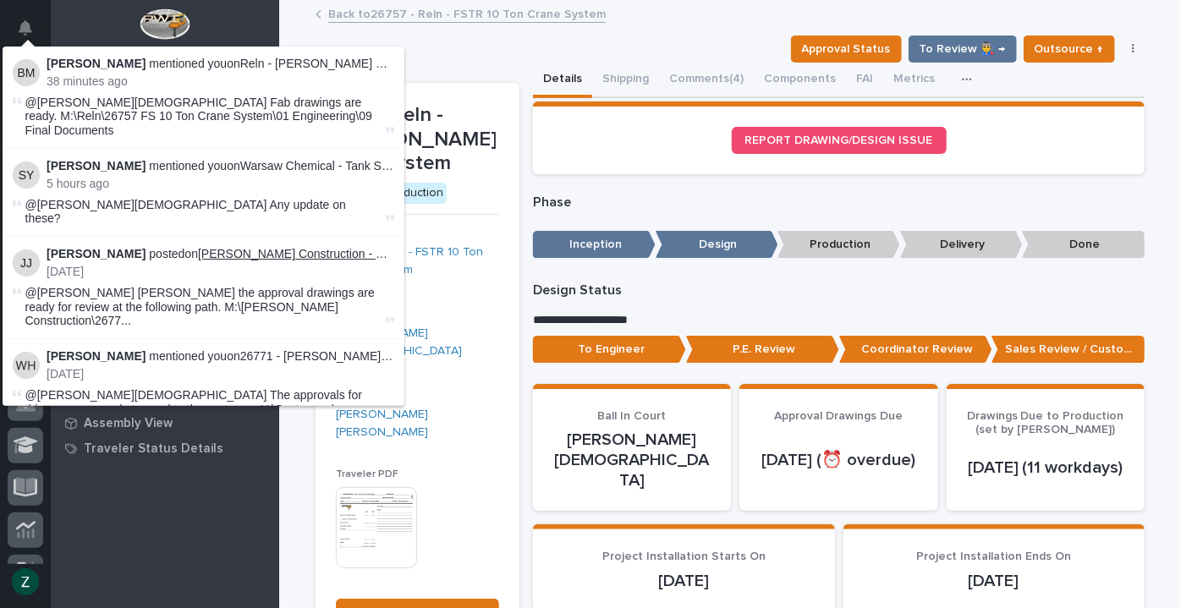
click at [234, 247] on link "Schenkel Construction - Mezzanine" at bounding box center [315, 254] width 235 height 14
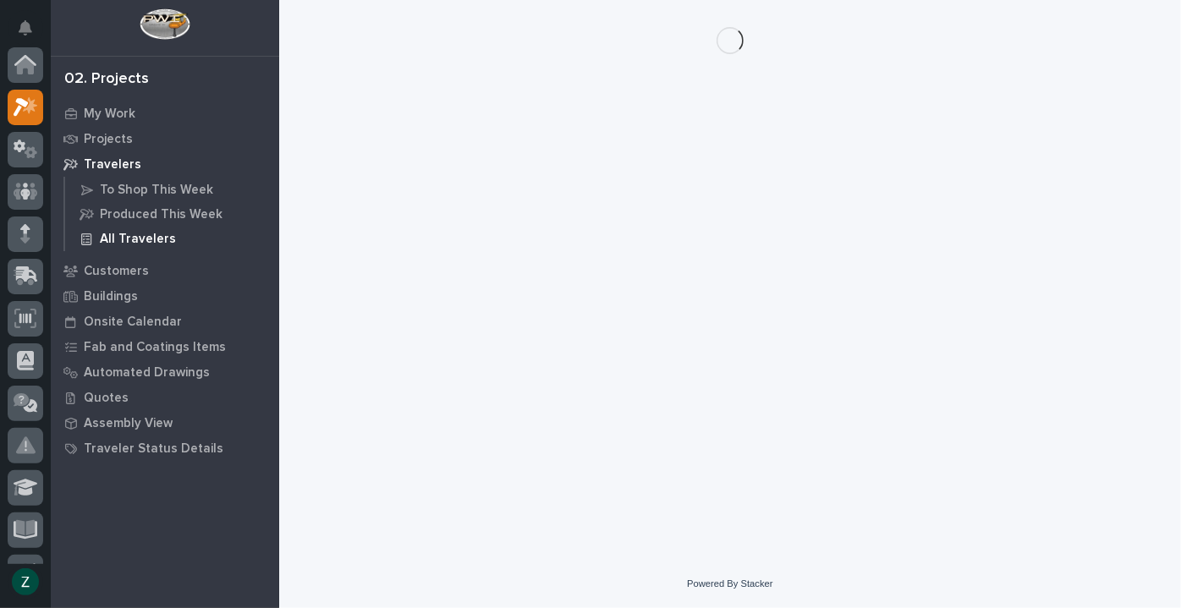
scroll to position [42, 0]
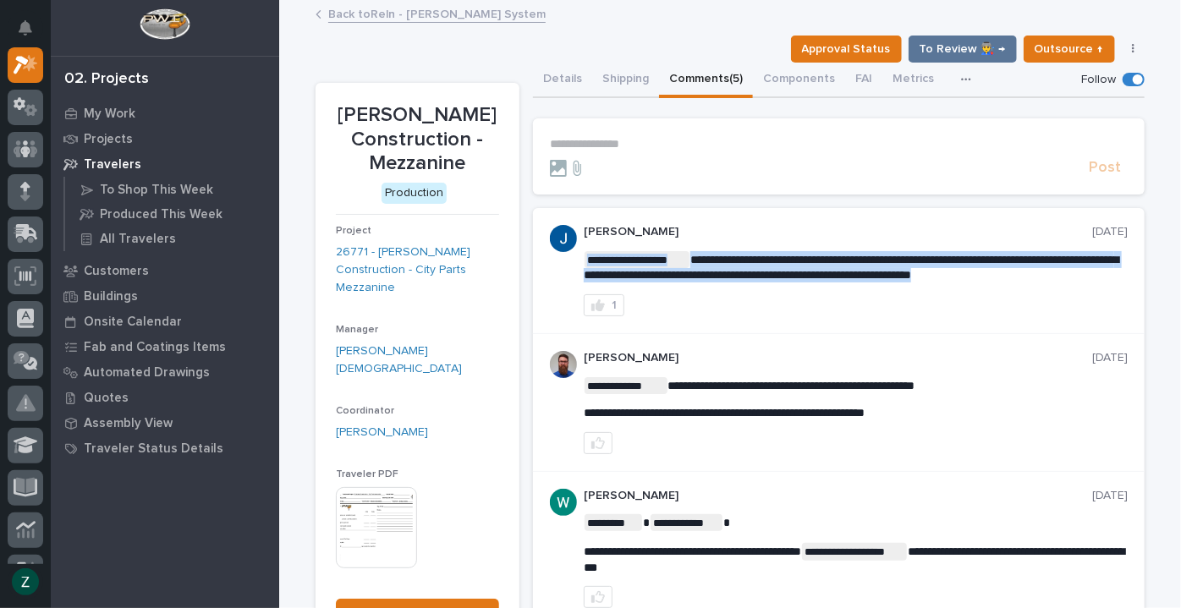
drag, startPoint x: 578, startPoint y: 273, endPoint x: 680, endPoint y: 287, distance: 103.3
click at [707, 283] on p "**********" at bounding box center [856, 266] width 544 height 31
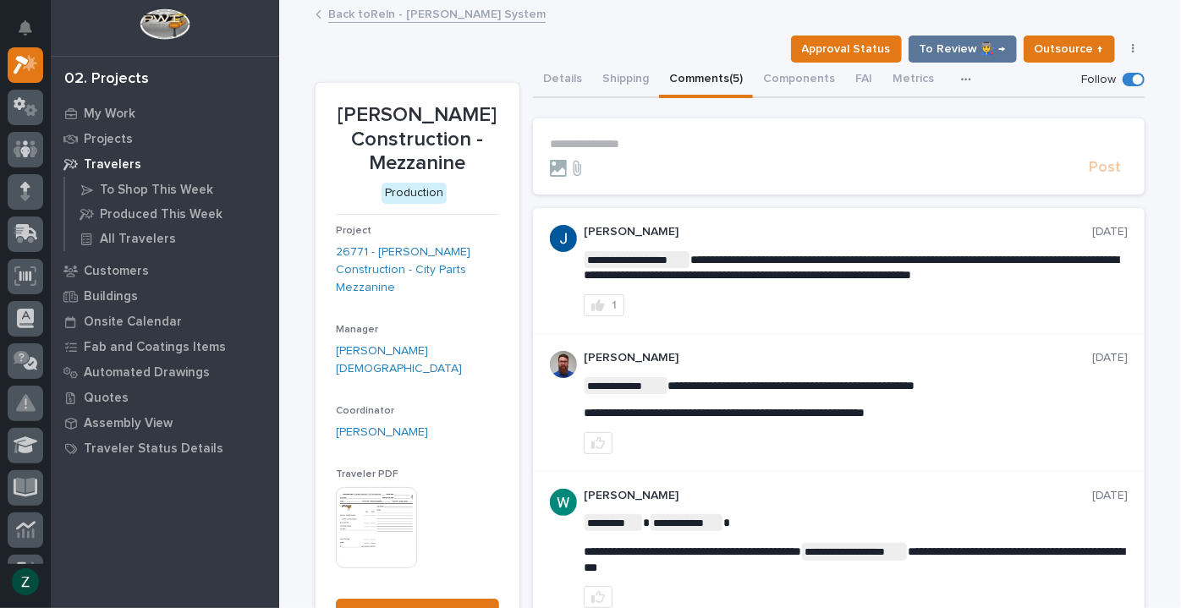
drag, startPoint x: 624, startPoint y: 311, endPoint x: 650, endPoint y: 313, distance: 25.4
click at [627, 311] on div "1" at bounding box center [856, 305] width 544 height 22
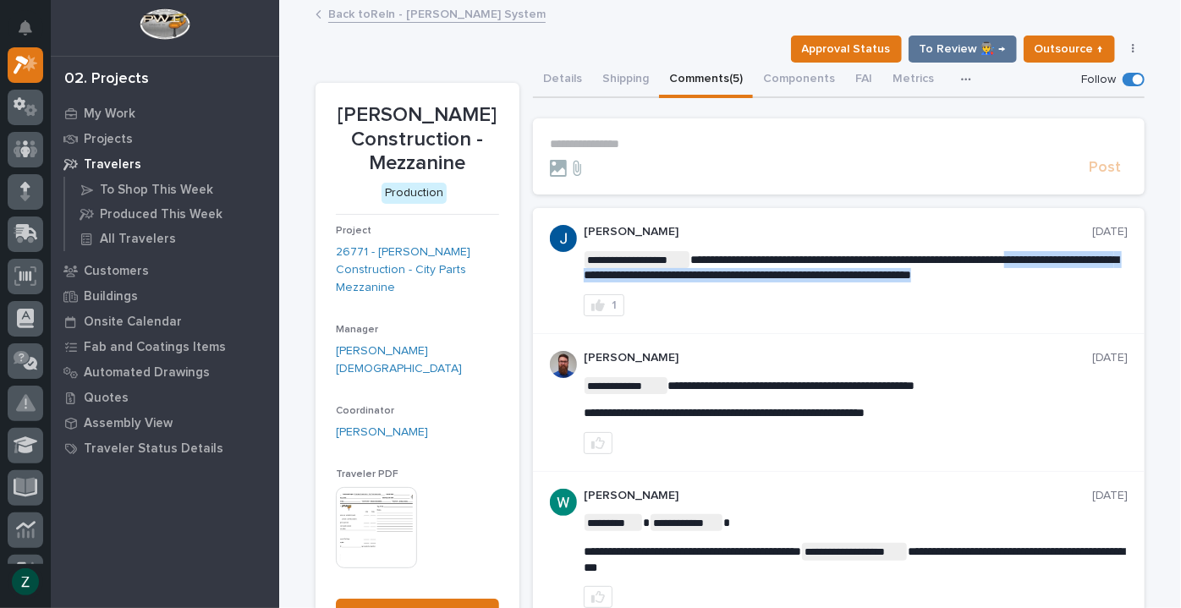
drag, startPoint x: 575, startPoint y: 274, endPoint x: 667, endPoint y: 285, distance: 92.0
click at [667, 285] on div "**********" at bounding box center [839, 271] width 612 height 126
copy span "**********"
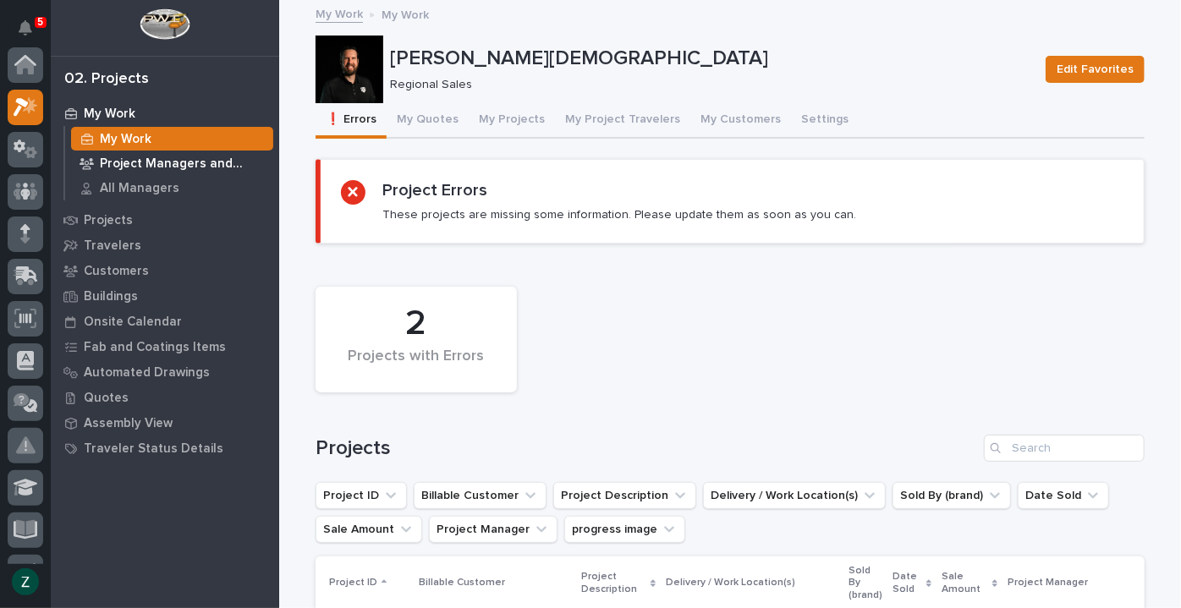
scroll to position [42, 0]
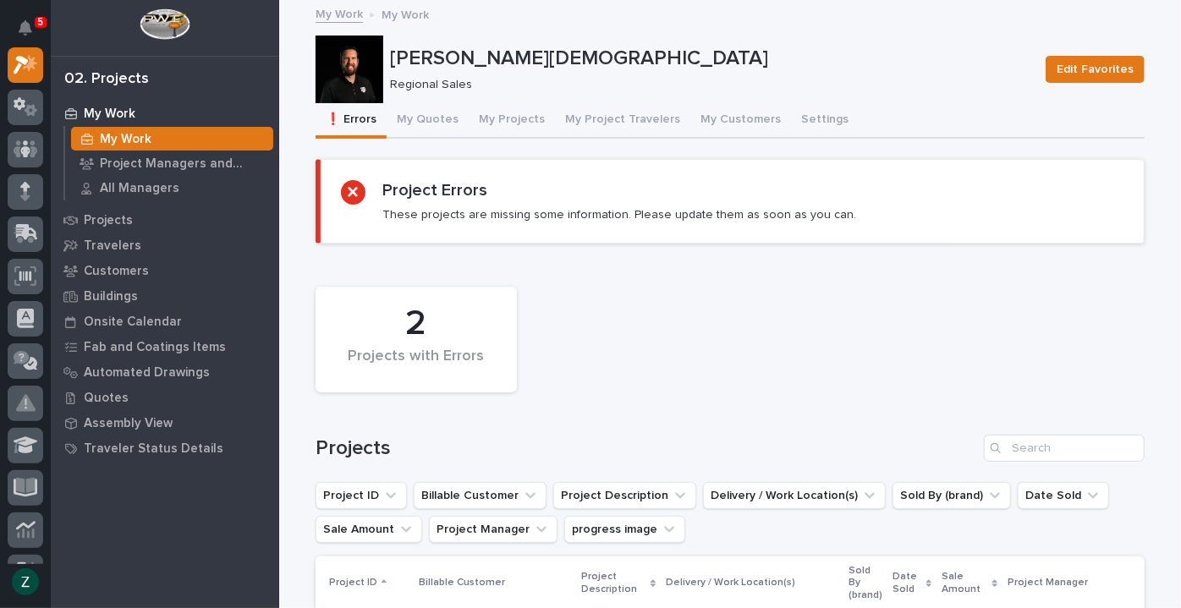
click at [113, 135] on p "My Work" at bounding box center [126, 139] width 52 height 15
click at [94, 391] on p "Quotes" at bounding box center [106, 398] width 45 height 15
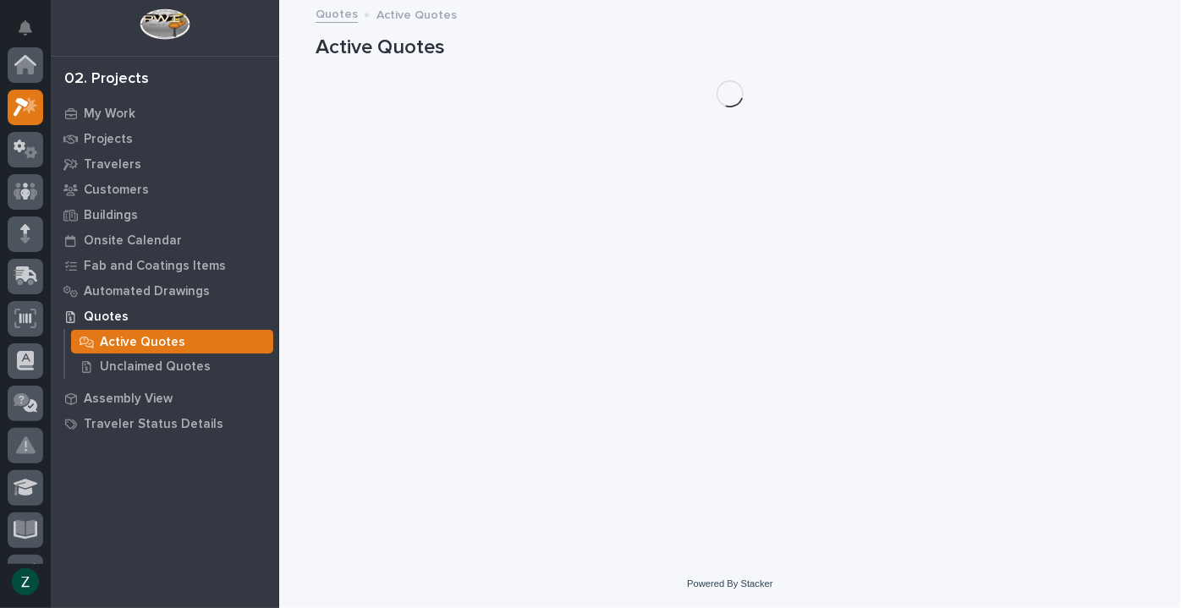
scroll to position [42, 0]
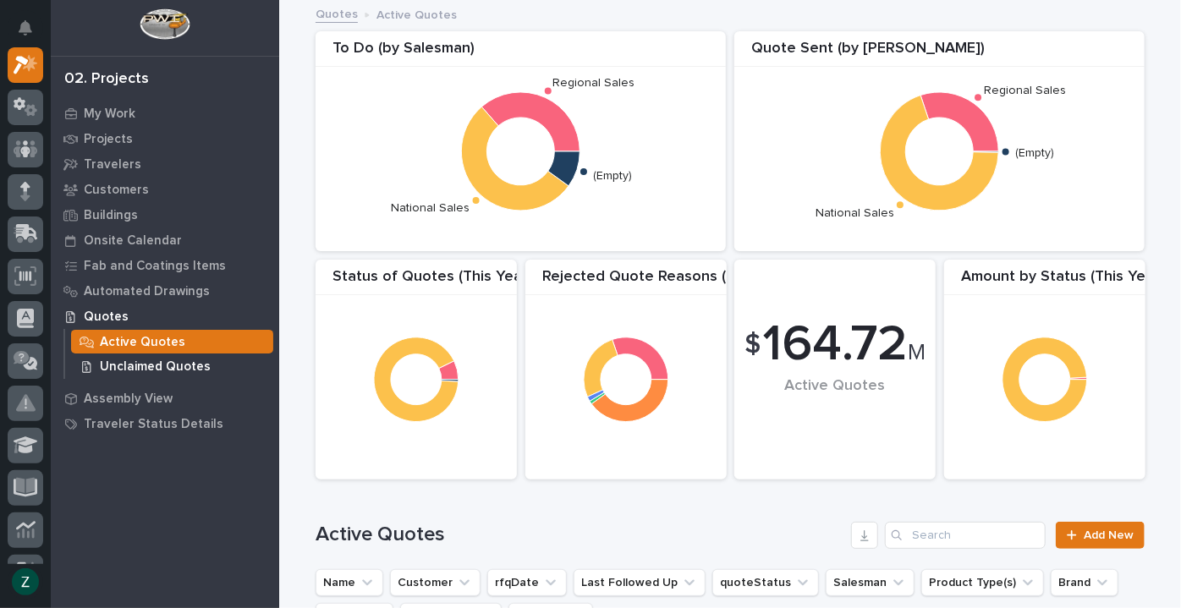
click at [204, 367] on div "Unclaimed Quotes" at bounding box center [172, 367] width 202 height 24
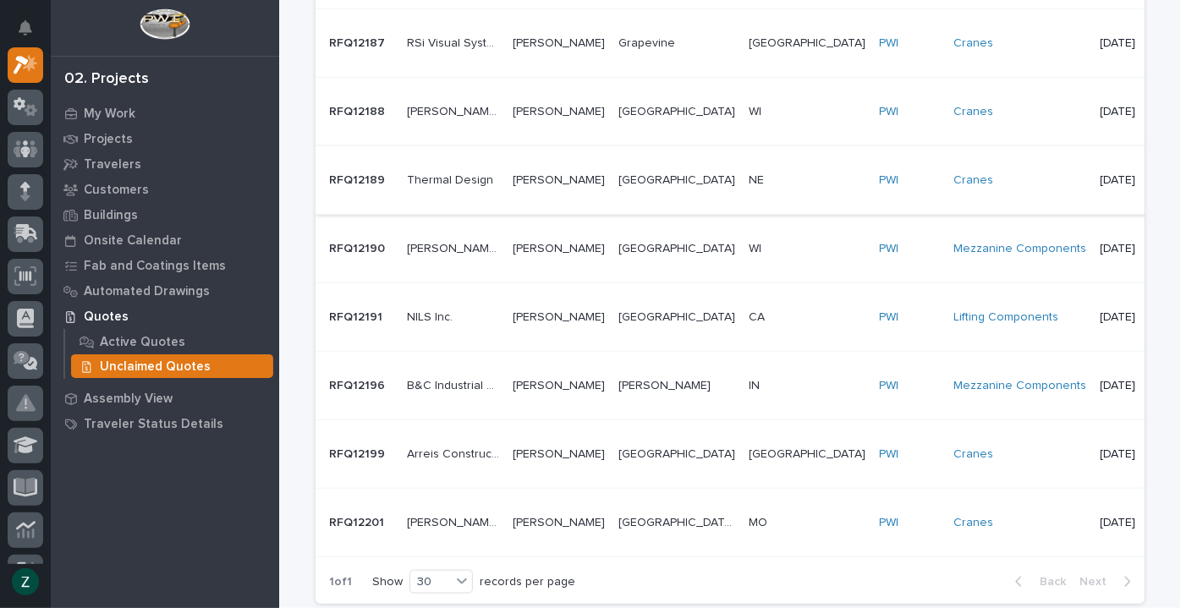
scroll to position [853, 0]
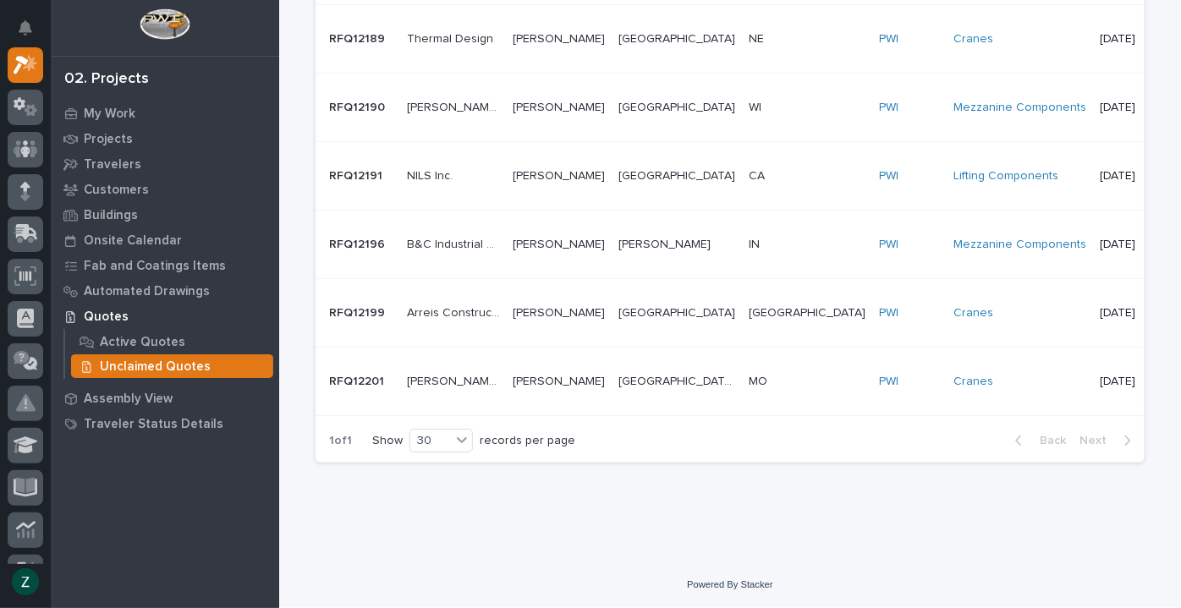
click at [749, 238] on p at bounding box center [807, 245] width 117 height 14
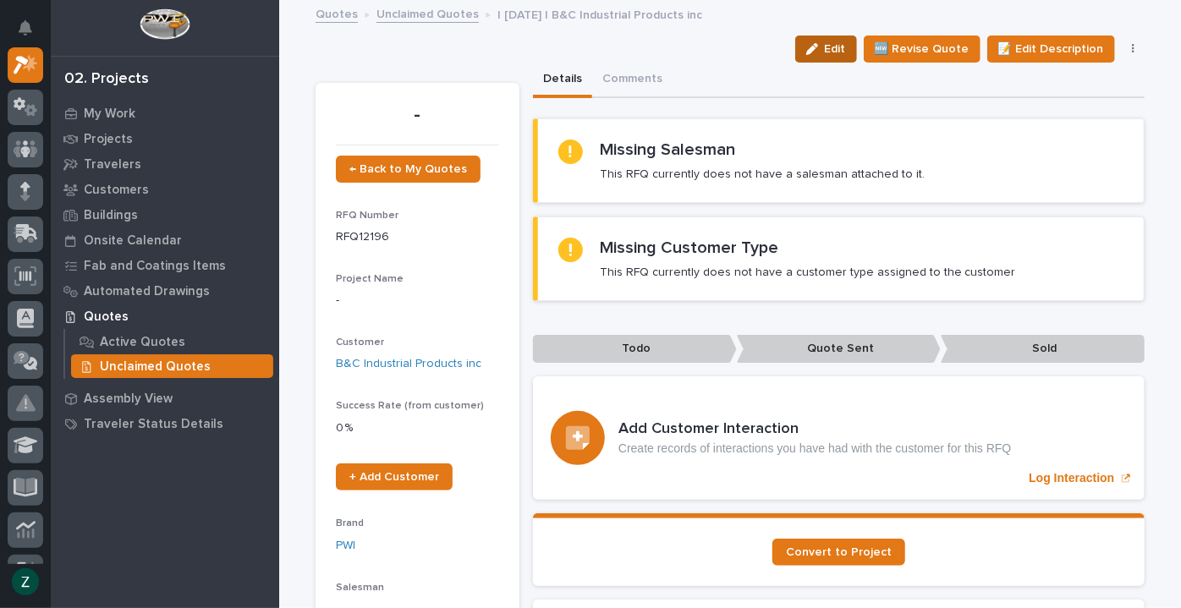
click at [831, 49] on span "Edit" at bounding box center [835, 48] width 21 height 15
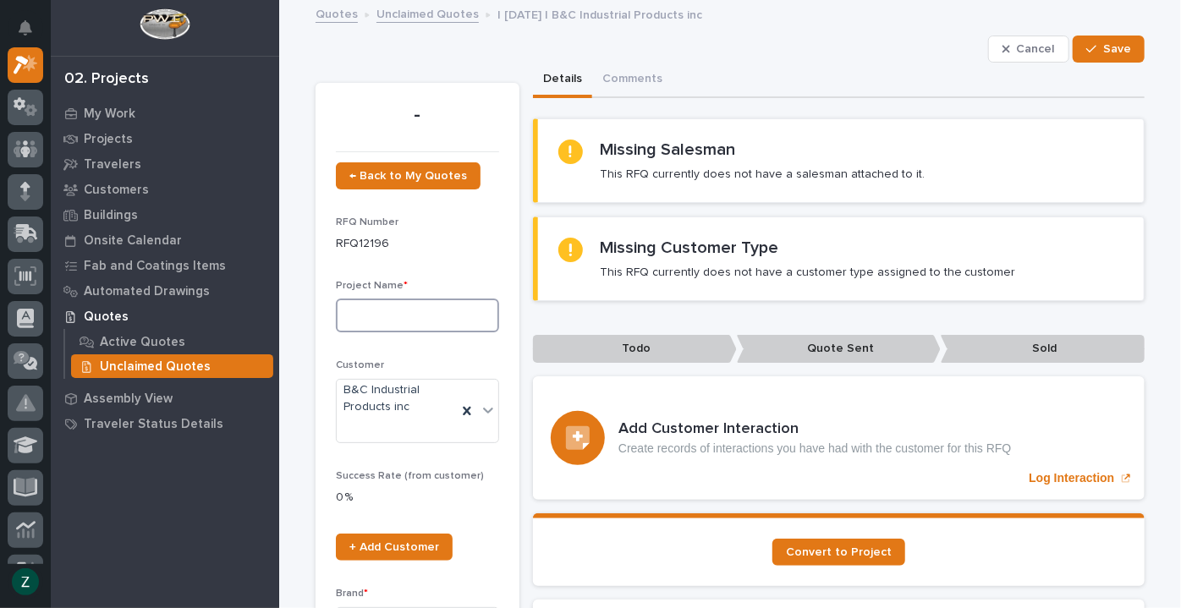
click at [426, 318] on input at bounding box center [417, 316] width 163 height 34
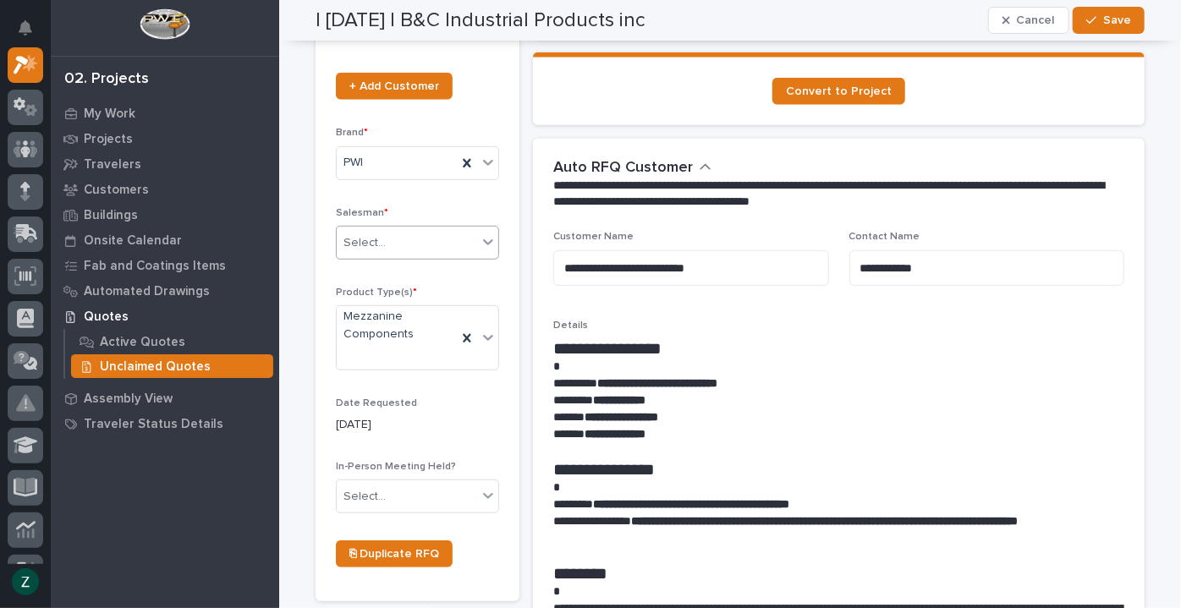
type input "B Decking"
click at [486, 245] on icon at bounding box center [488, 242] width 17 height 17
type input "****"
click at [467, 259] on div "[PERSON_NAME][DEMOGRAPHIC_DATA]" at bounding box center [412, 274] width 162 height 30
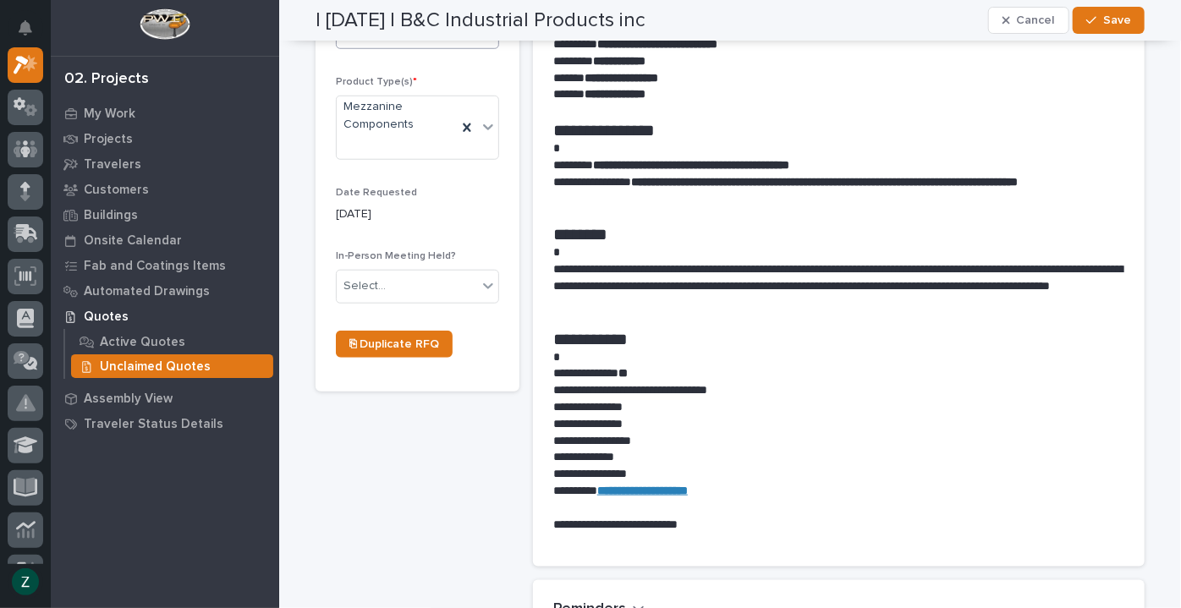
scroll to position [692, 0]
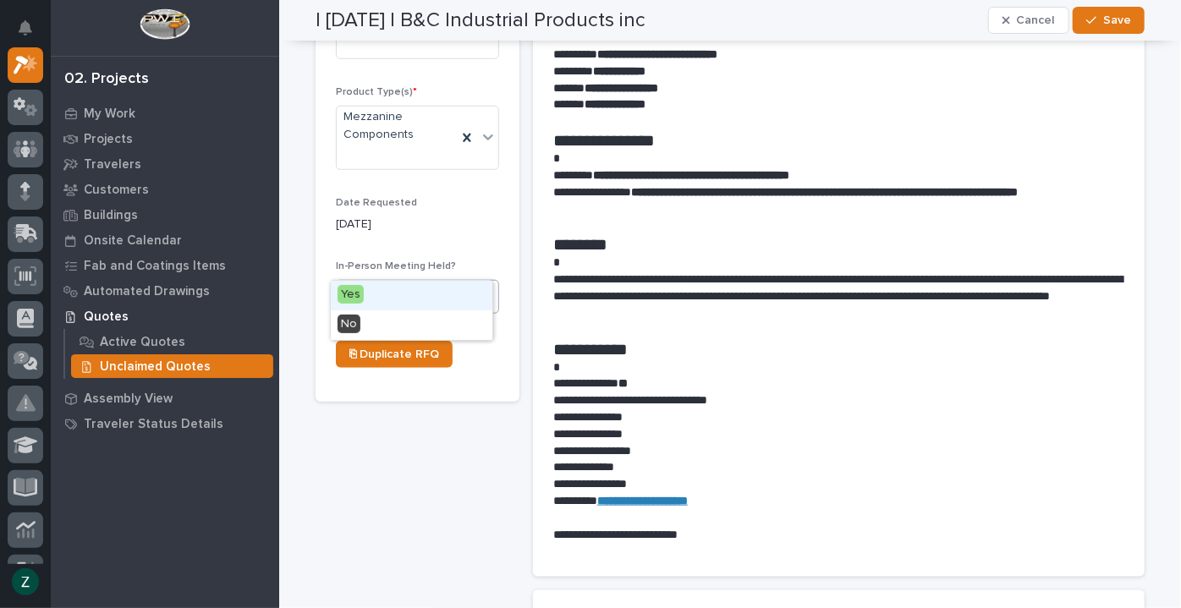
drag, startPoint x: 469, startPoint y: 259, endPoint x: 478, endPoint y: 277, distance: 20.1
click at [469, 283] on div "Select..." at bounding box center [407, 297] width 140 height 28
click at [444, 322] on div "No" at bounding box center [412, 326] width 162 height 30
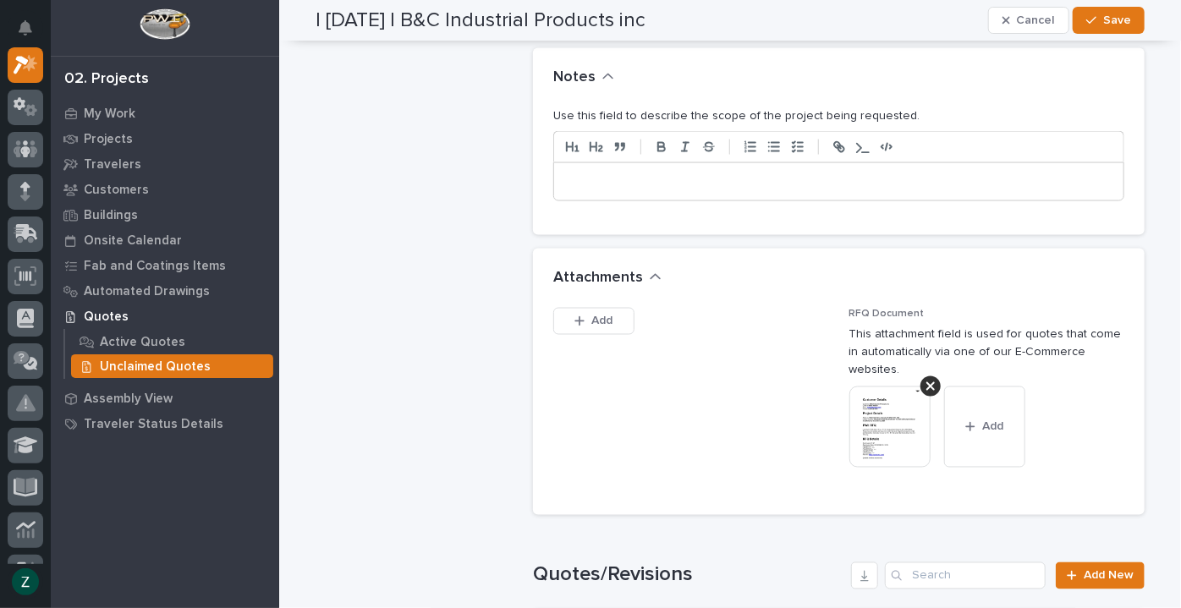
scroll to position [1153, 0]
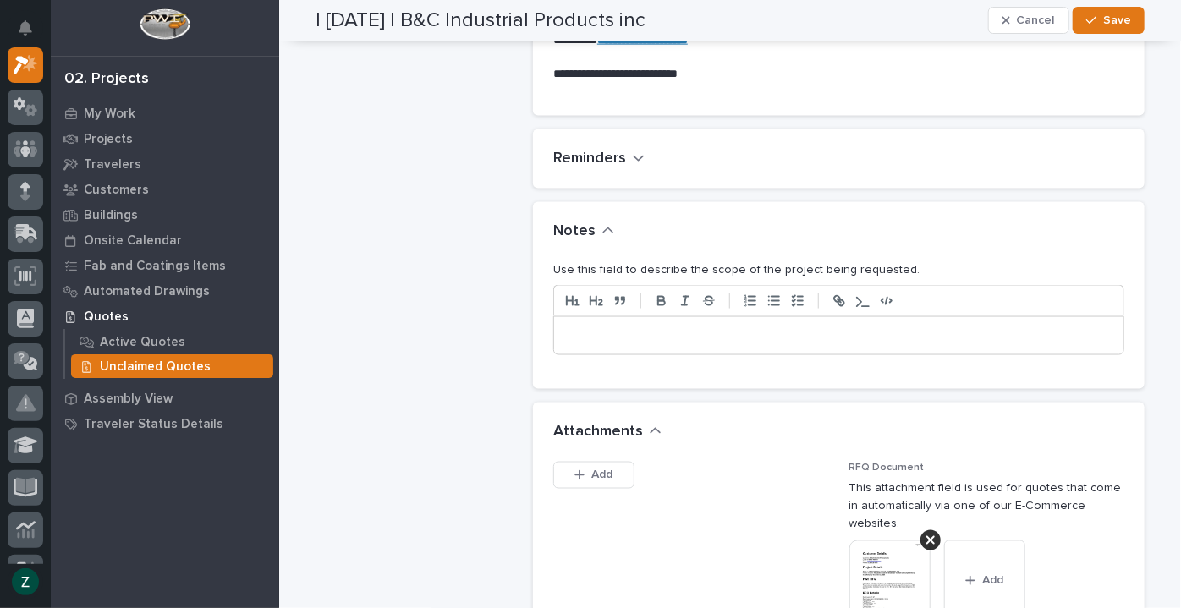
click at [674, 320] on div at bounding box center [838, 335] width 569 height 37
click at [644, 338] on p "**********" at bounding box center [839, 335] width 545 height 17
click at [739, 335] on p "**********" at bounding box center [839, 335] width 545 height 17
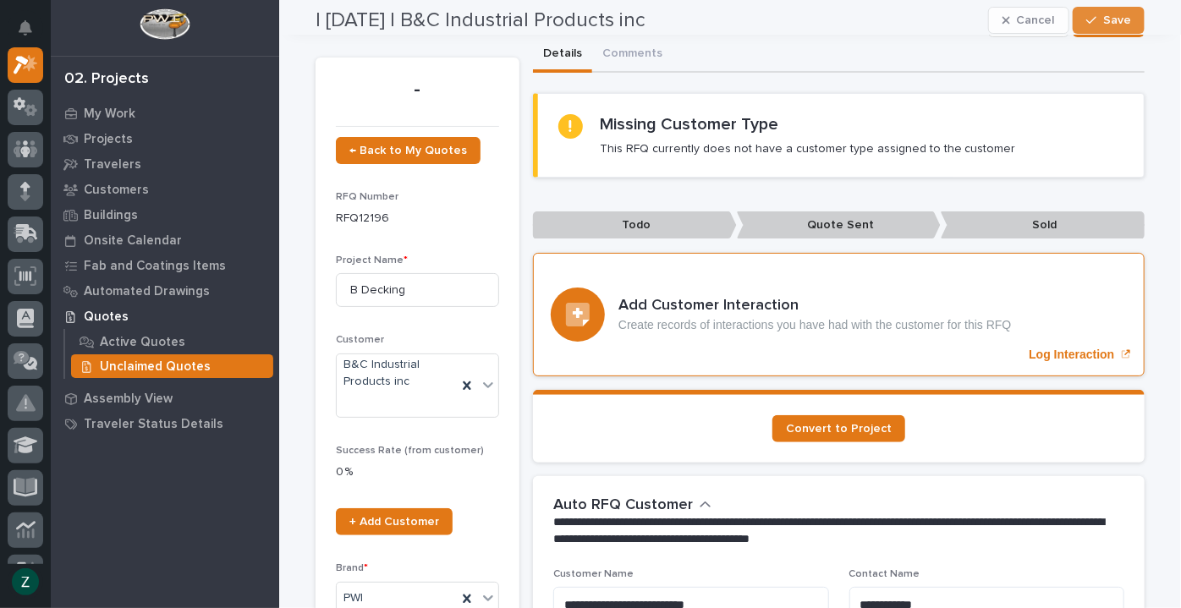
scroll to position [0, 0]
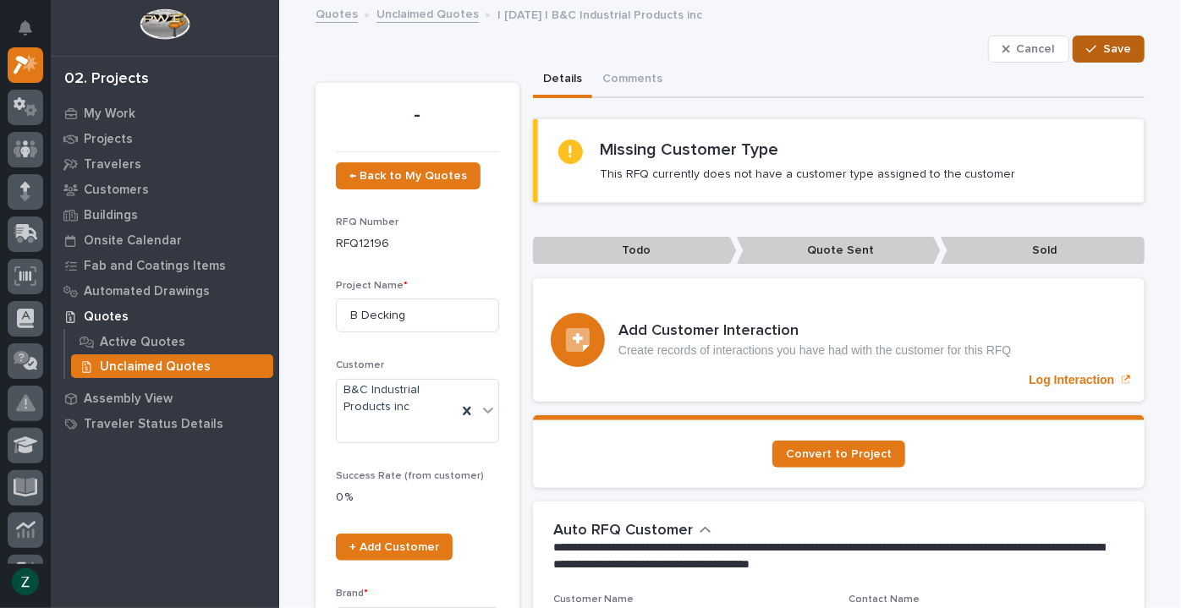
click at [1125, 58] on button "Save" at bounding box center [1109, 49] width 72 height 27
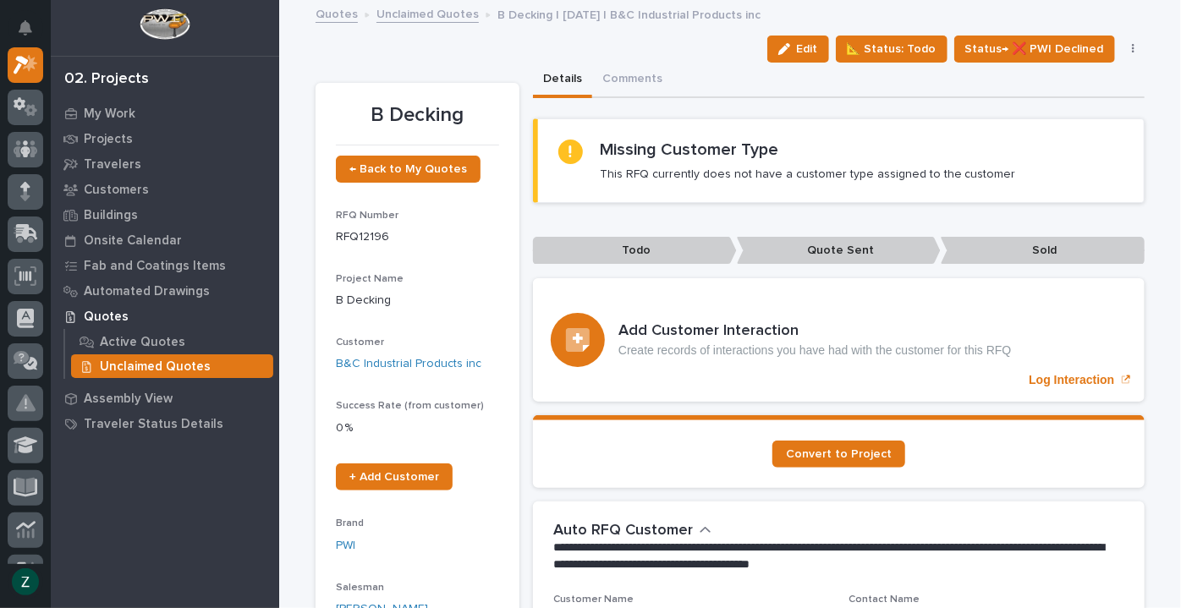
drag, startPoint x: 1117, startPoint y: 46, endPoint x: 1125, endPoint y: 44, distance: 8.6
click at [1124, 45] on button "button" at bounding box center [1134, 49] width 24 height 12
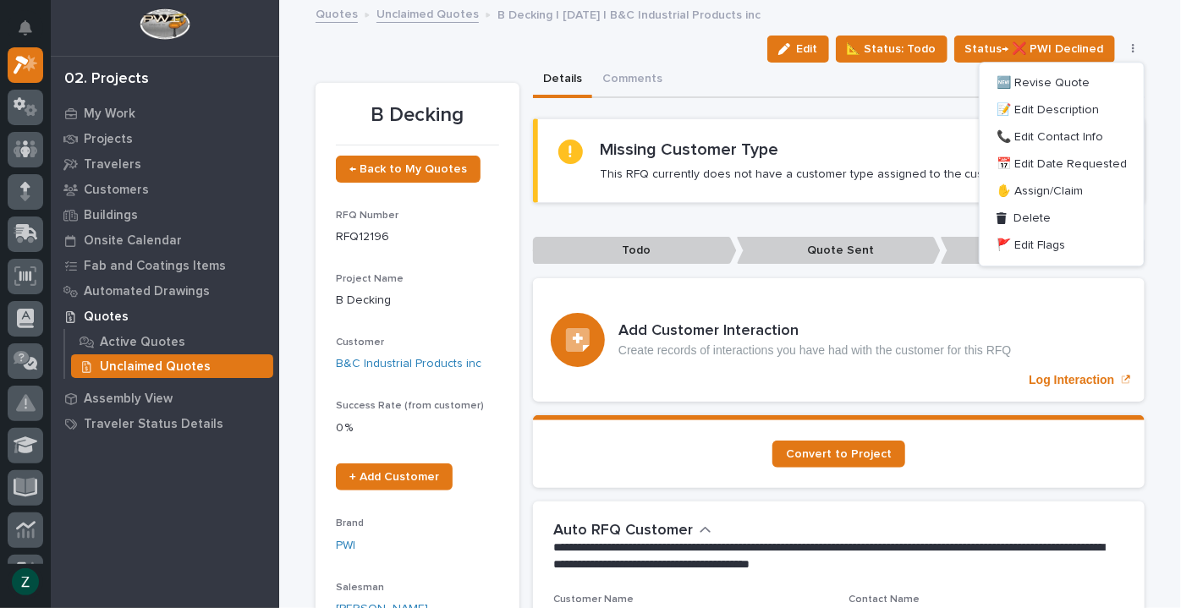
click at [787, 93] on div "Details Comments" at bounding box center [839, 81] width 612 height 36
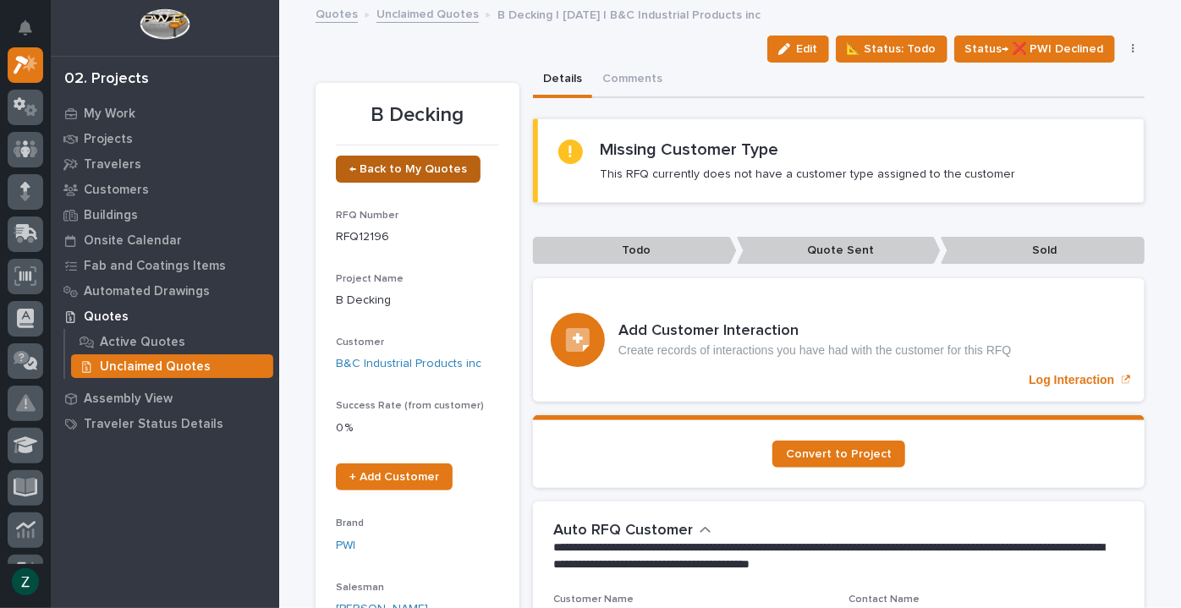
click at [393, 163] on span "← Back to My Quotes" at bounding box center [408, 169] width 118 height 12
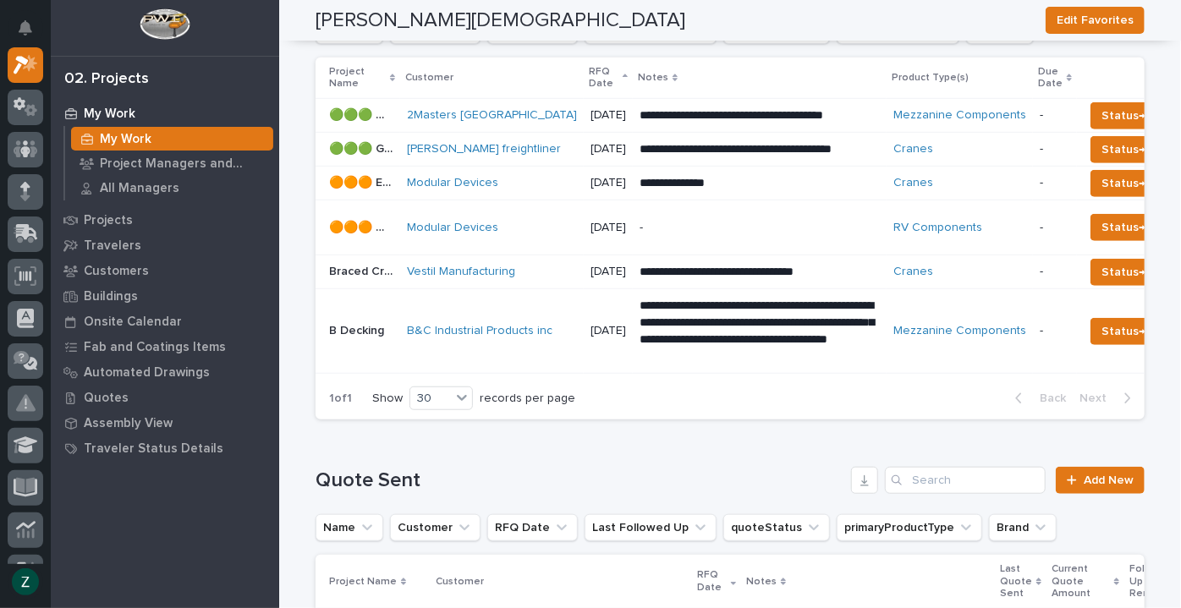
scroll to position [0, 261]
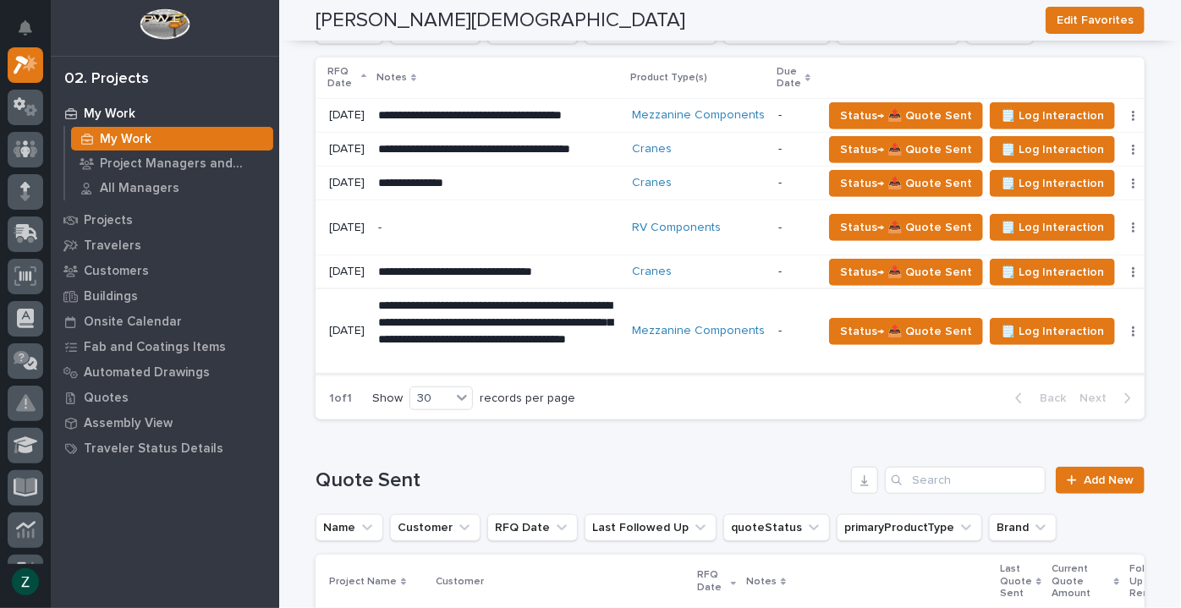
click at [1122, 328] on button "button" at bounding box center [1134, 332] width 24 height 12
click at [685, 410] on div "1 of 1 Show 30 records per page Back Next" at bounding box center [730, 398] width 829 height 42
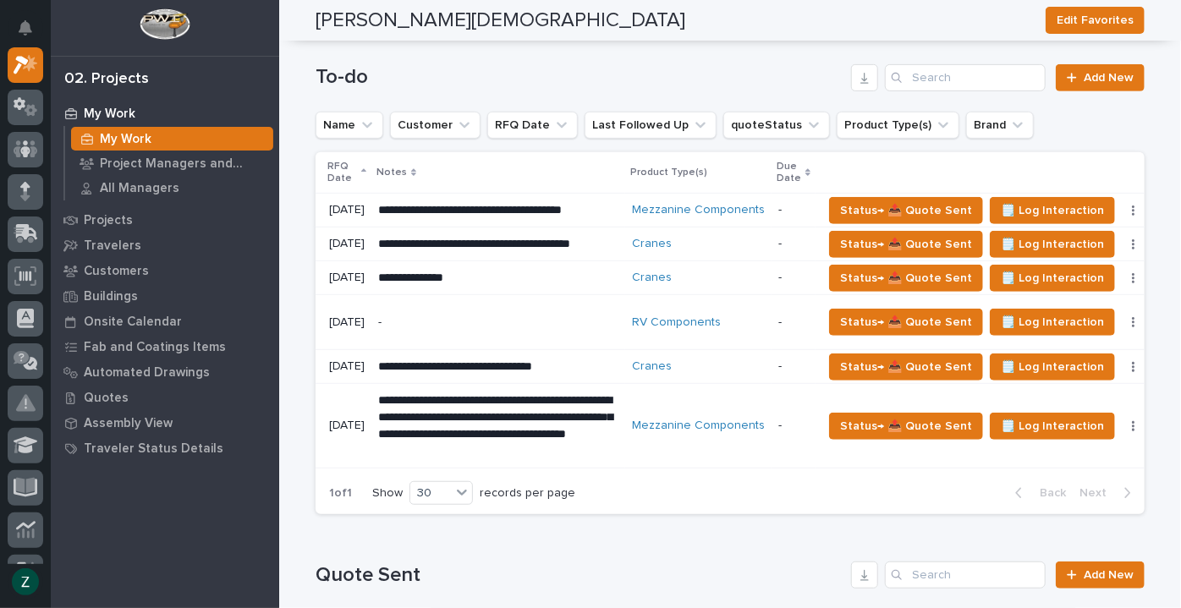
scroll to position [384, 0]
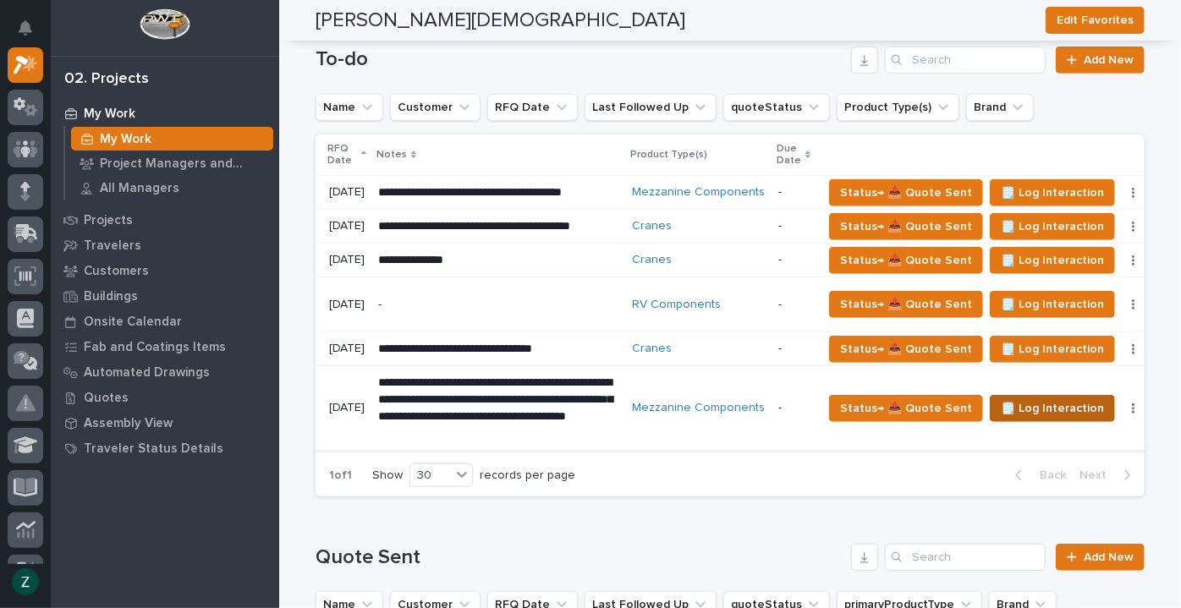
click at [1031, 403] on span "🗒️ Log Interaction" at bounding box center [1052, 409] width 103 height 20
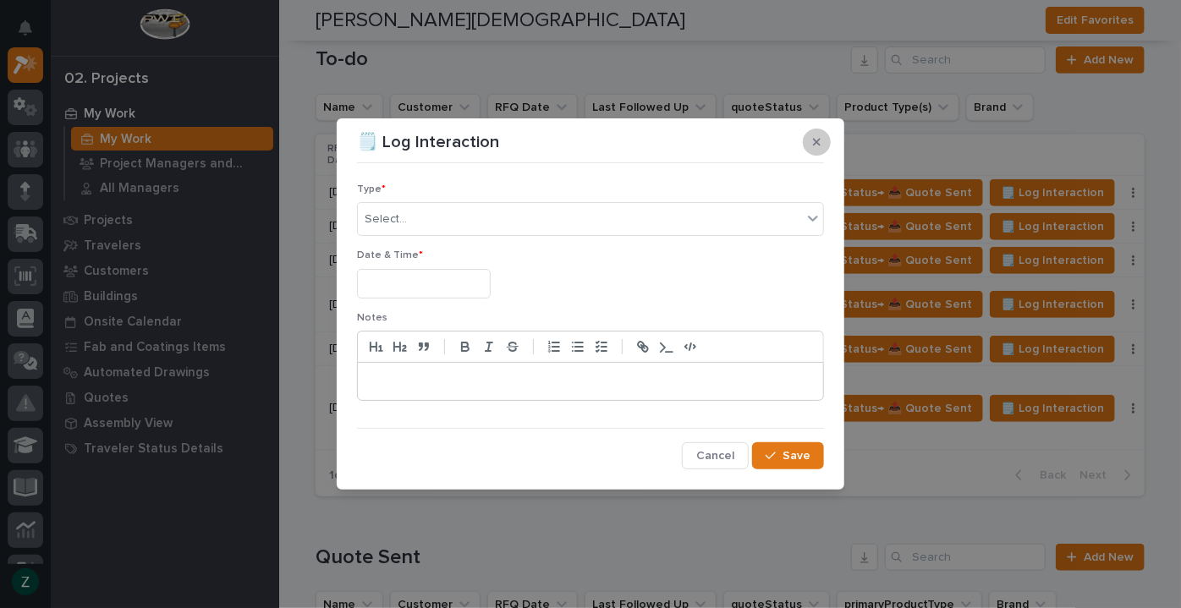
click at [814, 137] on icon "button" at bounding box center [817, 142] width 8 height 12
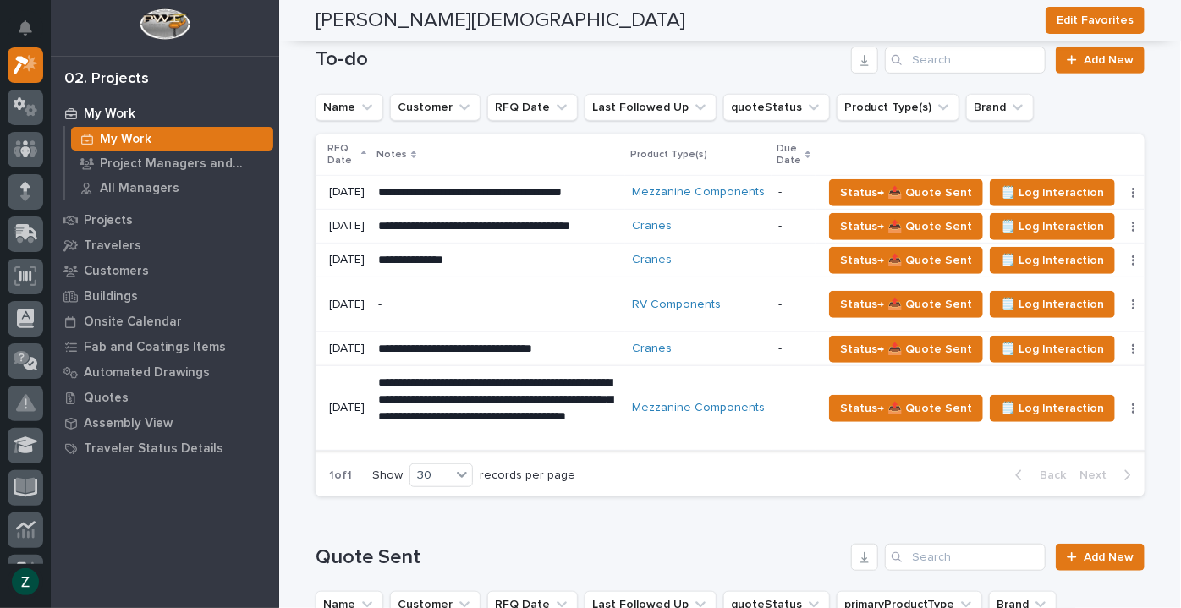
click at [1122, 403] on button "button" at bounding box center [1134, 409] width 24 height 12
click at [741, 497] on div "1 of 1 Show 30 records per page Back Next" at bounding box center [730, 475] width 829 height 42
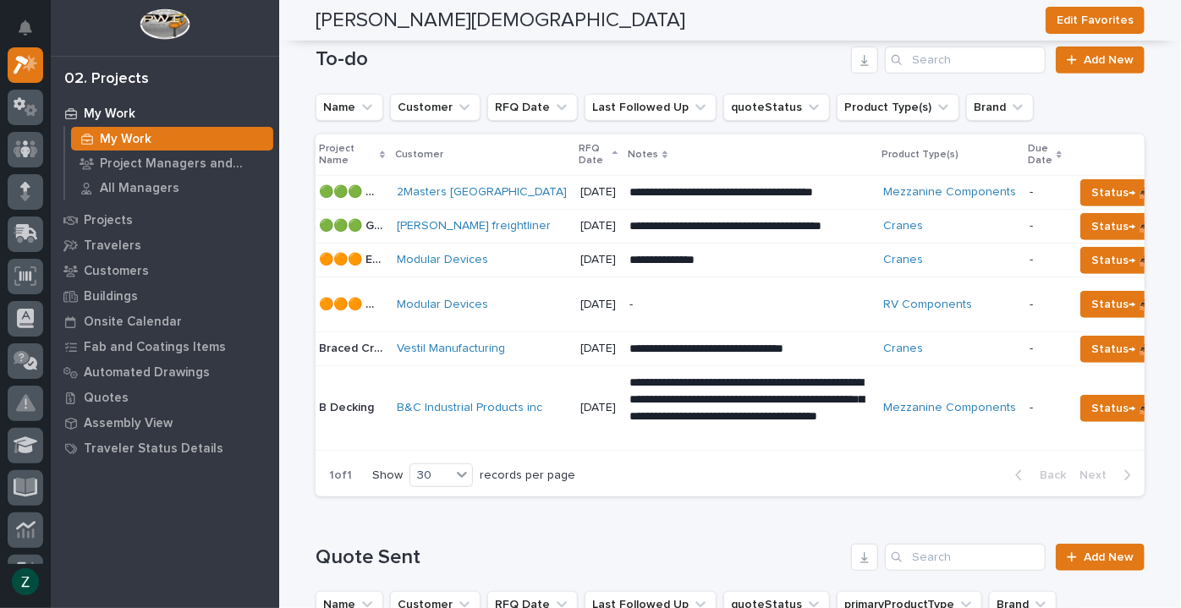
scroll to position [0, 0]
